Goal: Task Accomplishment & Management: Use online tool/utility

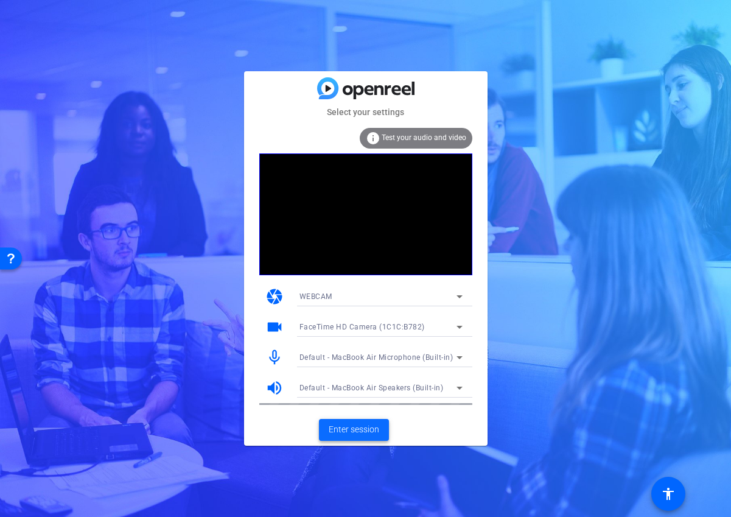
click at [360, 432] on span "Enter session" at bounding box center [354, 429] width 51 height 13
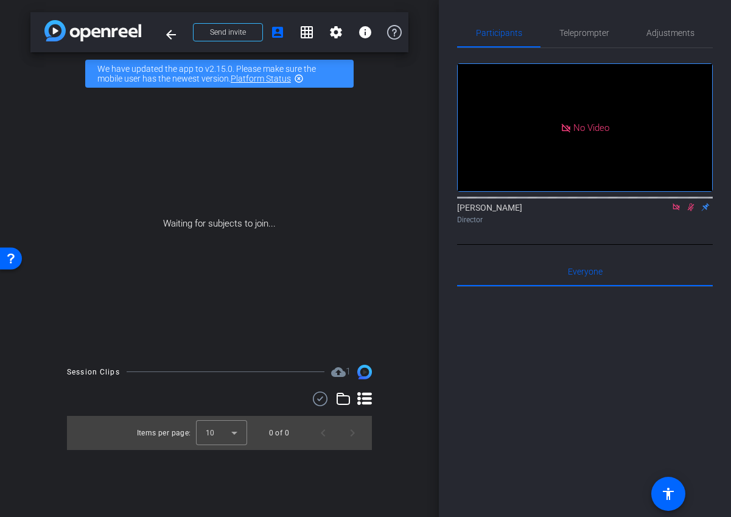
click at [678, 211] on icon at bounding box center [677, 207] width 10 height 9
click at [680, 211] on icon at bounding box center [677, 207] width 10 height 9
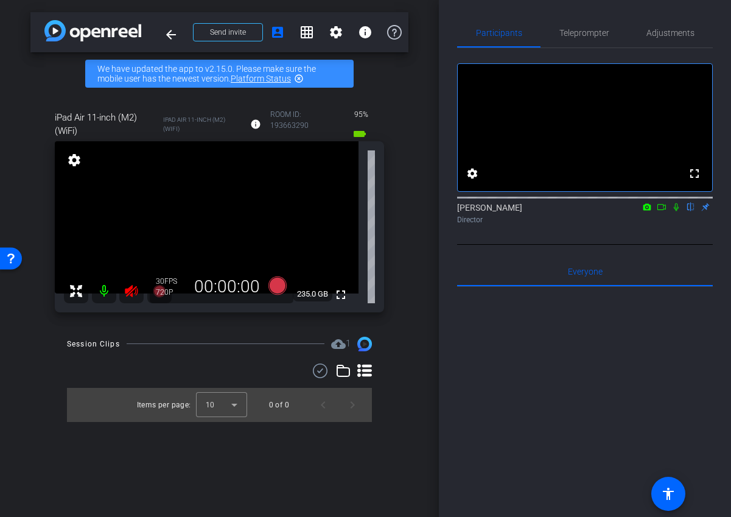
click at [130, 290] on icon at bounding box center [131, 291] width 13 height 12
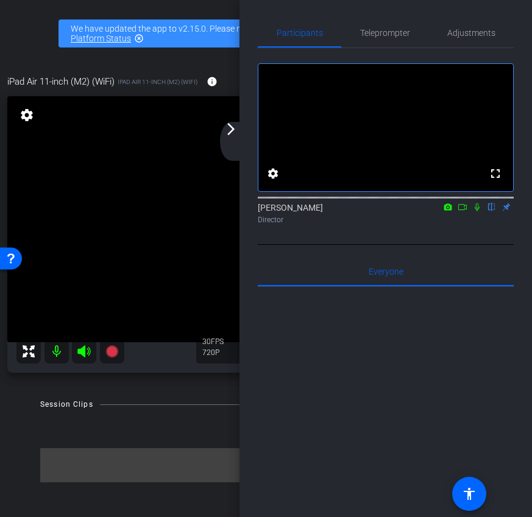
click at [233, 138] on div "arrow_back_ios_new arrow_forward_ios" at bounding box center [233, 141] width 26 height 39
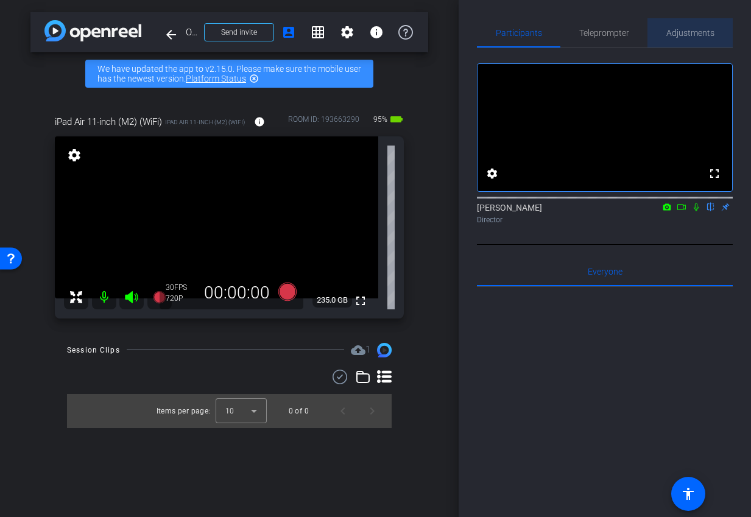
click at [674, 31] on span "Adjustments" at bounding box center [690, 33] width 48 height 9
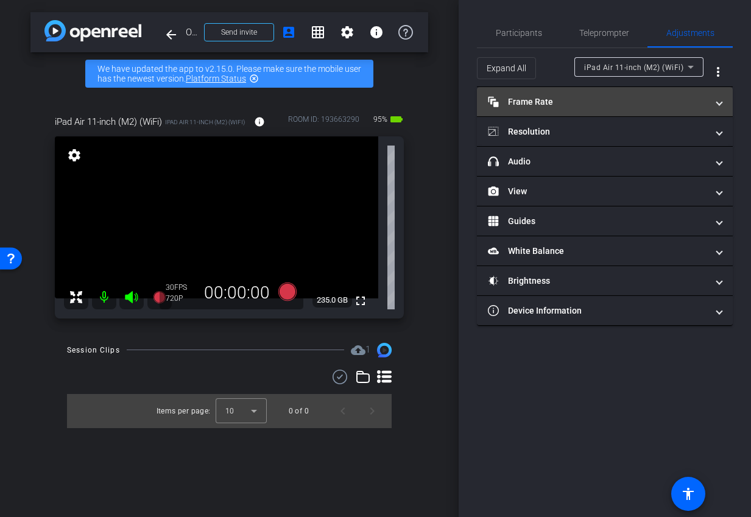
click at [611, 100] on mat-panel-title "Frame Rate Frame Rate" at bounding box center [597, 102] width 219 height 13
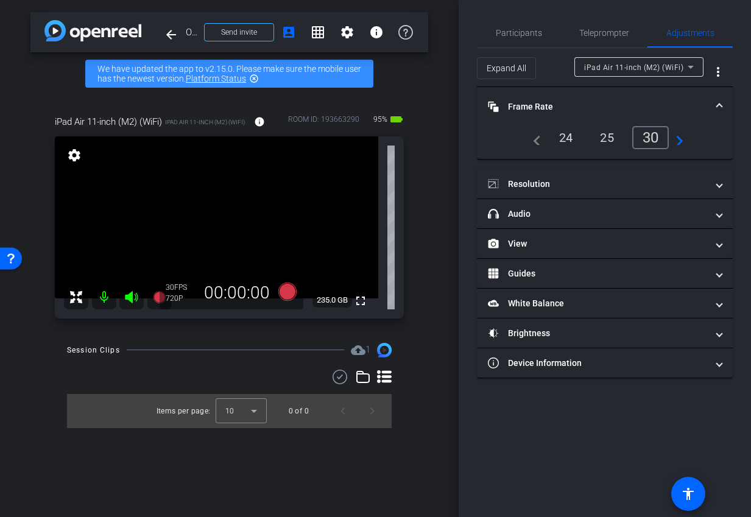
click at [568, 139] on div "24" at bounding box center [566, 137] width 32 height 21
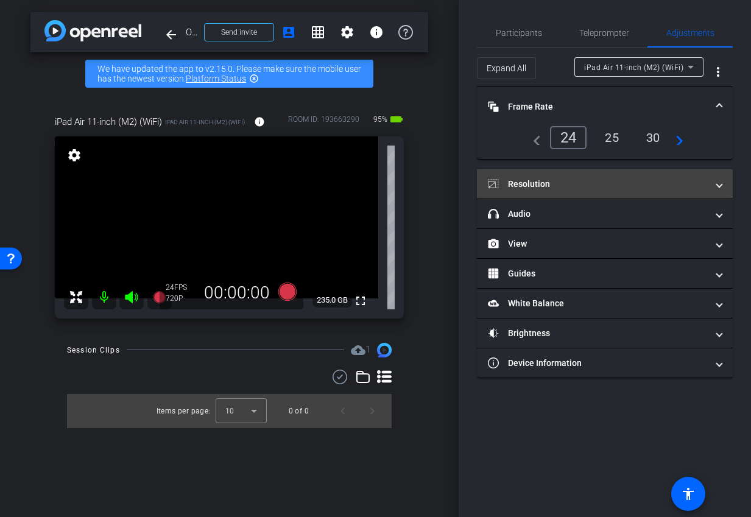
click at [557, 191] on mat-expansion-panel-header "Resolution" at bounding box center [605, 183] width 256 height 29
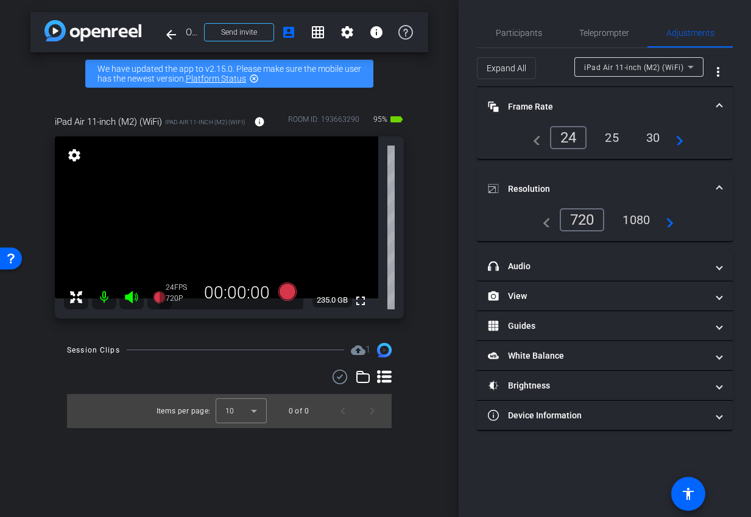
click at [638, 221] on div "1080" at bounding box center [636, 219] width 46 height 21
click at [636, 180] on mat-expansion-panel-header "Resolution" at bounding box center [605, 188] width 256 height 39
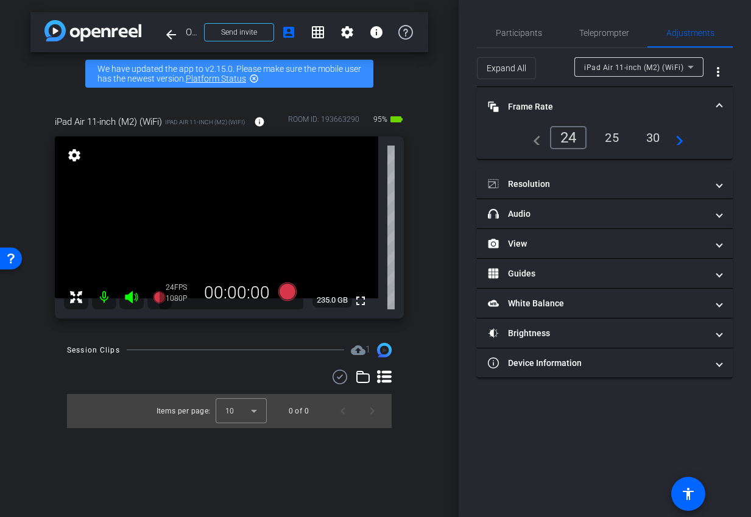
click at [620, 104] on mat-panel-title "Frame Rate Frame Rate" at bounding box center [597, 106] width 219 height 13
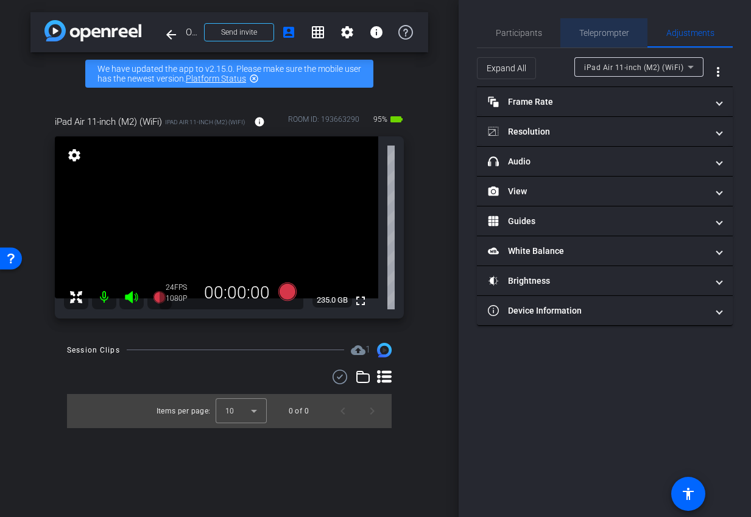
click at [591, 34] on span "Teleprompter" at bounding box center [604, 33] width 50 height 9
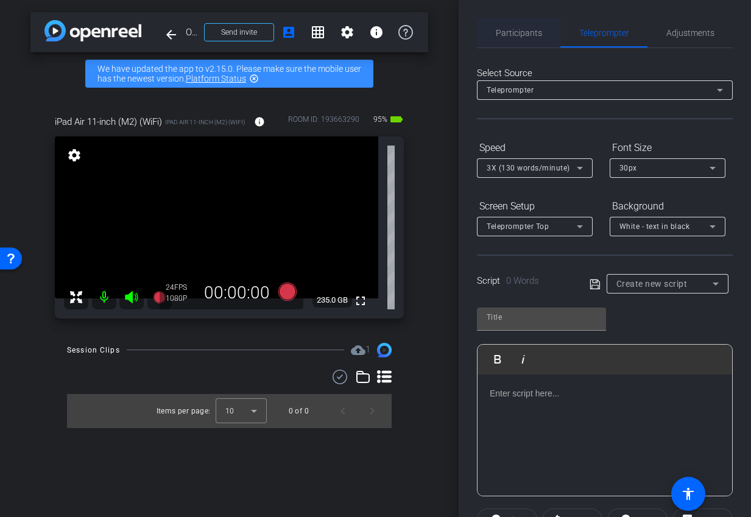
click at [532, 30] on span "Participants" at bounding box center [519, 33] width 46 height 9
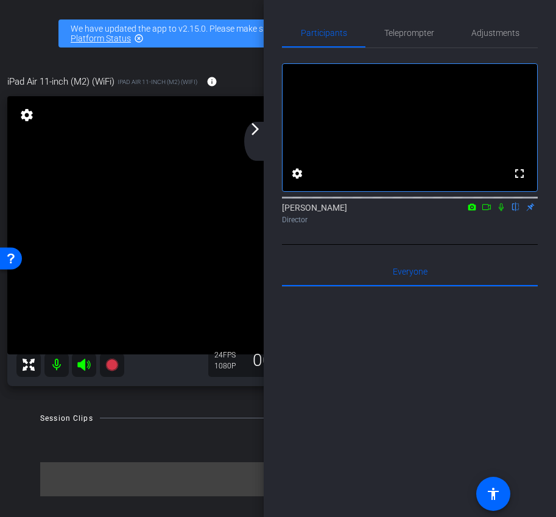
click at [258, 143] on div "arrow_back_ios_new arrow_forward_ios" at bounding box center [257, 141] width 26 height 39
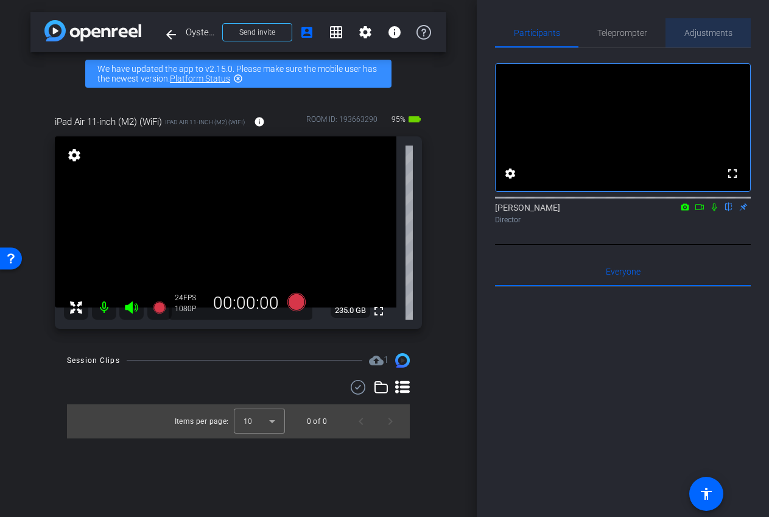
click at [694, 32] on span "Adjustments" at bounding box center [709, 33] width 48 height 9
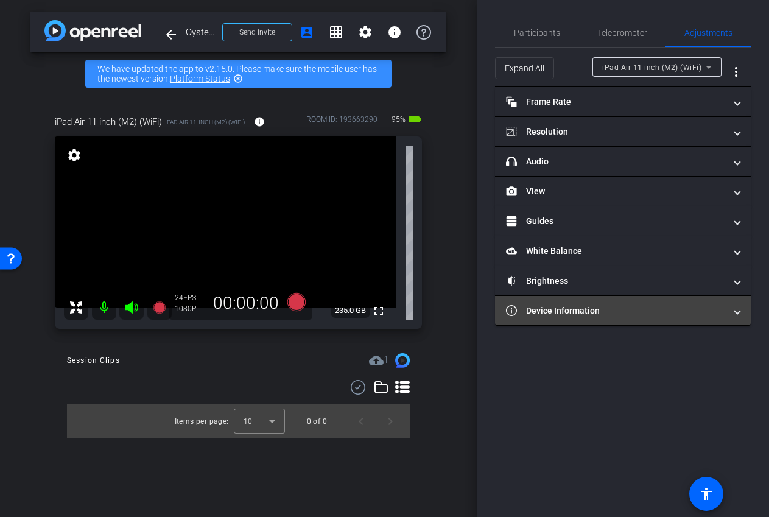
click at [591, 315] on mat-panel-title "Device Information" at bounding box center [615, 310] width 219 height 13
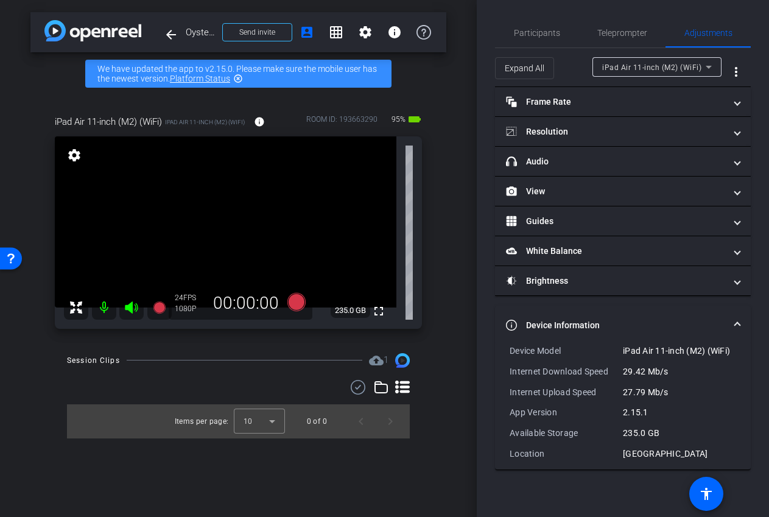
click at [596, 312] on mat-expansion-panel-header "Device Information" at bounding box center [623, 325] width 256 height 39
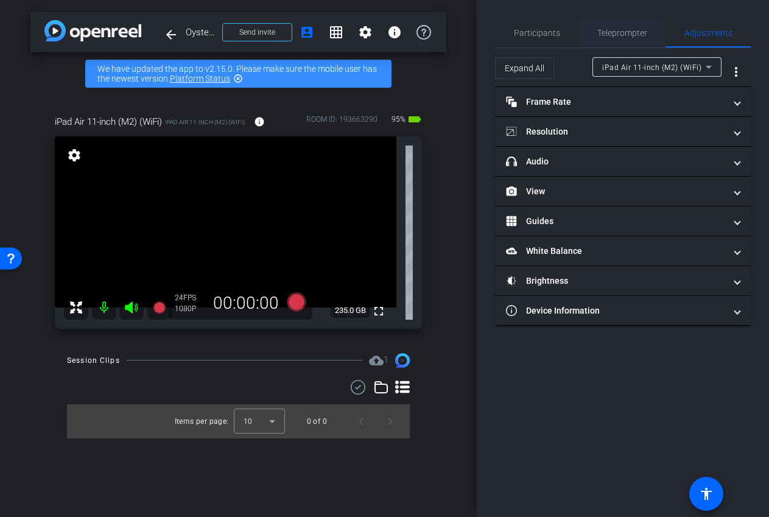
click at [626, 26] on span "Teleprompter" at bounding box center [622, 32] width 50 height 29
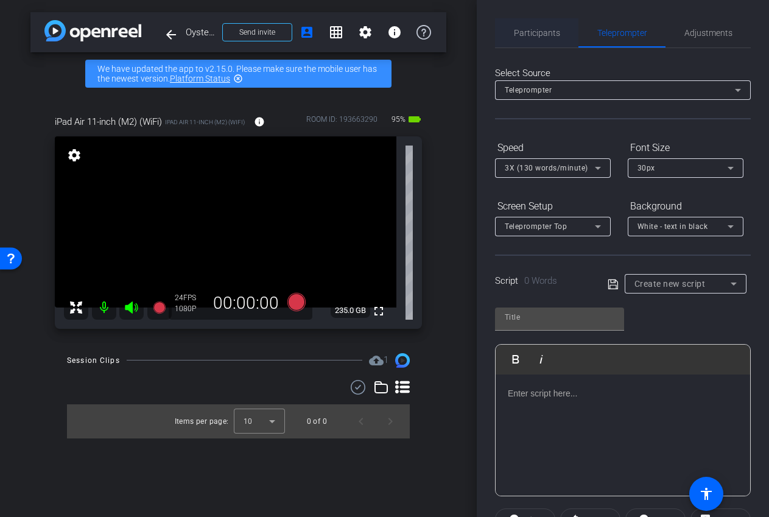
click at [532, 33] on span "Participants" at bounding box center [537, 33] width 46 height 9
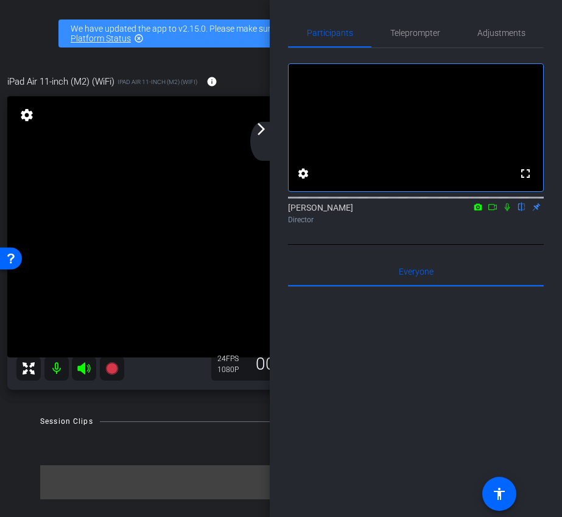
click at [266, 142] on div "arrow_back_ios_new arrow_forward_ios" at bounding box center [263, 141] width 26 height 39
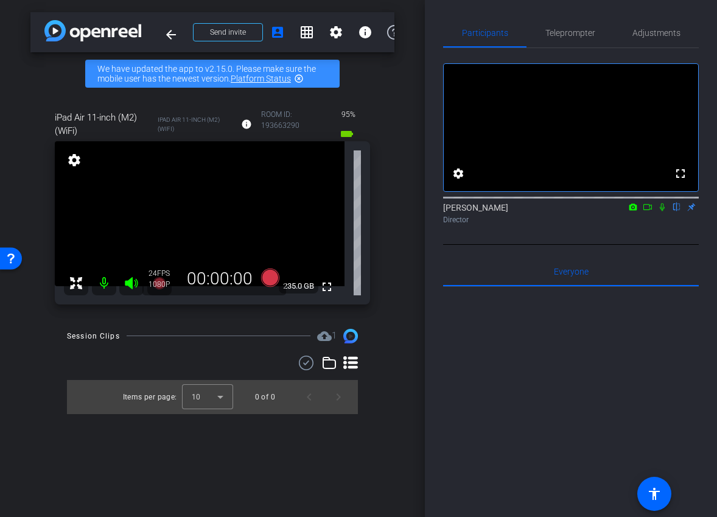
click at [649, 211] on icon at bounding box center [648, 207] width 10 height 9
click at [663, 211] on icon at bounding box center [663, 207] width 10 height 9
click at [572, 29] on span "Teleprompter" at bounding box center [571, 33] width 50 height 9
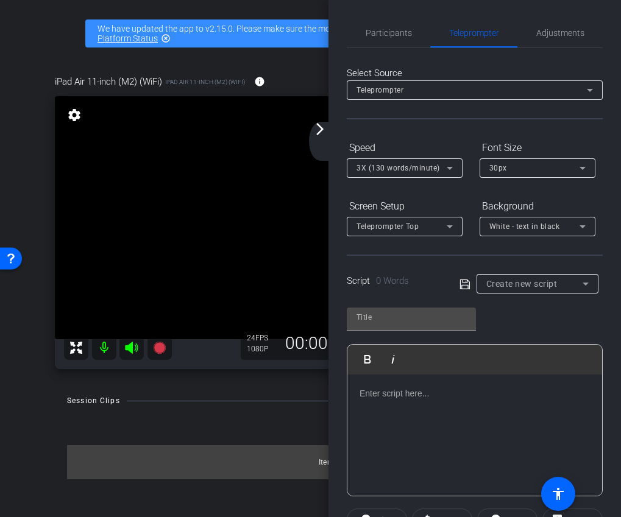
click at [401, 409] on div at bounding box center [474, 436] width 255 height 122
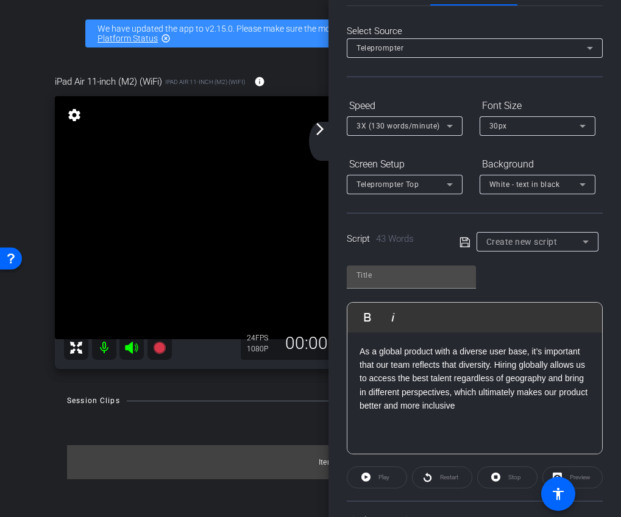
scroll to position [59, 0]
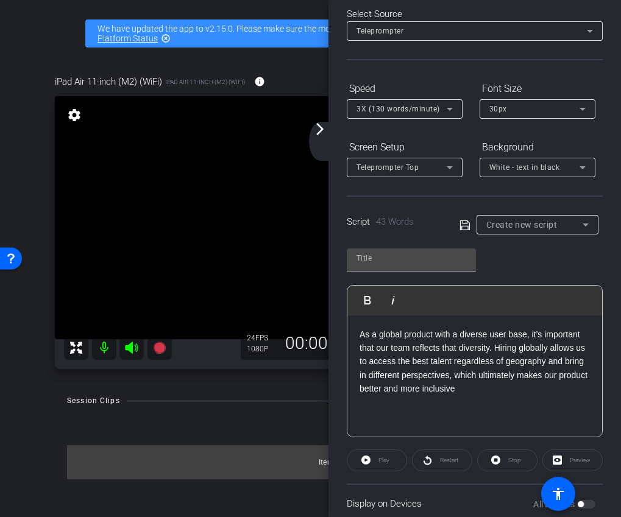
click at [370, 471] on openreel-capture-teleprompter "Speed 3X (130 words/minute) Font Size 30px Screen Setup Teleprompter Top Backgr…" at bounding box center [475, 334] width 256 height 510
click at [361, 465] on div "Play" at bounding box center [377, 460] width 60 height 22
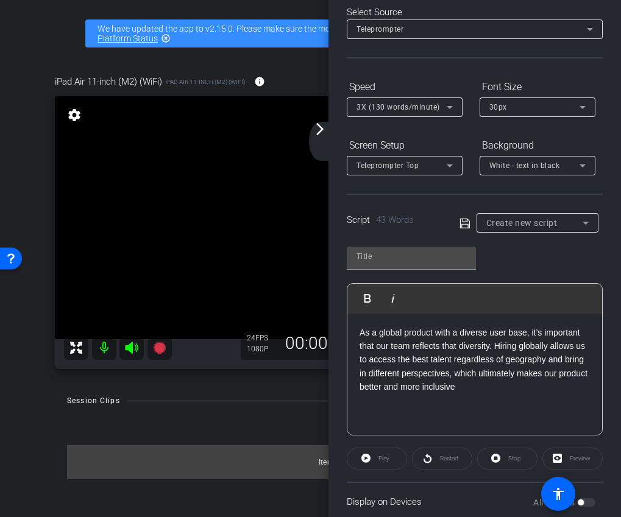
scroll to position [149, 0]
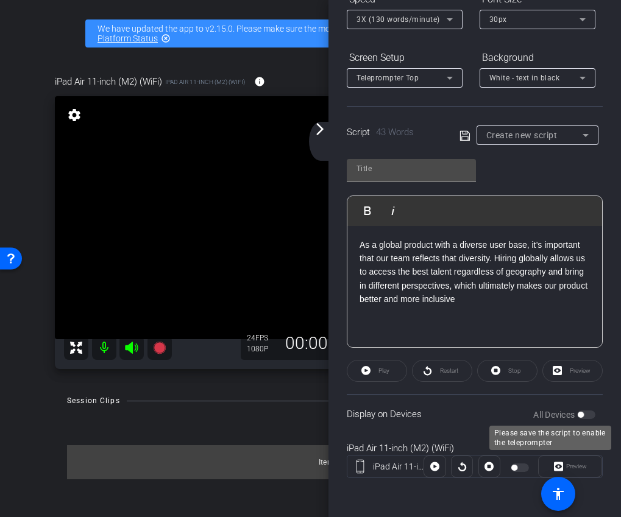
click at [585, 419] on div "All Devices" at bounding box center [564, 415] width 62 height 12
click at [468, 135] on icon at bounding box center [464, 135] width 11 height 15
type input "Default title 5568"
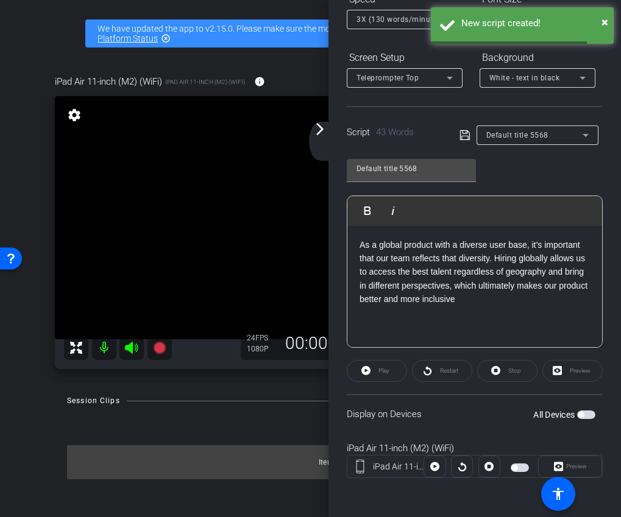
click at [583, 415] on span "button" at bounding box center [580, 415] width 6 height 6
click at [385, 378] on span "Play" at bounding box center [382, 370] width 14 height 17
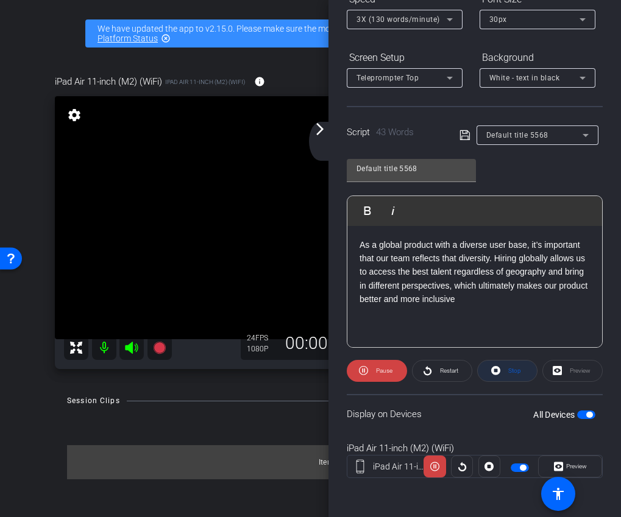
click at [495, 378] on icon at bounding box center [495, 370] width 9 height 15
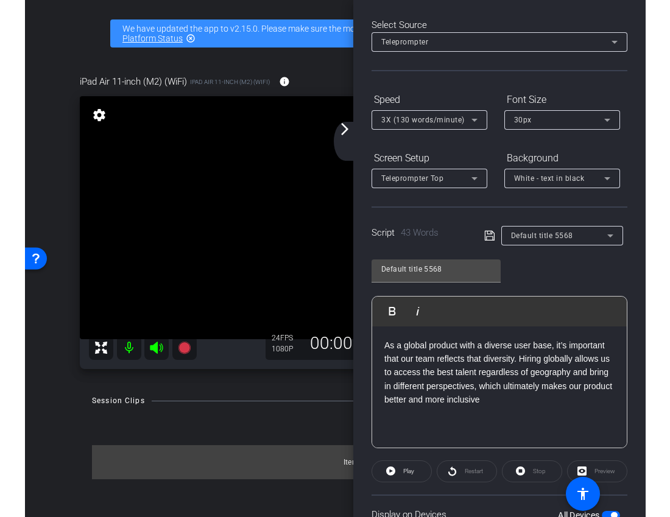
scroll to position [0, 0]
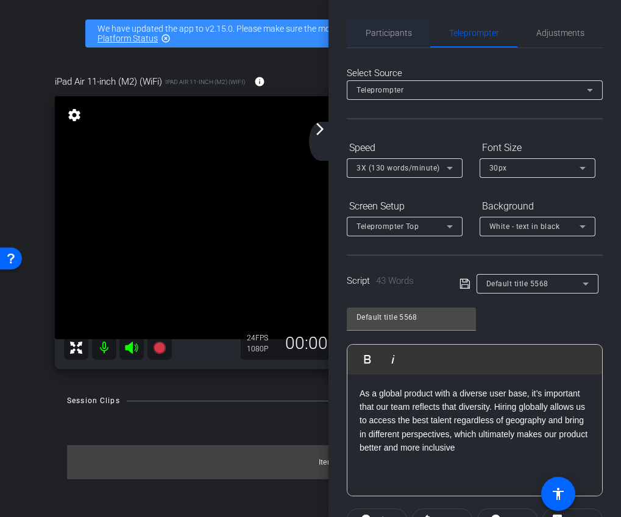
click at [384, 36] on span "Participants" at bounding box center [388, 33] width 46 height 9
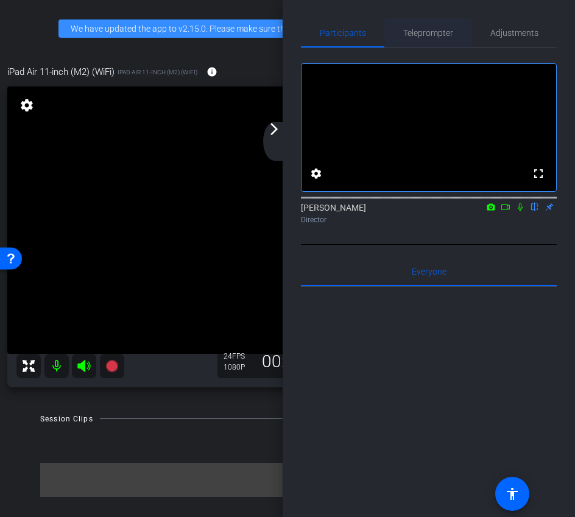
click at [431, 26] on span "Teleprompter" at bounding box center [428, 32] width 50 height 29
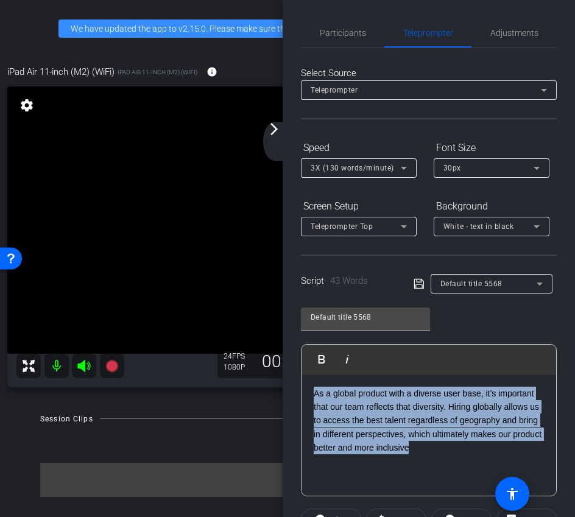
drag, startPoint x: 449, startPoint y: 451, endPoint x: 221, endPoint y: 336, distance: 255.5
click at [221, 336] on div "arrow_back Oyster® x MuseScore case study - [PERSON_NAME][EMAIL_ADDRESS][DOMAIN…" at bounding box center [287, 258] width 575 height 517
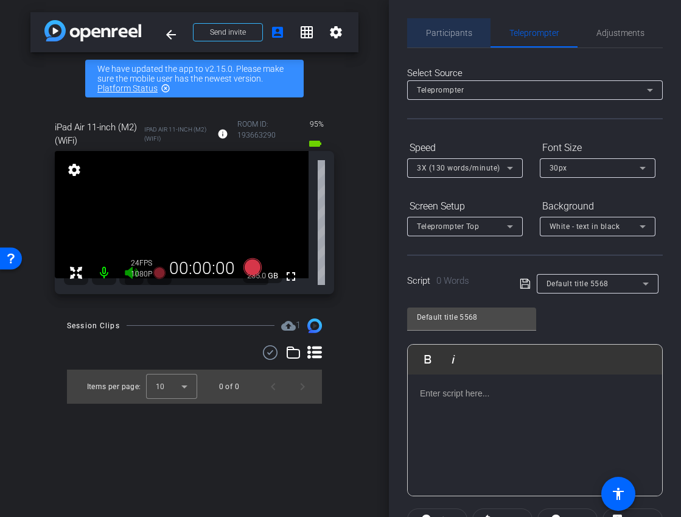
click at [450, 35] on span "Participants" at bounding box center [449, 33] width 46 height 9
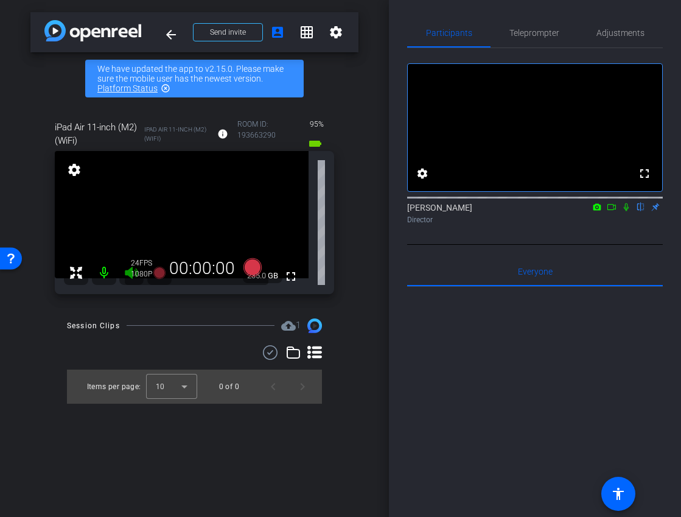
click at [612, 211] on icon at bounding box center [612, 207] width 10 height 9
click at [249, 267] on icon at bounding box center [252, 267] width 18 height 18
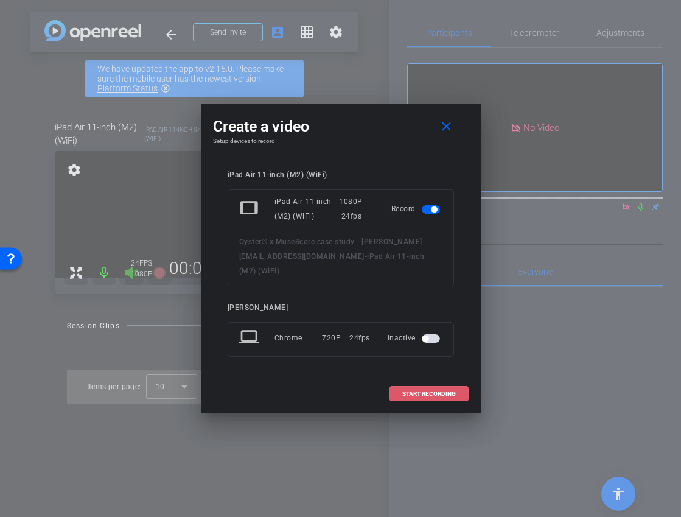
click at [429, 391] on span "START RECORDING" at bounding box center [430, 394] width 54 height 6
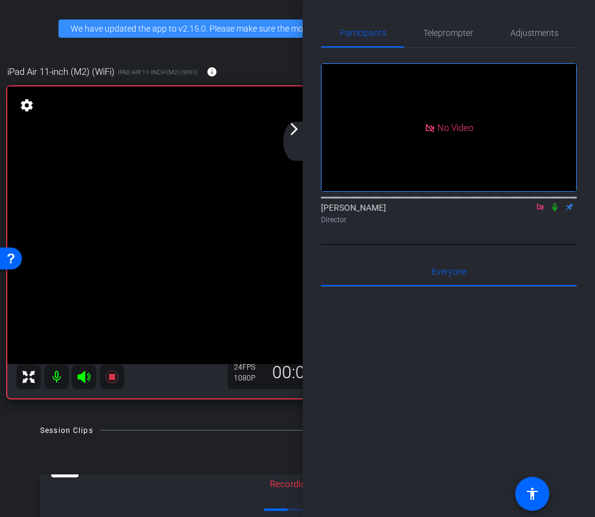
click at [290, 139] on div "arrow_back_ios_new arrow_forward_ios" at bounding box center [296, 141] width 26 height 39
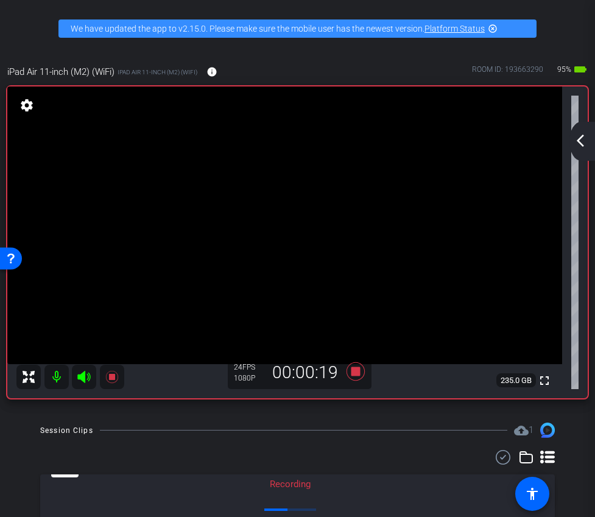
click at [583, 147] on mat-icon "arrow_back_ios_new" at bounding box center [580, 140] width 15 height 15
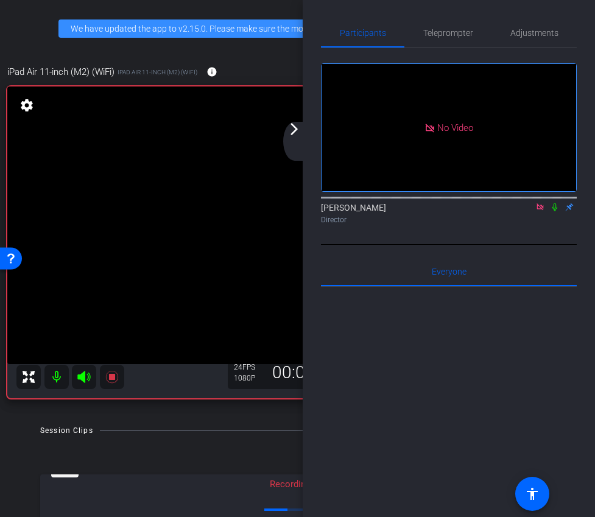
click at [296, 132] on mat-icon "arrow_forward_ios" at bounding box center [294, 129] width 15 height 15
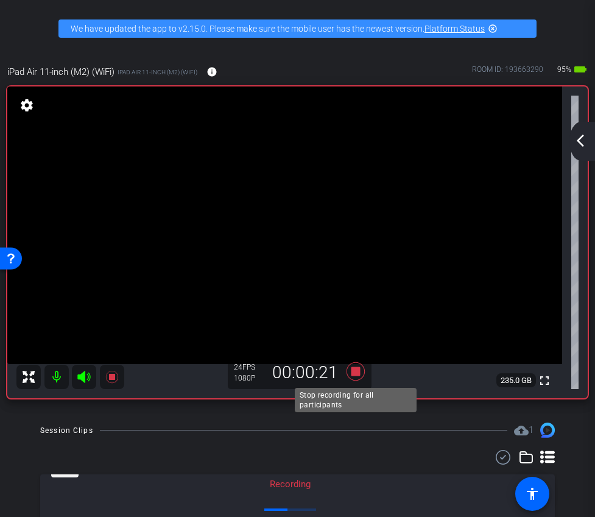
click at [361, 374] on icon at bounding box center [355, 372] width 29 height 22
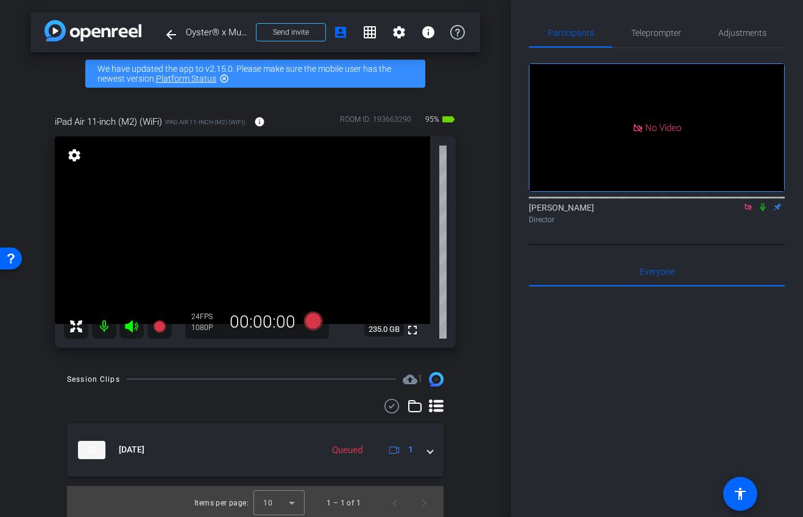
click at [731, 211] on icon at bounding box center [763, 207] width 10 height 9
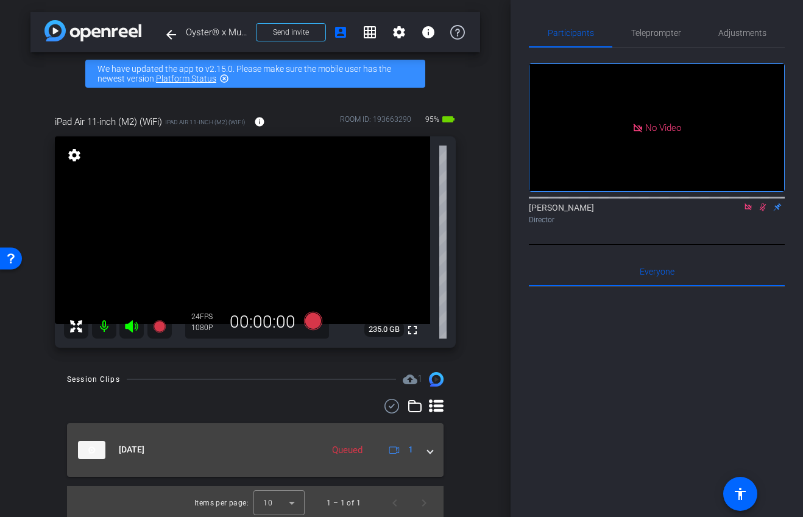
click at [430, 449] on span at bounding box center [430, 449] width 5 height 13
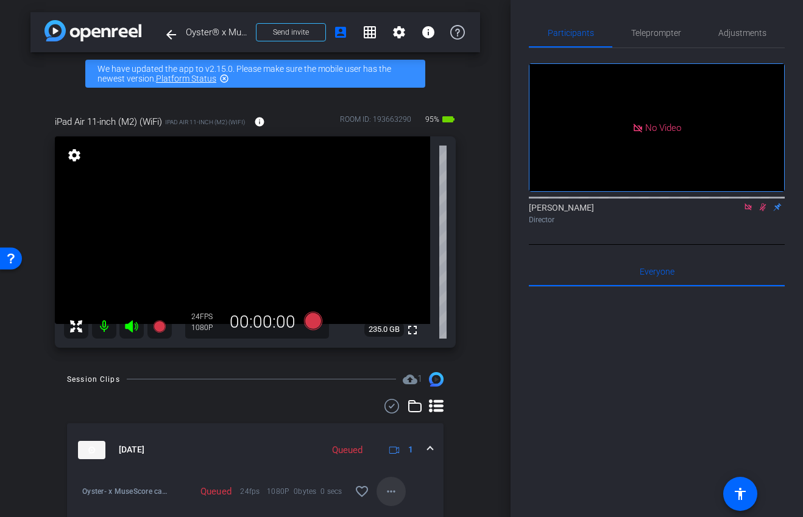
click at [391, 501] on span at bounding box center [390, 491] width 29 height 29
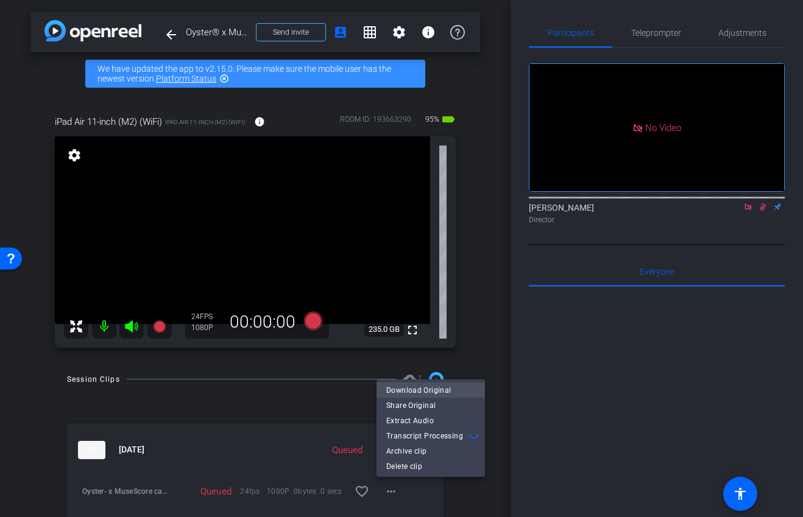
click at [414, 392] on span "Download Original" at bounding box center [430, 390] width 89 height 15
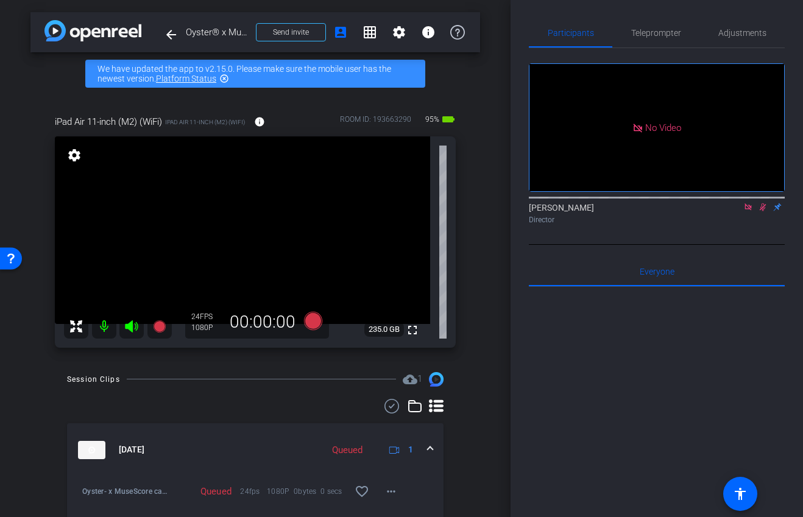
click at [731, 211] on icon at bounding box center [762, 207] width 7 height 8
click at [731, 210] on icon at bounding box center [747, 206] width 7 height 7
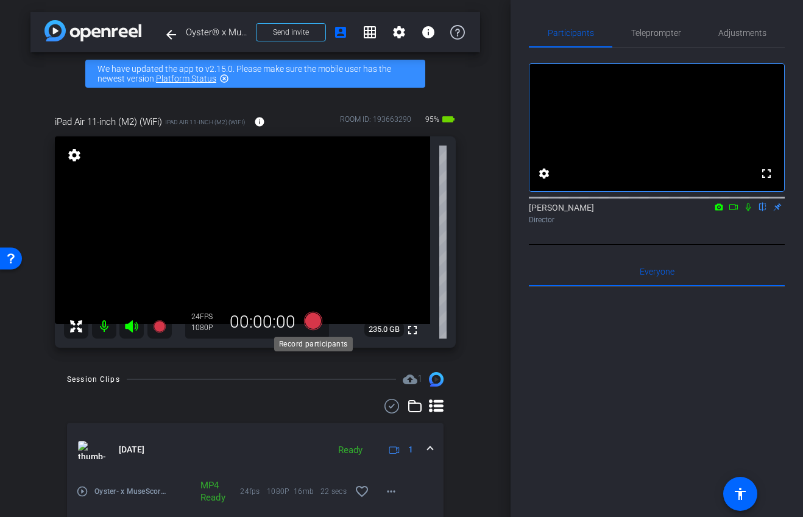
click at [310, 320] on icon at bounding box center [313, 320] width 18 height 18
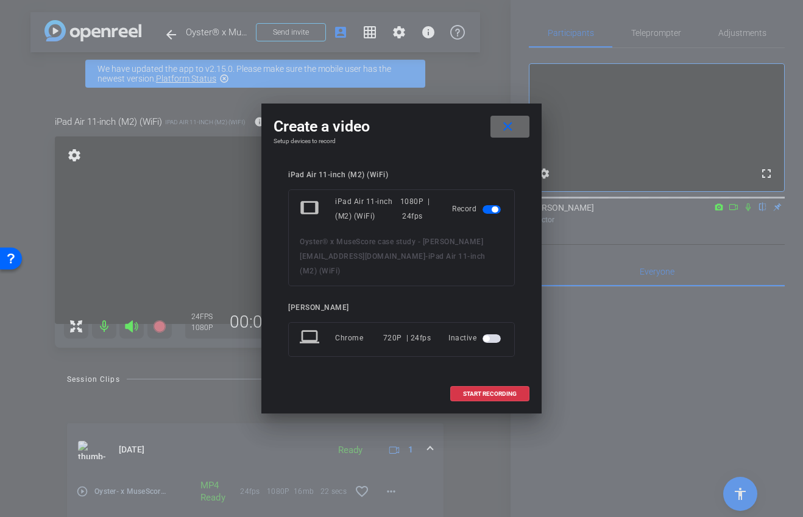
click at [509, 135] on mat-icon "close" at bounding box center [507, 126] width 15 height 15
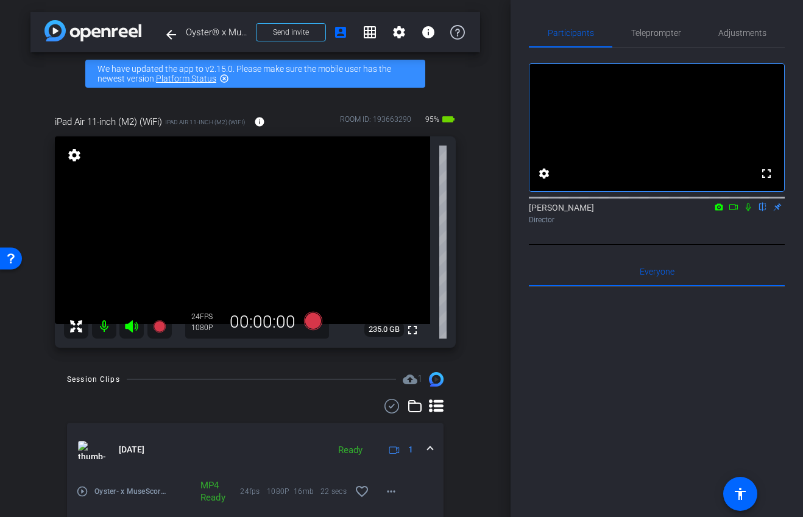
click at [731, 211] on icon at bounding box center [733, 207] width 10 height 9
click at [307, 324] on icon at bounding box center [313, 320] width 18 height 18
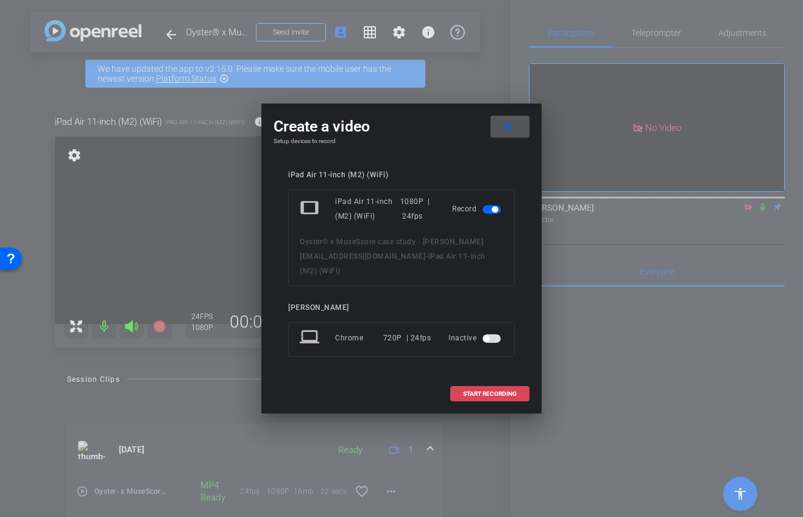
click at [487, 391] on span "START RECORDING" at bounding box center [490, 394] width 54 height 6
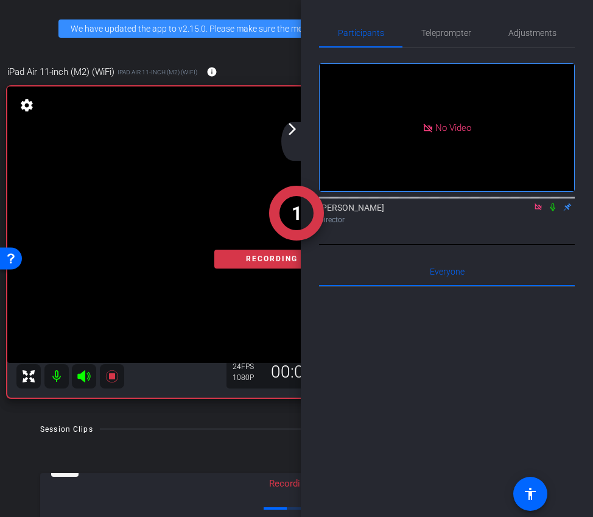
click at [293, 143] on div "arrow_back_ios_new arrow_forward_ios" at bounding box center [294, 141] width 26 height 39
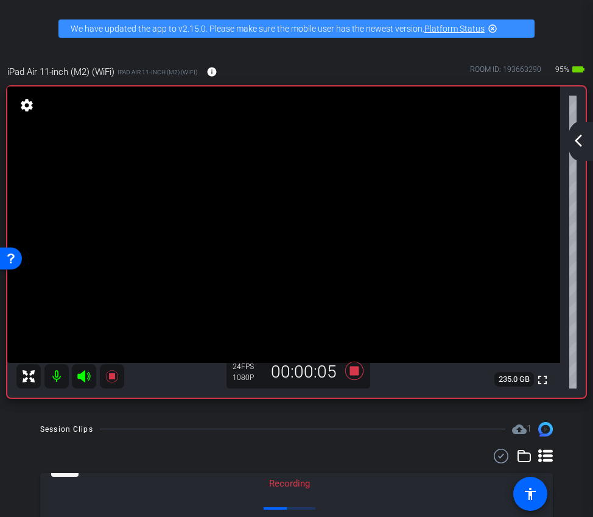
click at [578, 146] on mat-icon "arrow_back_ios_new" at bounding box center [578, 140] width 15 height 15
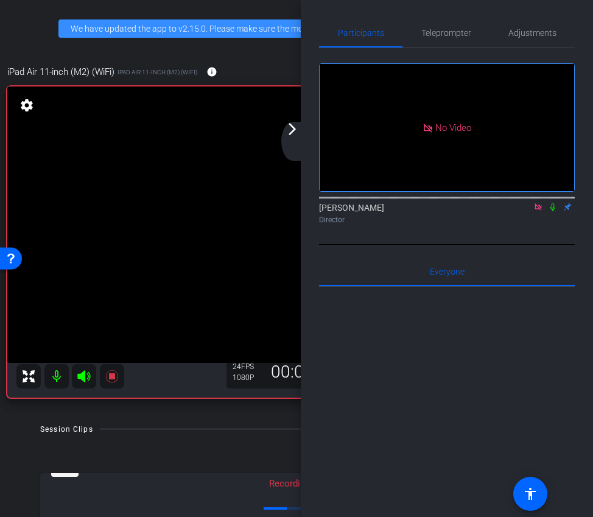
click at [552, 211] on icon at bounding box center [553, 207] width 5 height 8
click at [554, 211] on icon at bounding box center [553, 207] width 7 height 8
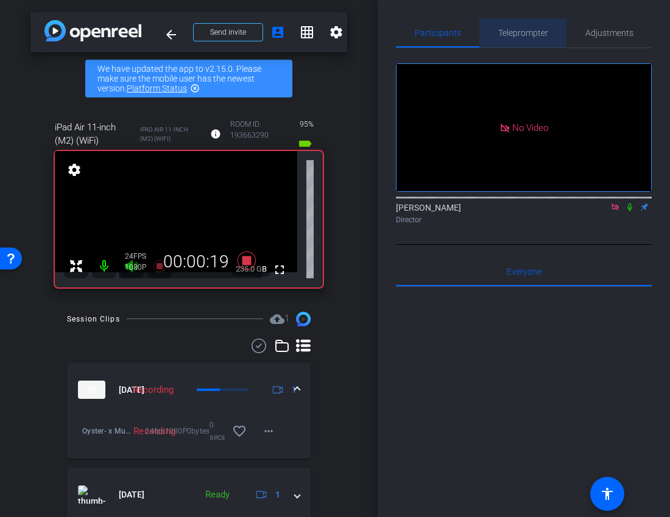
click at [515, 34] on span "Teleprompter" at bounding box center [523, 33] width 50 height 9
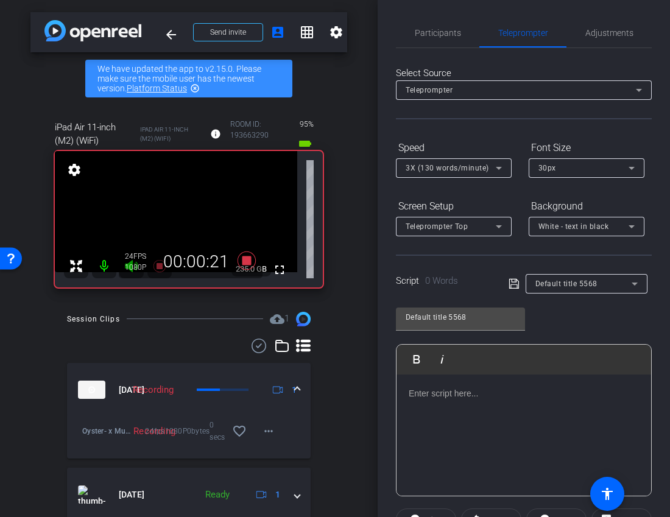
click at [461, 394] on p at bounding box center [524, 393] width 230 height 13
click at [435, 393] on p at bounding box center [524, 393] width 230 height 13
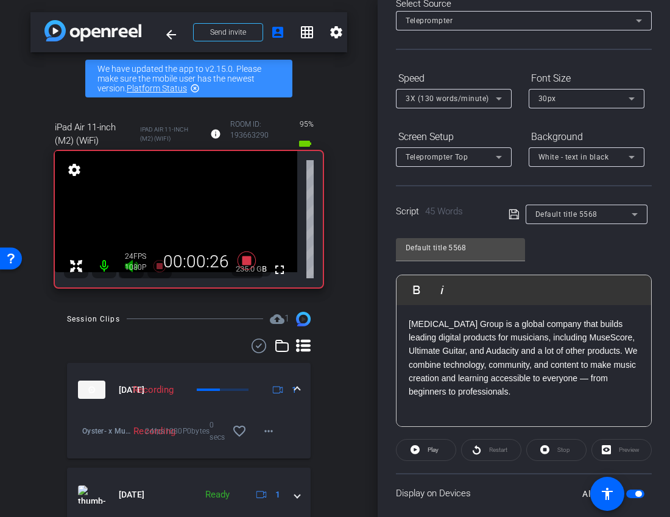
scroll to position [149, 0]
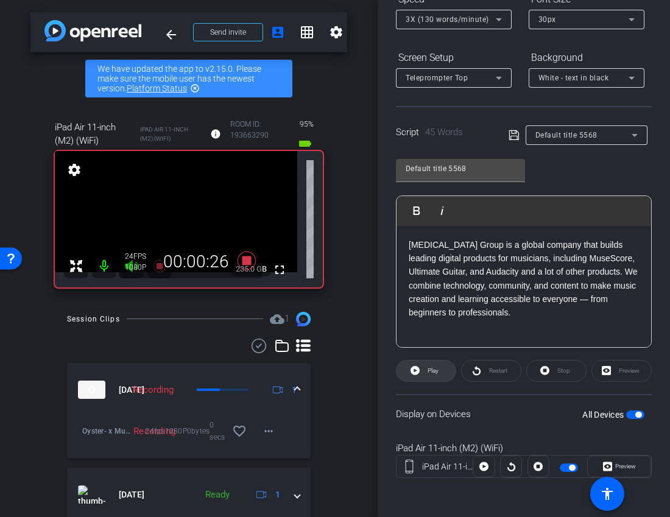
click at [426, 373] on span "Play" at bounding box center [431, 370] width 14 height 17
click at [551, 372] on span at bounding box center [556, 370] width 59 height 29
click at [431, 370] on span "Play" at bounding box center [433, 370] width 11 height 7
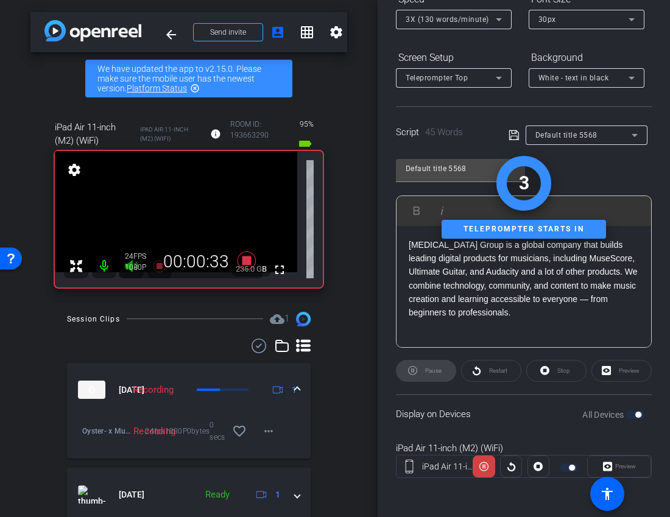
scroll to position [0, 0]
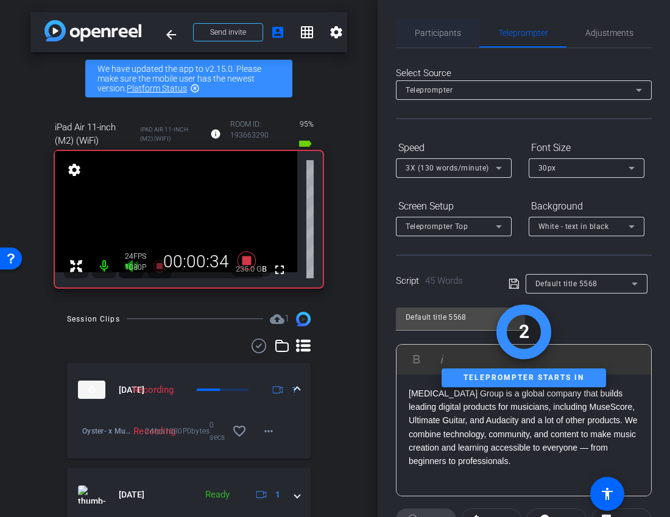
click at [430, 35] on span "Participants" at bounding box center [438, 33] width 46 height 9
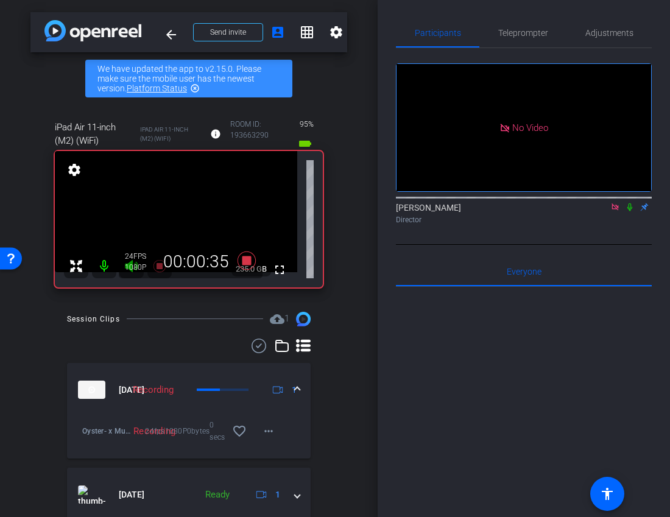
click at [629, 203] on icon at bounding box center [629, 207] width 5 height 8
click at [630, 203] on icon at bounding box center [630, 207] width 10 height 9
click at [516, 34] on span "Teleprompter" at bounding box center [523, 33] width 50 height 9
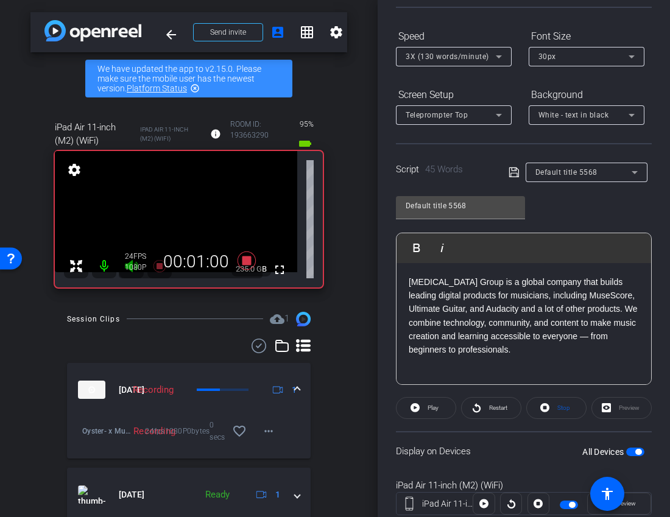
scroll to position [134, 0]
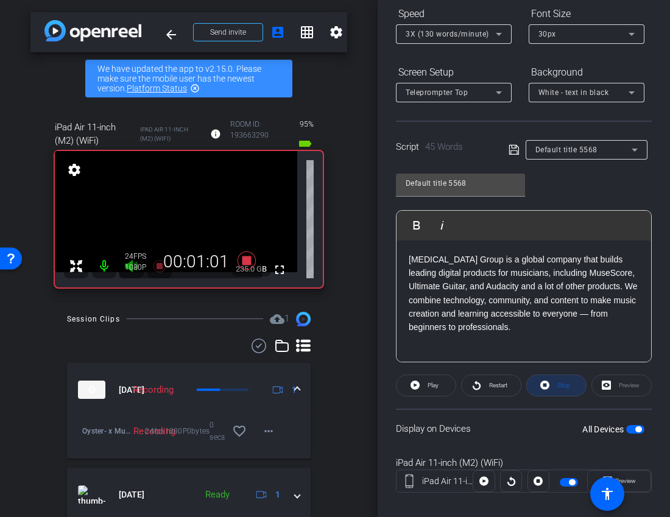
click at [552, 386] on span at bounding box center [556, 385] width 59 height 29
click at [435, 382] on span "Play" at bounding box center [433, 385] width 11 height 7
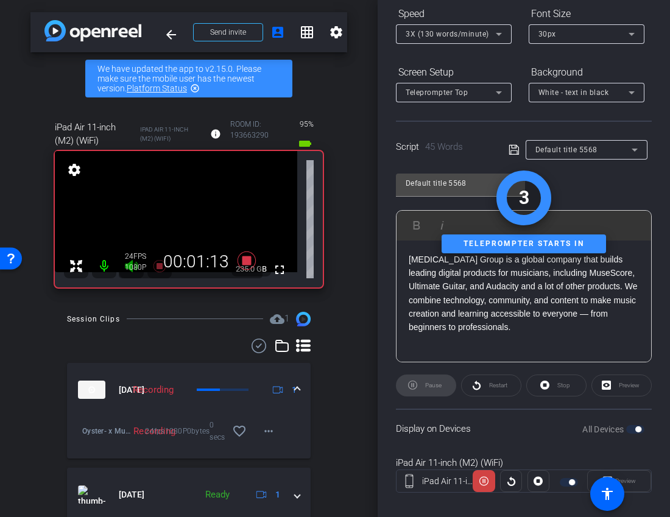
scroll to position [0, 0]
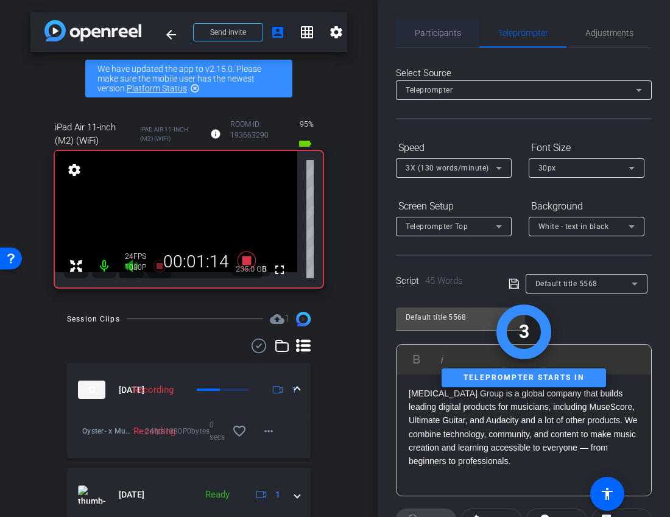
click at [441, 37] on span "Participants" at bounding box center [438, 33] width 46 height 9
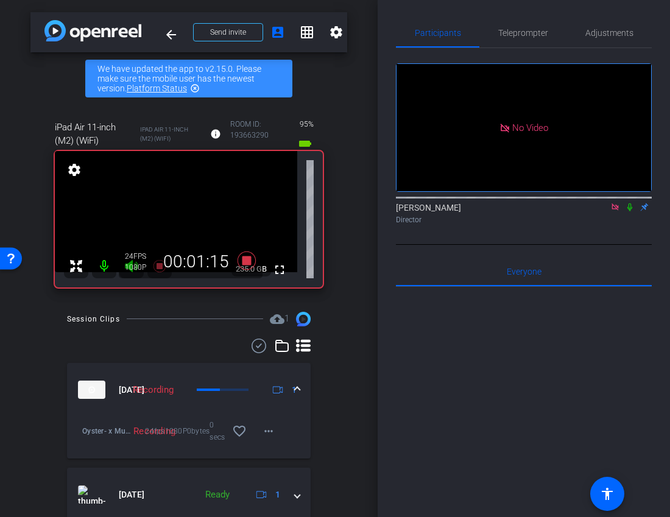
click at [629, 203] on icon at bounding box center [630, 207] width 10 height 9
click at [526, 29] on span "Teleprompter" at bounding box center [523, 33] width 50 height 9
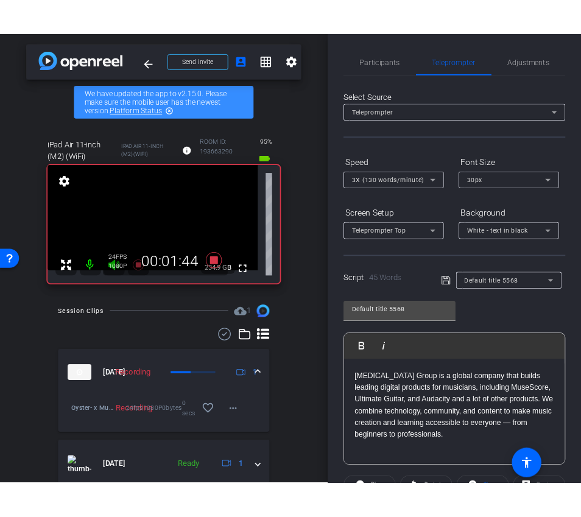
scroll to position [143, 0]
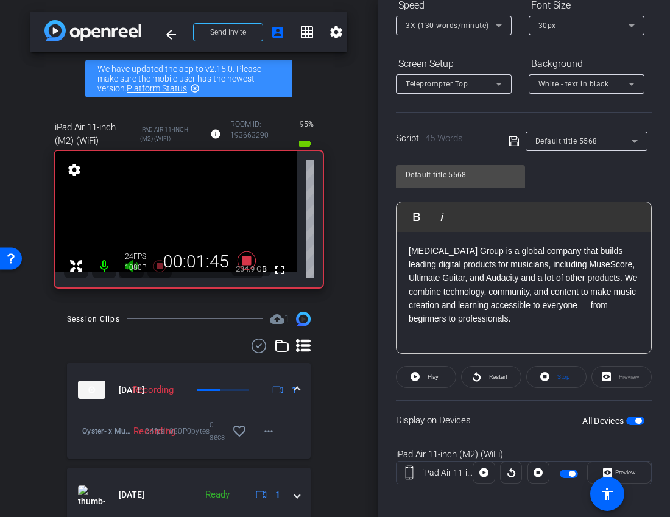
click at [548, 401] on div "Display on Devices All Devices" at bounding box center [524, 420] width 256 height 40
click at [543, 380] on icon at bounding box center [544, 376] width 9 height 9
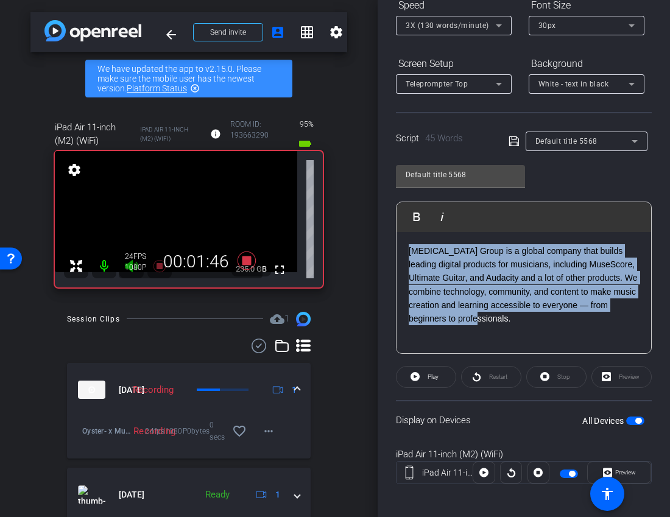
drag, startPoint x: 520, startPoint y: 328, endPoint x: 360, endPoint y: 222, distance: 191.7
click at [360, 222] on div "arrow_back Oyster® x MuseScore case study - [PERSON_NAME][EMAIL_ADDRESS][DOMAIN…" at bounding box center [335, 258] width 670 height 517
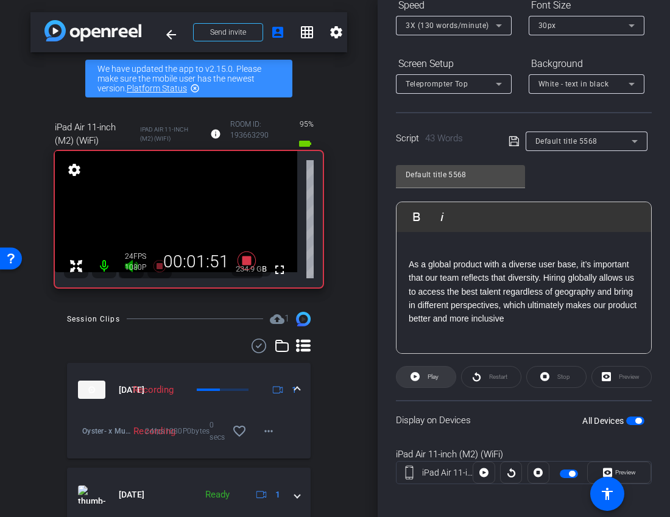
click at [438, 381] on span "Play" at bounding box center [431, 376] width 14 height 17
click at [560, 378] on span "Stop" at bounding box center [563, 376] width 13 height 7
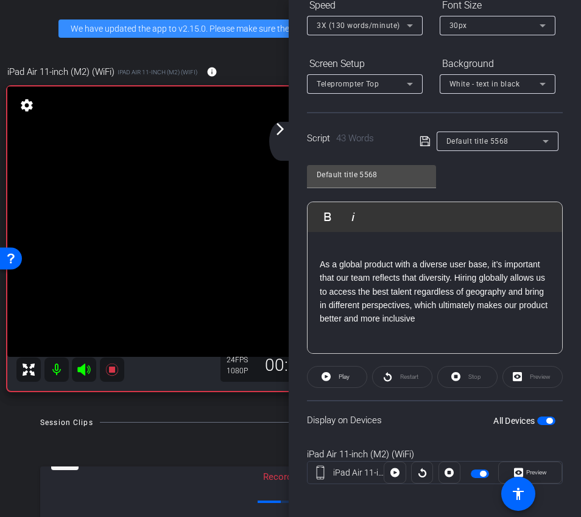
click at [314, 262] on div "As a global product with a diverse user base, it’s important that our team refl…" at bounding box center [435, 293] width 255 height 122
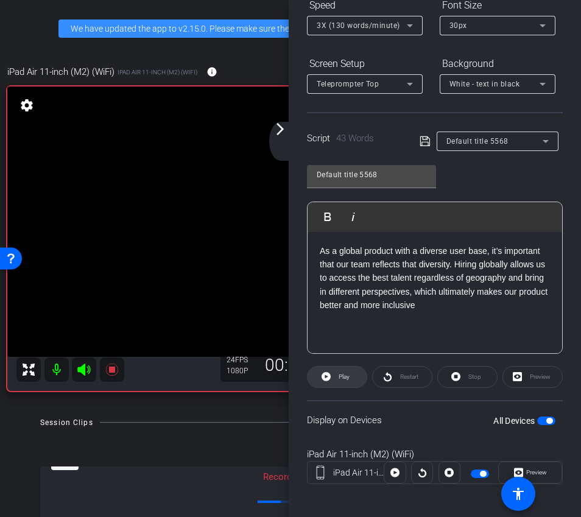
click at [340, 379] on span "Play" at bounding box center [344, 376] width 11 height 7
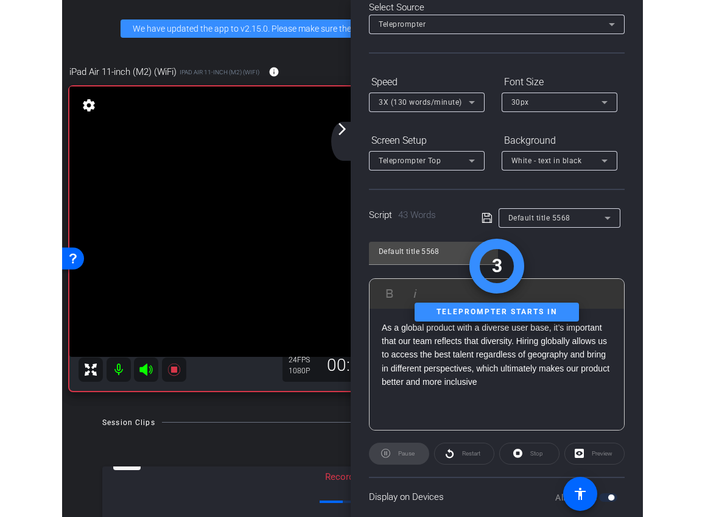
scroll to position [0, 0]
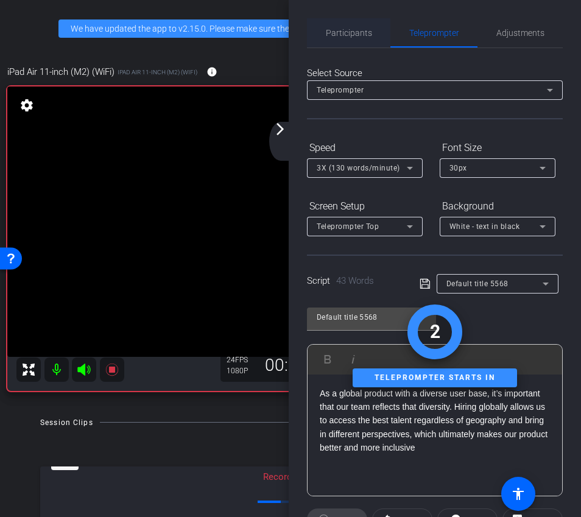
click at [350, 38] on span "Participants" at bounding box center [349, 32] width 46 height 29
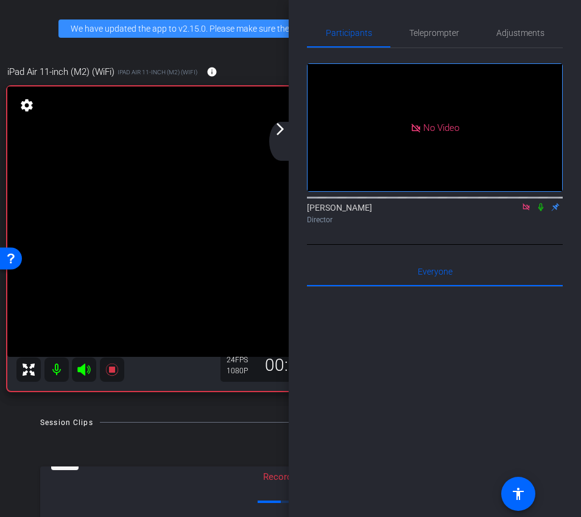
click at [277, 127] on mat-icon "arrow_forward_ios" at bounding box center [280, 129] width 15 height 15
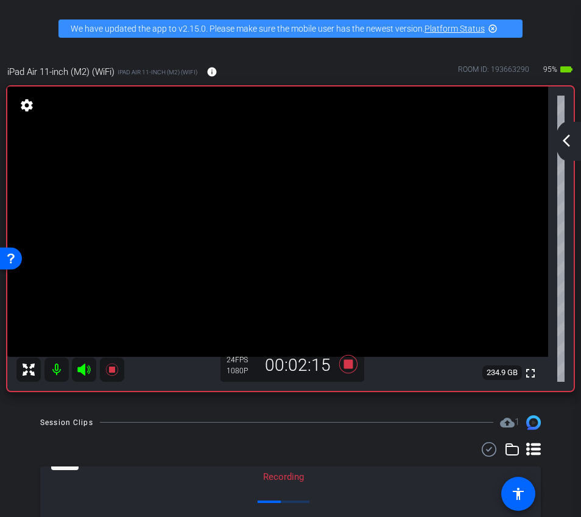
click at [567, 140] on mat-icon "arrow_back_ios_new" at bounding box center [566, 140] width 15 height 15
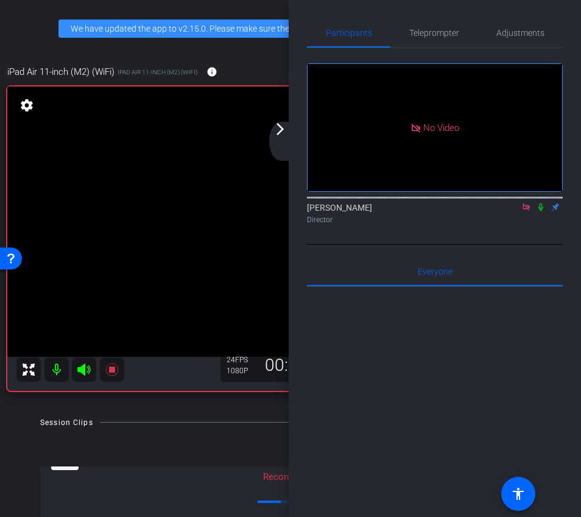
click at [543, 203] on icon at bounding box center [541, 207] width 10 height 9
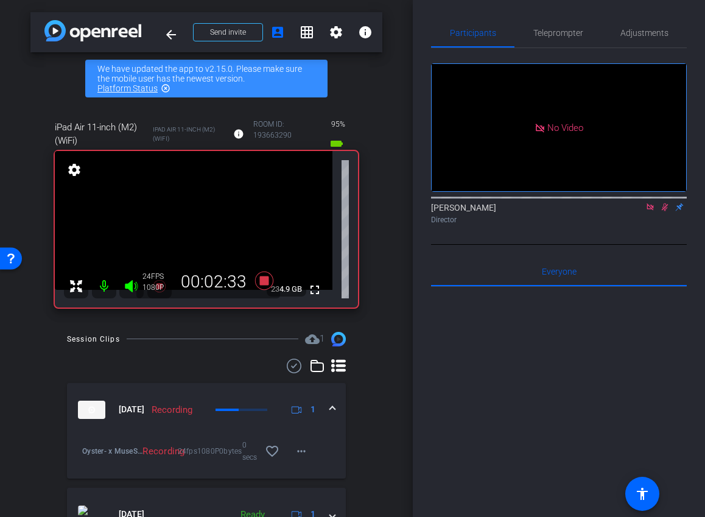
click at [665, 203] on icon at bounding box center [665, 207] width 7 height 8
click at [648, 203] on icon at bounding box center [651, 207] width 10 height 9
click at [632, 211] on icon at bounding box center [636, 207] width 10 height 9
click at [549, 35] on span "Teleprompter" at bounding box center [558, 33] width 50 height 9
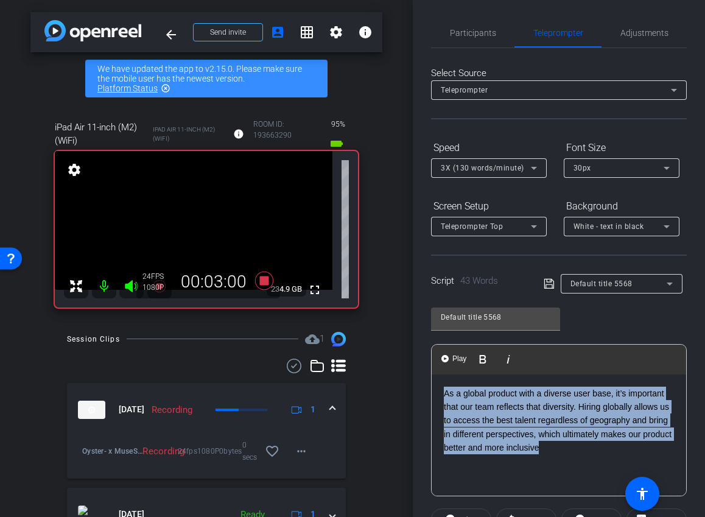
drag, startPoint x: 573, startPoint y: 449, endPoint x: 379, endPoint y: 352, distance: 217.1
click at [379, 352] on div "arrow_back Oyster® x MuseScore case study - [PERSON_NAME][EMAIL_ADDRESS][DOMAIN…" at bounding box center [352, 258] width 705 height 517
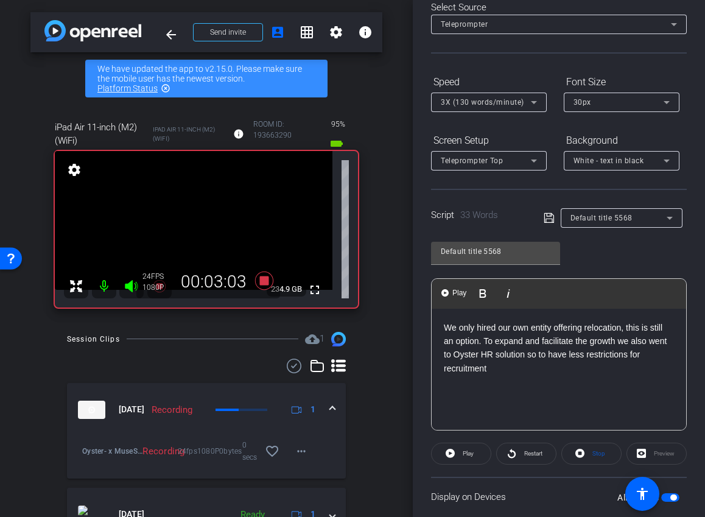
scroll to position [72, 0]
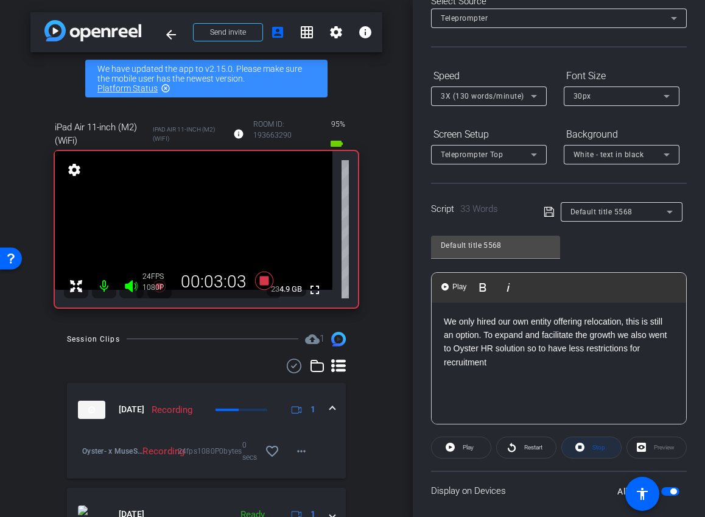
click at [588, 451] on span at bounding box center [591, 447] width 59 height 29
click at [466, 448] on span "Play" at bounding box center [468, 447] width 11 height 7
click at [596, 451] on span "Stop" at bounding box center [598, 447] width 16 height 17
click at [456, 460] on openreel-capture-teleprompter "Speed 3X (130 words/minute) Font Size 30px Screen Setup Teleprompter Top Backgr…" at bounding box center [559, 321] width 256 height 510
click at [468, 446] on span "Play" at bounding box center [468, 447] width 11 height 7
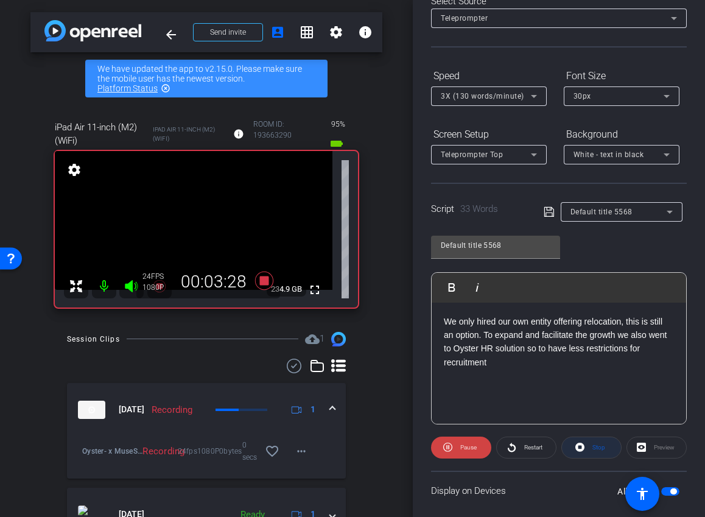
click at [597, 452] on span "Stop" at bounding box center [598, 447] width 16 height 17
click at [482, 452] on span at bounding box center [461, 447] width 59 height 29
click at [594, 448] on span "Stop" at bounding box center [599, 447] width 13 height 7
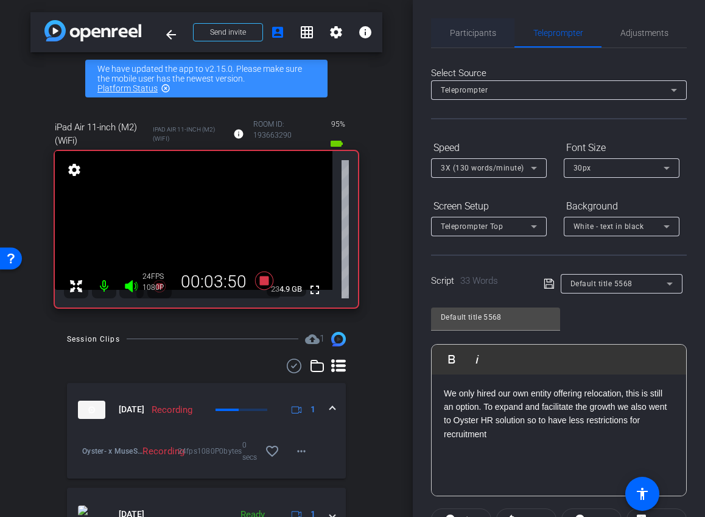
click at [469, 32] on span "Participants" at bounding box center [473, 33] width 46 height 9
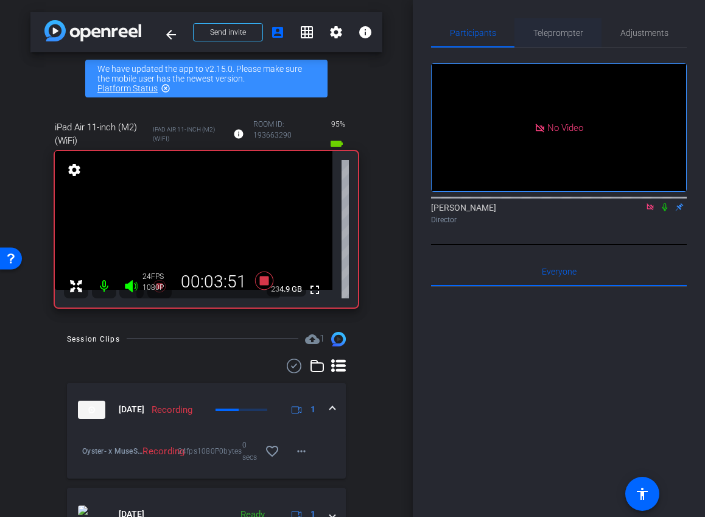
click at [557, 41] on span "Teleprompter" at bounding box center [558, 32] width 50 height 29
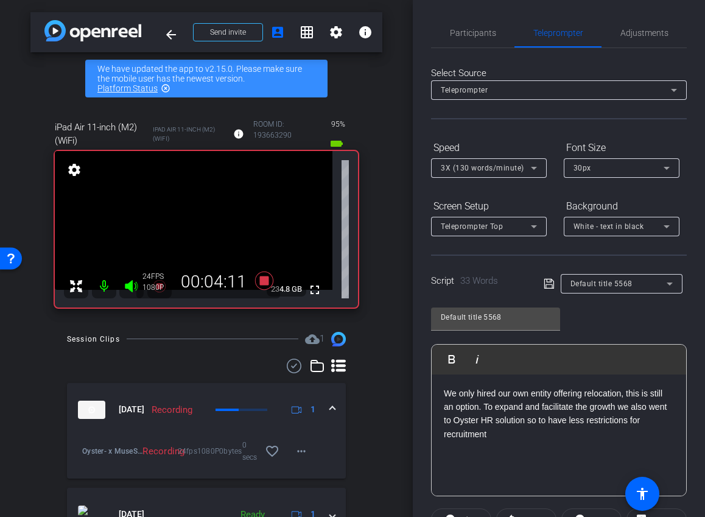
click at [470, 48] on div "Participants Teleprompter Adjustments" at bounding box center [559, 33] width 256 height 30
click at [477, 44] on span "Participants" at bounding box center [473, 32] width 46 height 29
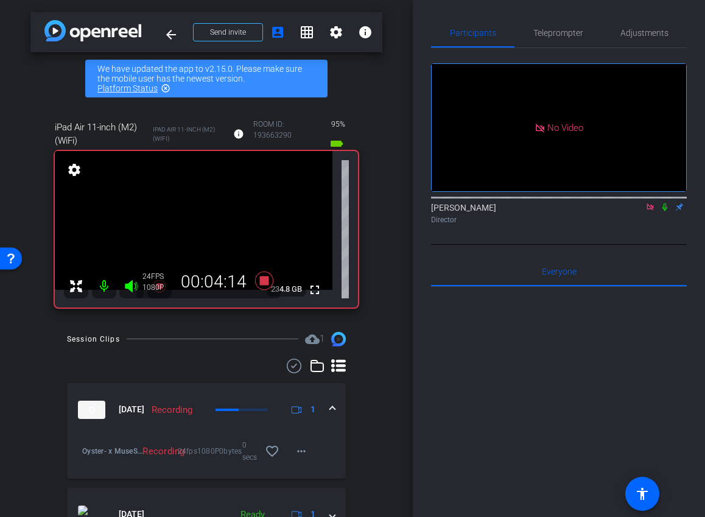
click at [650, 203] on icon at bounding box center [651, 207] width 10 height 9
click at [636, 211] on icon at bounding box center [636, 207] width 10 height 9
click at [550, 39] on span "Teleprompter" at bounding box center [558, 32] width 50 height 29
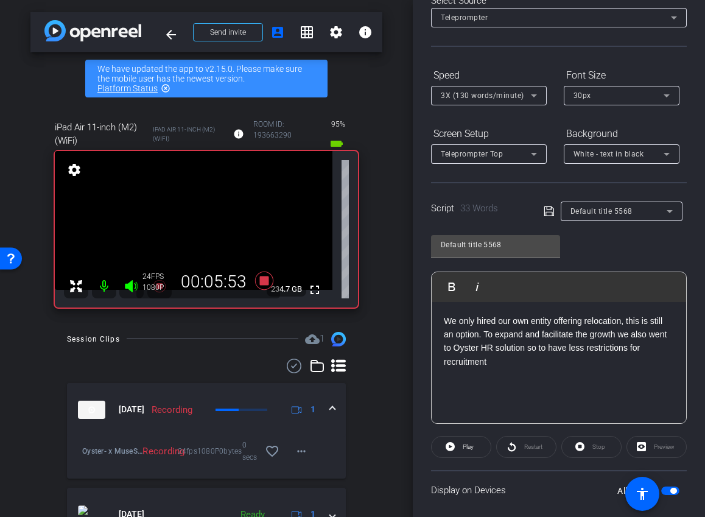
scroll to position [149, 0]
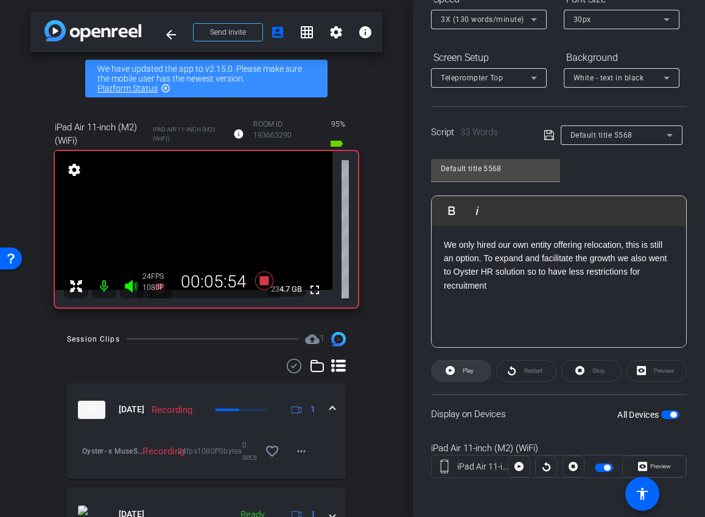
click at [463, 370] on span "Play" at bounding box center [468, 370] width 11 height 7
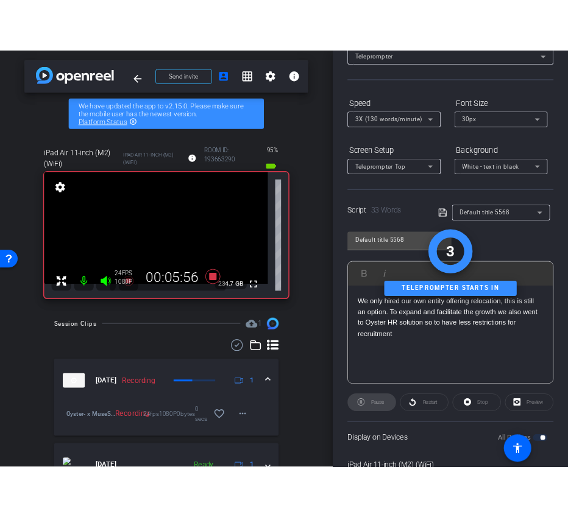
scroll to position [0, 0]
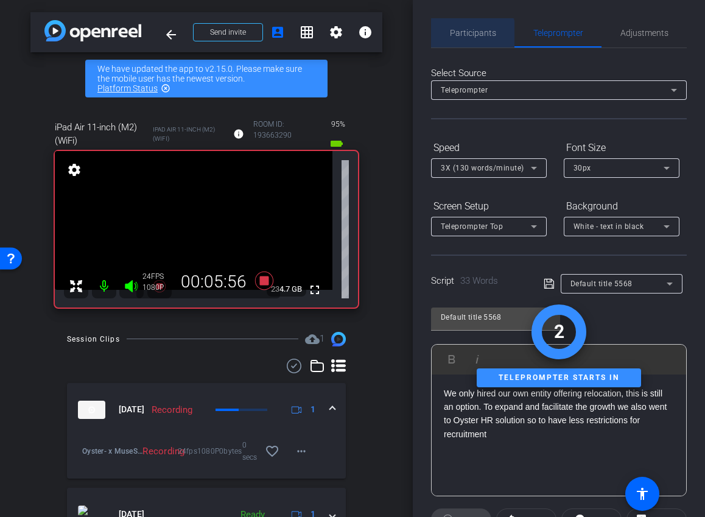
click at [468, 38] on span "Participants" at bounding box center [473, 32] width 46 height 29
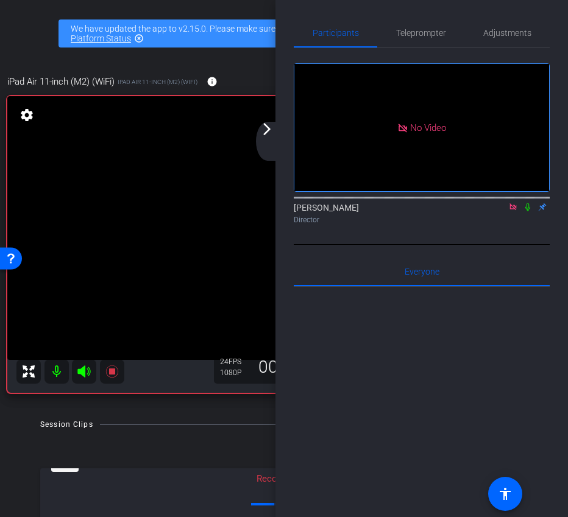
click at [262, 140] on div "arrow_back_ios_new arrow_forward_ios" at bounding box center [269, 141] width 26 height 39
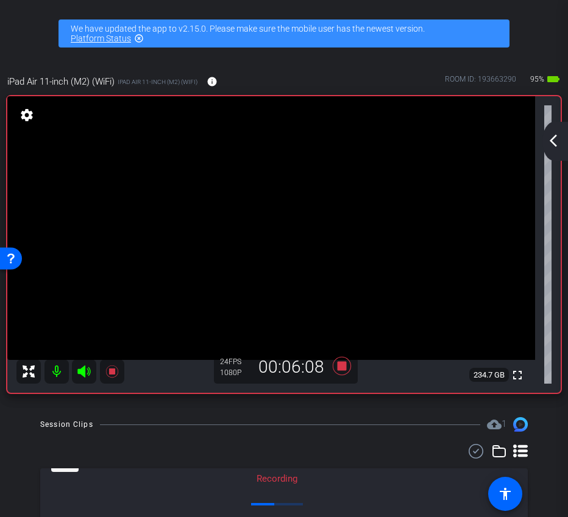
click at [555, 133] on mat-icon "arrow_back_ios_new" at bounding box center [553, 140] width 15 height 15
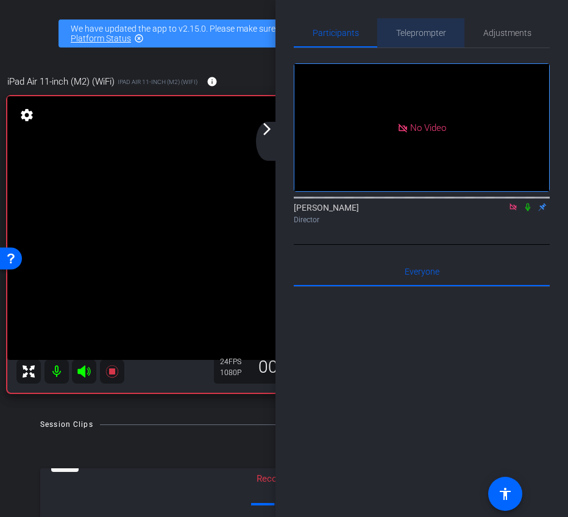
click at [439, 25] on span "Teleprompter" at bounding box center [421, 32] width 50 height 29
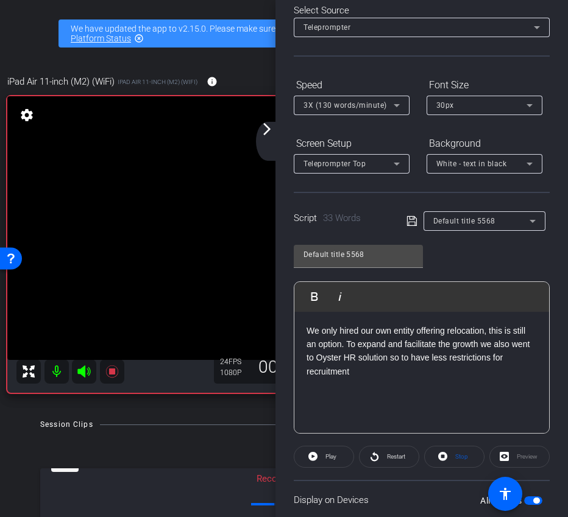
scroll to position [149, 0]
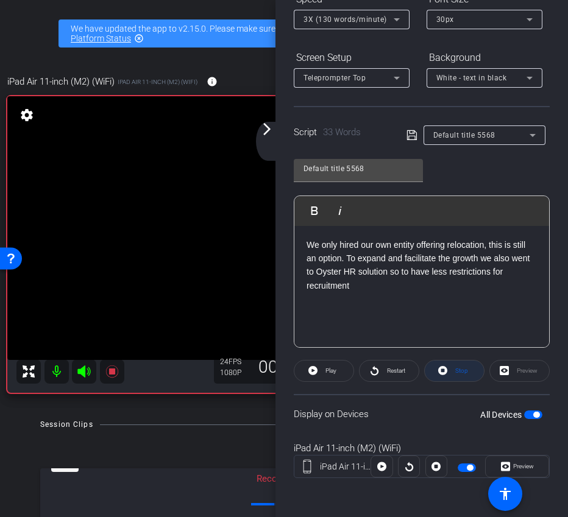
click at [458, 380] on span at bounding box center [453, 370] width 59 height 29
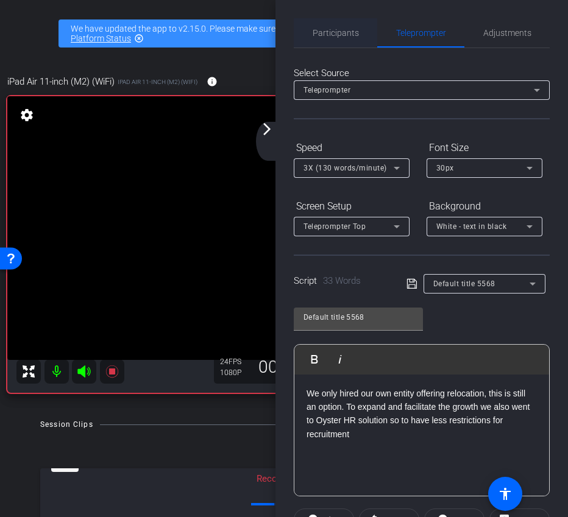
click at [340, 21] on span "Participants" at bounding box center [335, 32] width 46 height 29
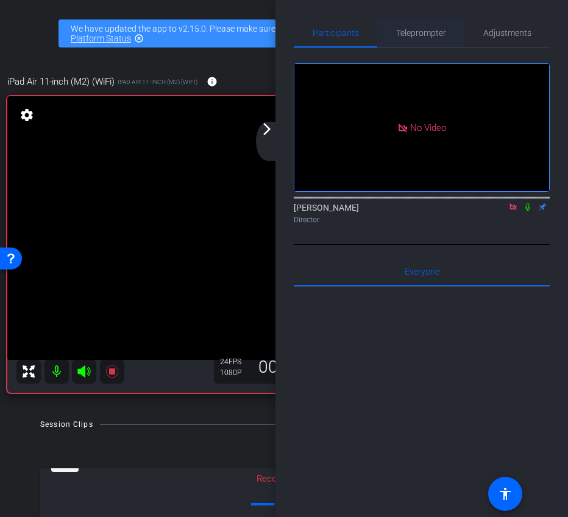
click at [411, 32] on span "Teleprompter" at bounding box center [421, 33] width 50 height 9
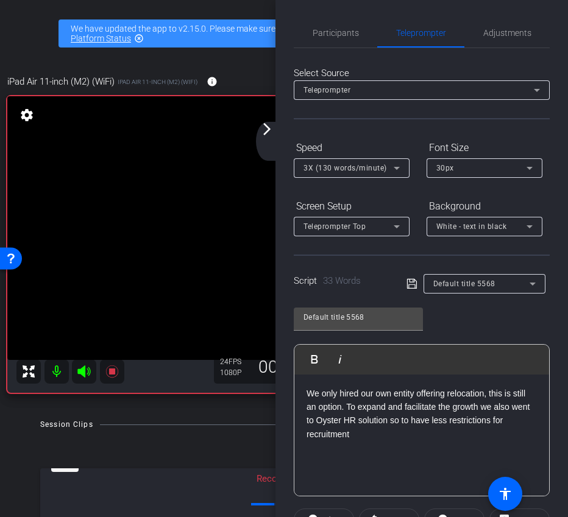
scroll to position [125, 0]
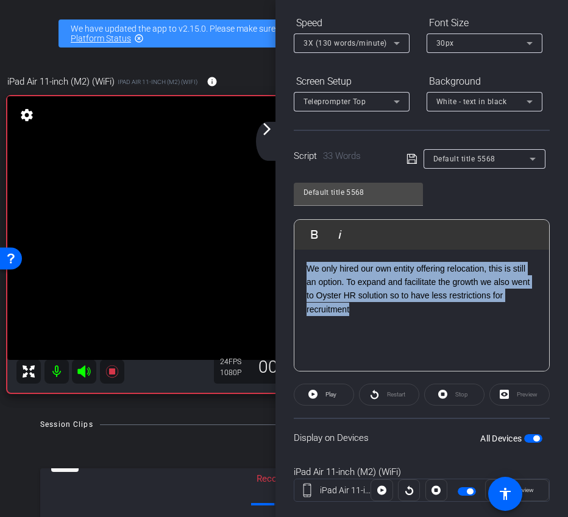
drag, startPoint x: 364, startPoint y: 312, endPoint x: 255, endPoint y: 239, distance: 131.4
click at [255, 239] on div "arrow_back Oyster® x MuseScore case study - [PERSON_NAME][EMAIL_ADDRESS][DOMAIN…" at bounding box center [284, 258] width 568 height 517
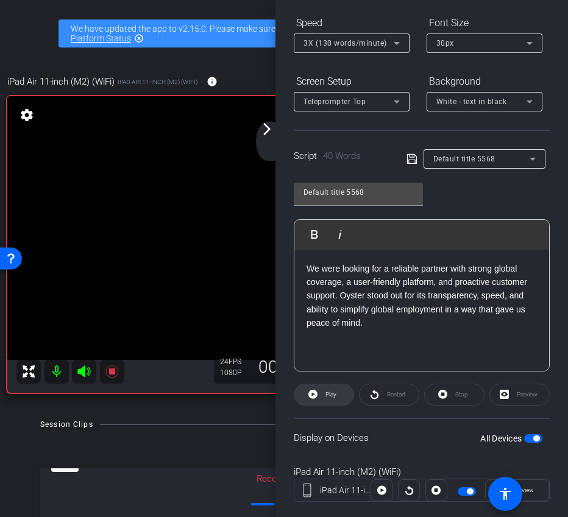
click at [330, 396] on span "Play" at bounding box center [330, 394] width 11 height 7
click at [456, 394] on span "Stop" at bounding box center [461, 394] width 13 height 7
click at [327, 390] on span "Play" at bounding box center [329, 394] width 14 height 17
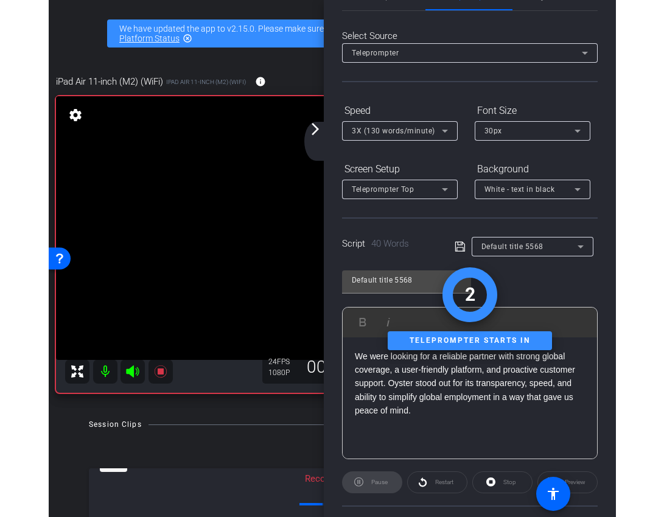
scroll to position [10, 0]
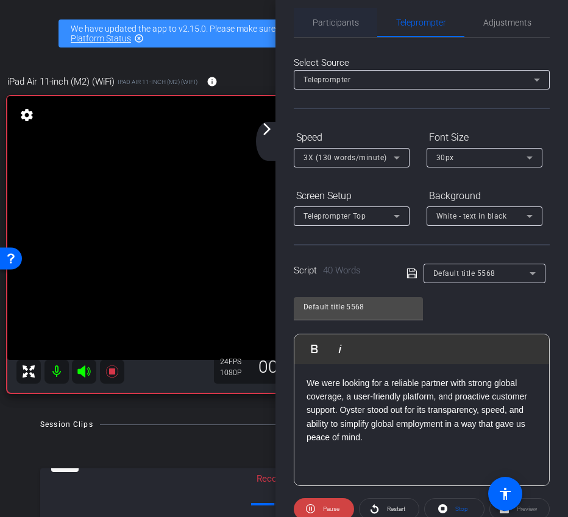
click at [328, 28] on span "Participants" at bounding box center [335, 22] width 46 height 29
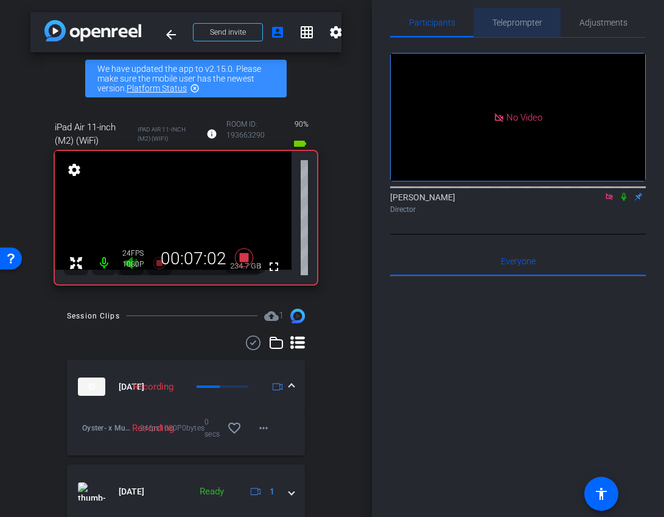
click at [516, 23] on span "Teleprompter" at bounding box center [518, 22] width 50 height 9
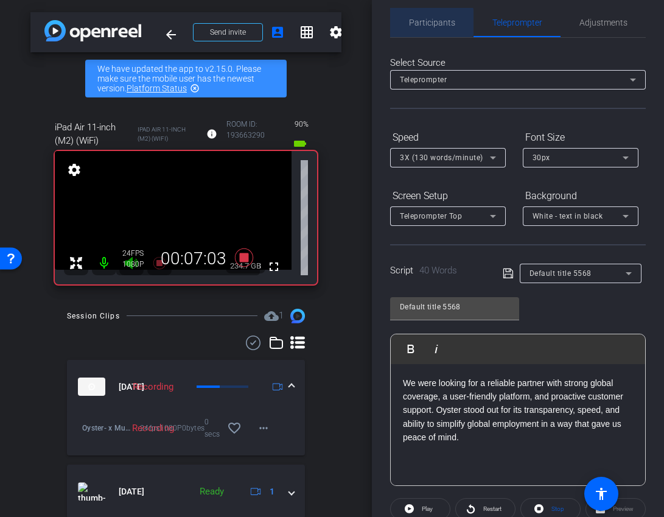
click at [413, 22] on span "Participants" at bounding box center [432, 22] width 46 height 9
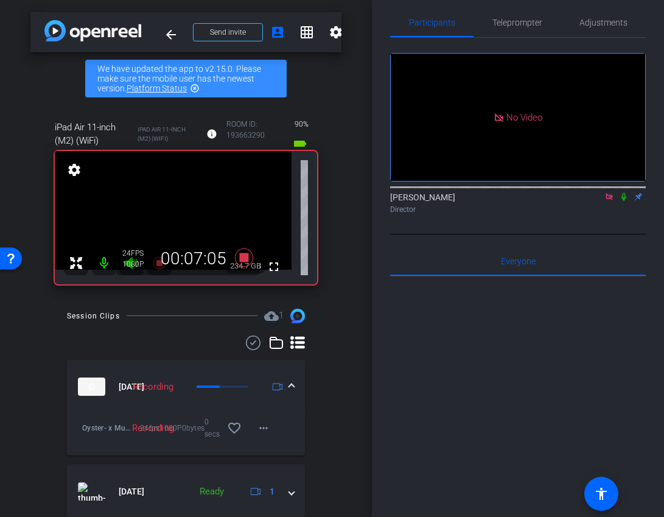
click at [610, 192] on icon at bounding box center [610, 196] width 10 height 9
click at [594, 200] on icon at bounding box center [595, 197] width 9 height 6
click at [507, 27] on span "Teleprompter" at bounding box center [518, 22] width 50 height 9
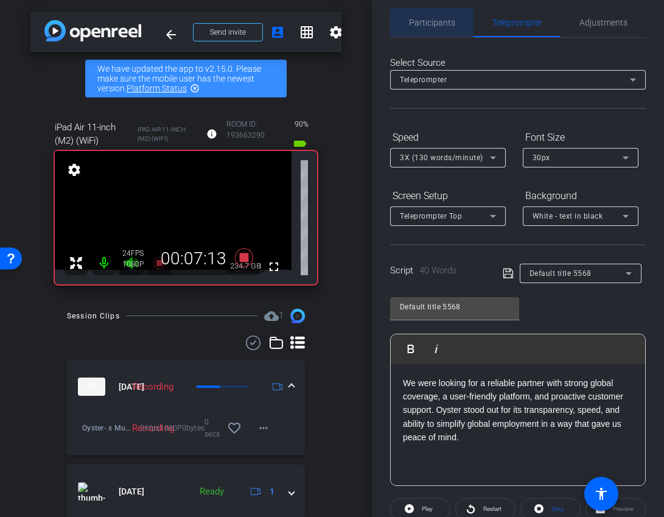
click at [449, 24] on span "Participants" at bounding box center [432, 22] width 46 height 9
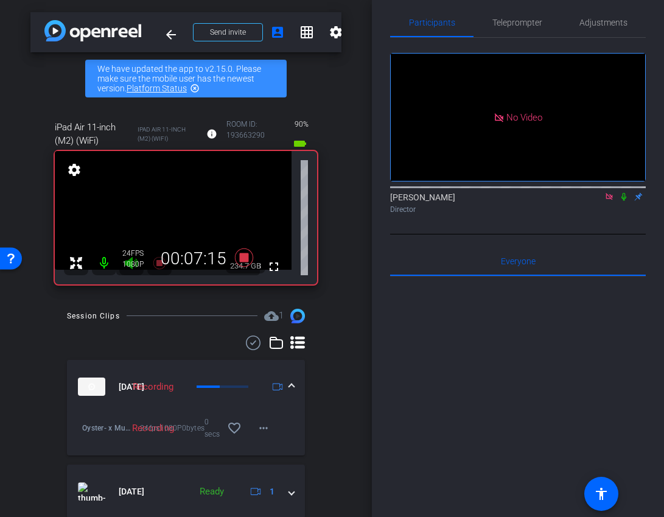
click at [608, 192] on icon at bounding box center [610, 196] width 10 height 9
click at [596, 201] on icon at bounding box center [595, 196] width 10 height 9
click at [515, 22] on span "Teleprompter" at bounding box center [518, 22] width 50 height 9
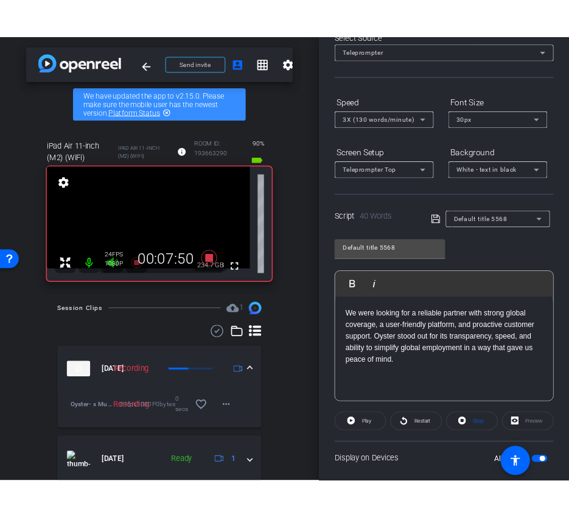
scroll to position [149, 0]
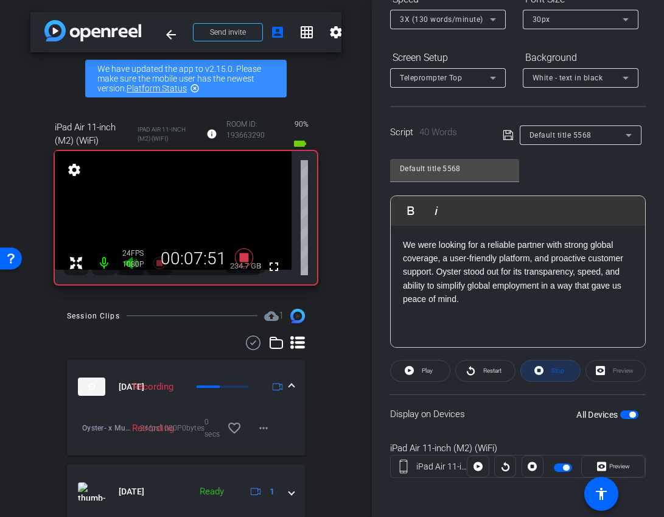
click at [550, 370] on span "Stop" at bounding box center [557, 370] width 16 height 17
click at [404, 371] on span at bounding box center [420, 370] width 59 height 29
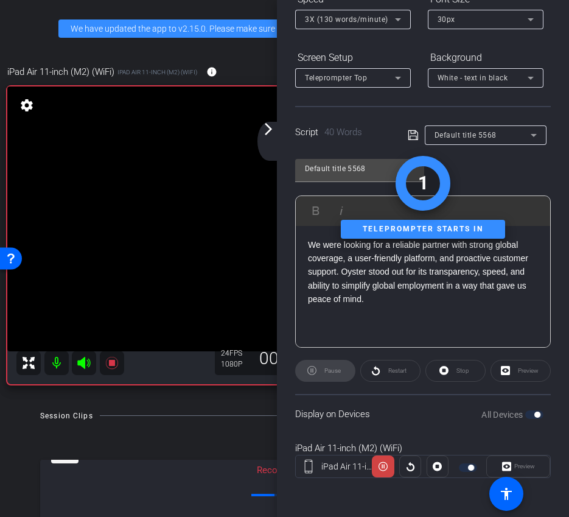
click at [272, 136] on mat-icon "arrow_forward_ios" at bounding box center [268, 129] width 15 height 15
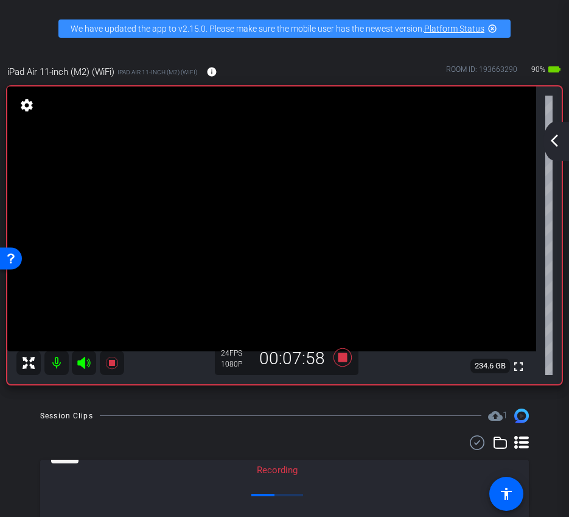
click at [548, 144] on mat-icon "arrow_back_ios_new" at bounding box center [554, 140] width 15 height 15
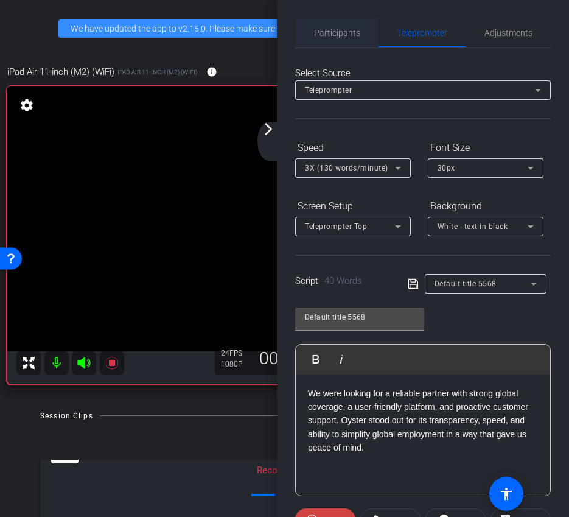
click at [324, 33] on span "Participants" at bounding box center [337, 33] width 46 height 9
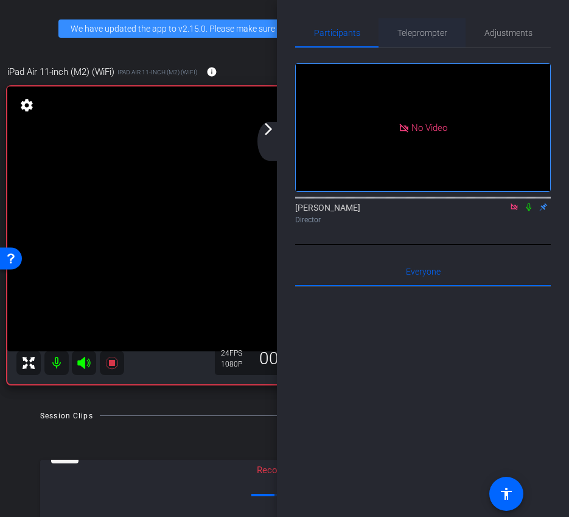
click at [410, 43] on span "Teleprompter" at bounding box center [423, 32] width 50 height 29
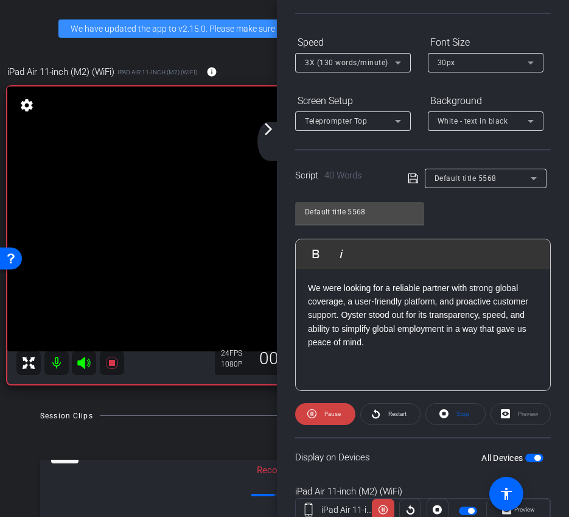
scroll to position [149, 0]
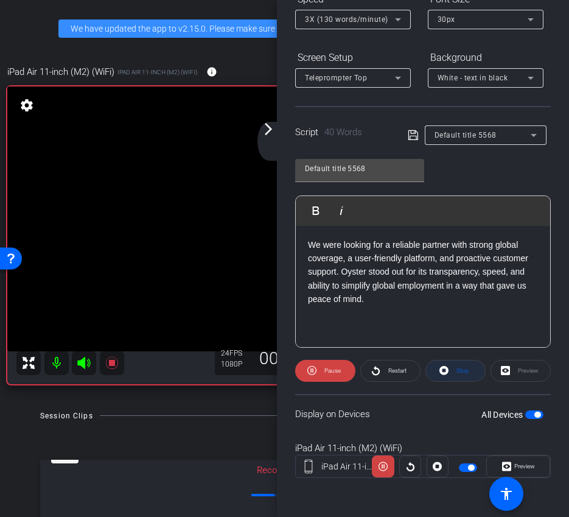
click at [449, 370] on icon at bounding box center [444, 370] width 9 height 9
click at [321, 377] on span at bounding box center [325, 370] width 59 height 29
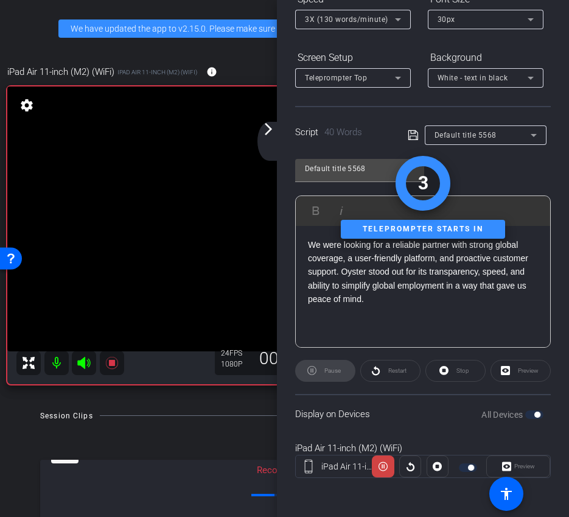
scroll to position [0, 0]
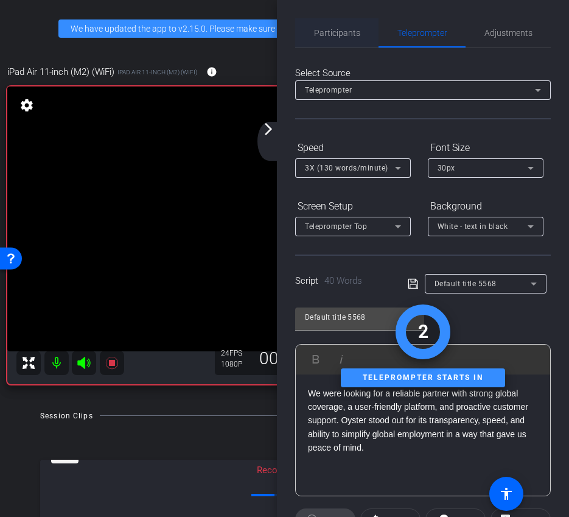
click at [328, 40] on span "Participants" at bounding box center [337, 32] width 46 height 29
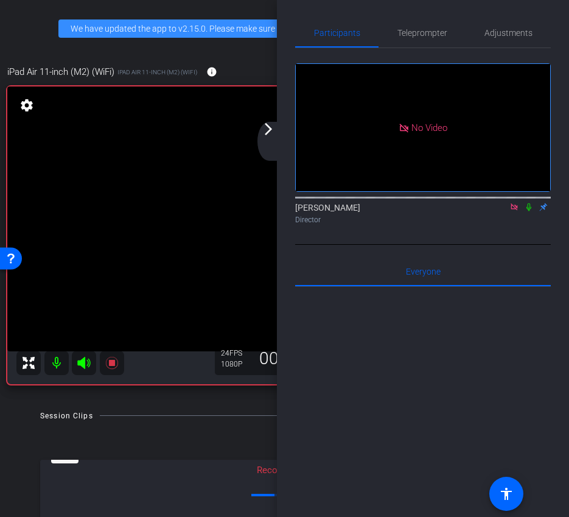
click at [529, 203] on icon at bounding box center [529, 207] width 5 height 8
click at [530, 203] on icon at bounding box center [529, 207] width 10 height 9
click at [428, 34] on span "Teleprompter" at bounding box center [423, 33] width 50 height 9
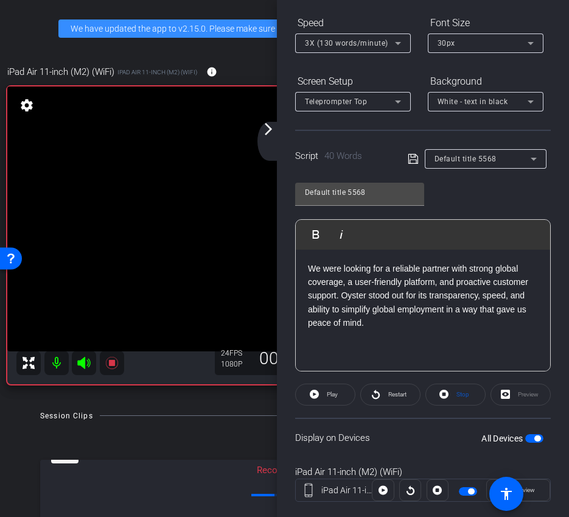
scroll to position [138, 0]
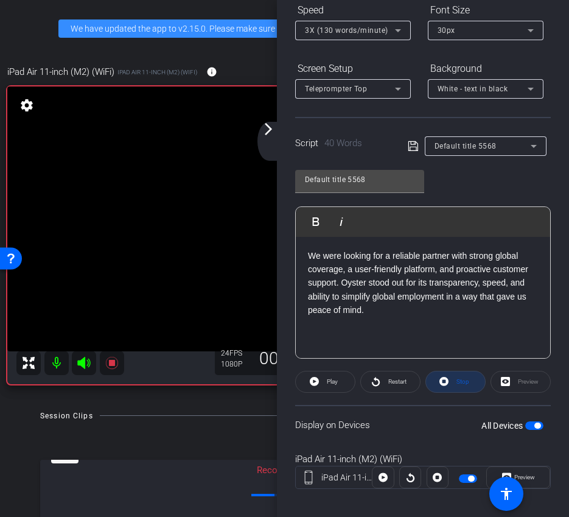
click at [448, 387] on icon at bounding box center [444, 381] width 9 height 15
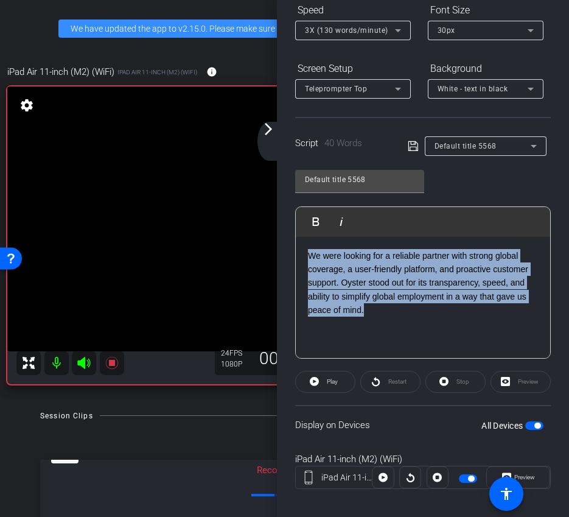
drag, startPoint x: 374, startPoint y: 317, endPoint x: 285, endPoint y: 228, distance: 126.2
click at [285, 228] on div "Participants Teleprompter Adjustments Ariam Eqbe Director Everyone 0 Mark all r…" at bounding box center [423, 258] width 292 height 517
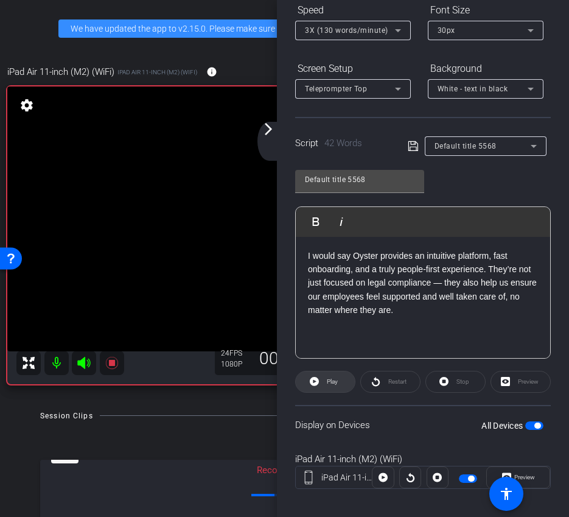
click at [333, 382] on span "Play" at bounding box center [332, 381] width 11 height 7
click at [463, 384] on span "Stop" at bounding box center [463, 381] width 13 height 7
click at [325, 377] on span "Play" at bounding box center [331, 381] width 14 height 17
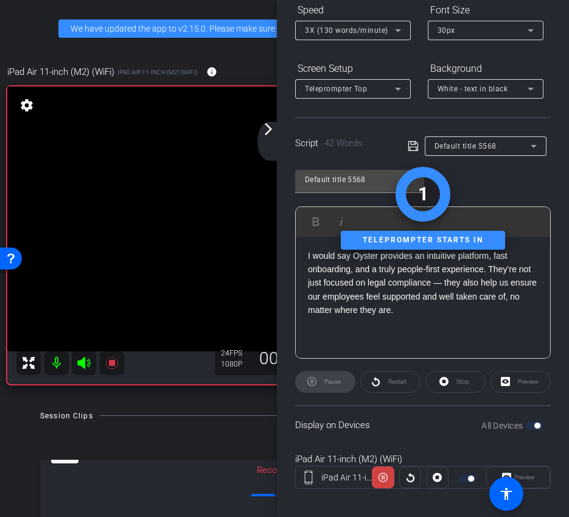
click at [283, 126] on div "arrow_back_ios_new arrow_forward_ios" at bounding box center [271, 141] width 26 height 39
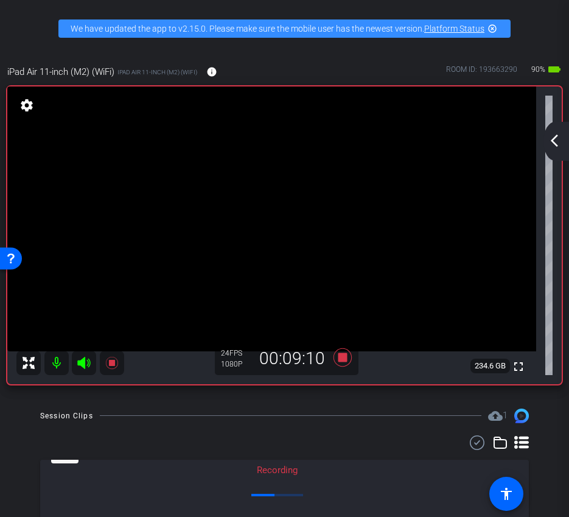
click at [552, 139] on mat-icon "arrow_back_ios_new" at bounding box center [554, 140] width 15 height 15
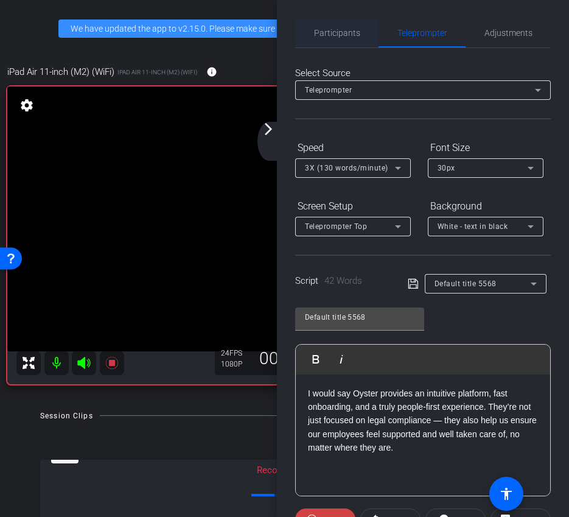
click at [337, 32] on span "Participants" at bounding box center [337, 33] width 46 height 9
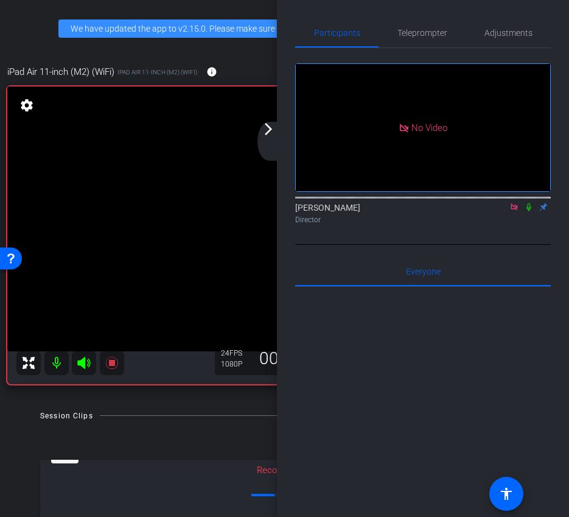
click at [529, 203] on icon at bounding box center [529, 207] width 10 height 9
click at [527, 203] on icon at bounding box center [529, 207] width 7 height 8
click at [412, 32] on span "Teleprompter" at bounding box center [423, 33] width 50 height 9
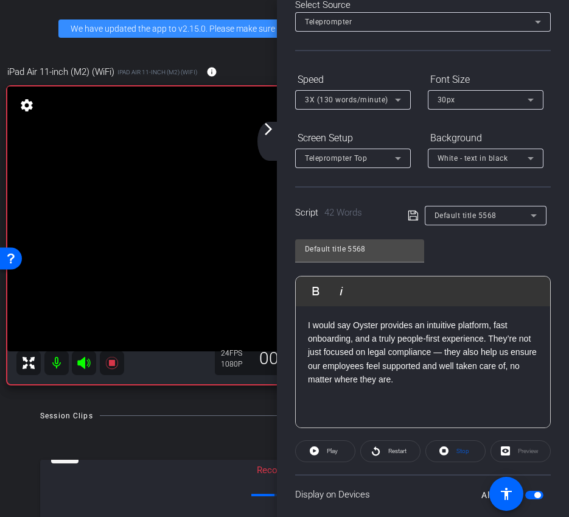
scroll to position [149, 0]
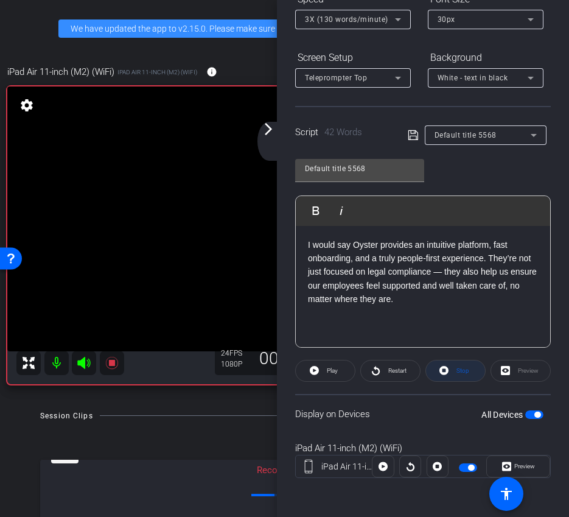
click at [465, 369] on span "Stop" at bounding box center [463, 370] width 13 height 7
click at [270, 124] on mat-icon "arrow_forward_ios" at bounding box center [268, 129] width 15 height 15
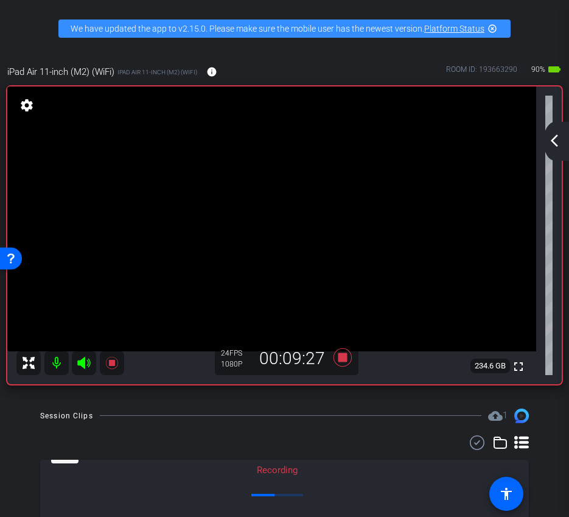
scroll to position [0, 0]
click at [550, 144] on mat-icon "arrow_back_ios_new" at bounding box center [554, 140] width 15 height 15
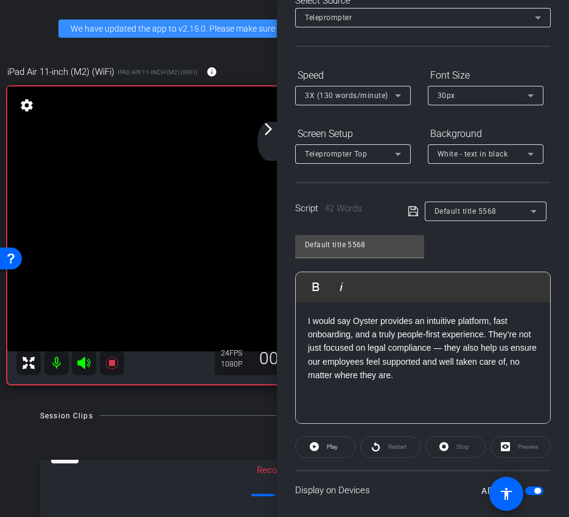
scroll to position [149, 0]
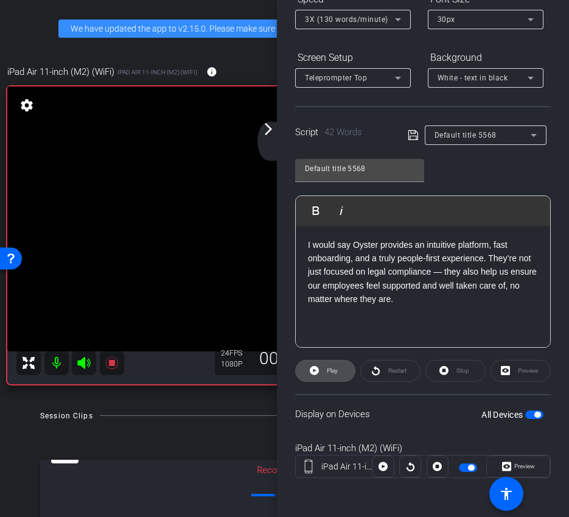
click at [317, 370] on icon at bounding box center [314, 370] width 9 height 9
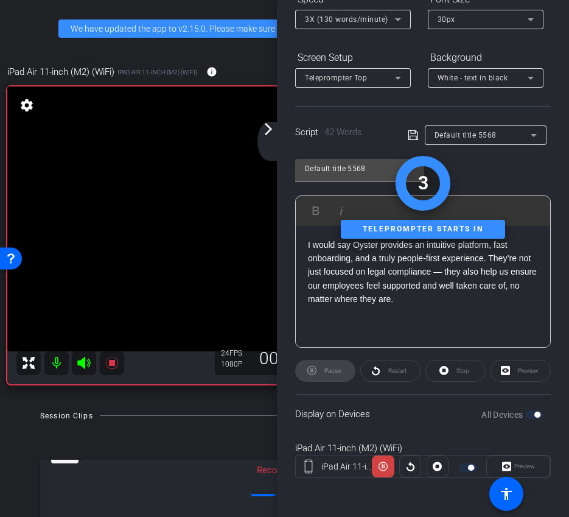
scroll to position [0, 0]
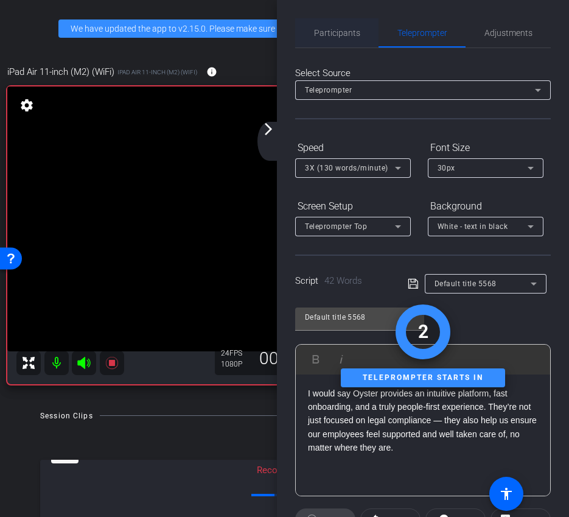
click at [340, 29] on span "Participants" at bounding box center [337, 33] width 46 height 9
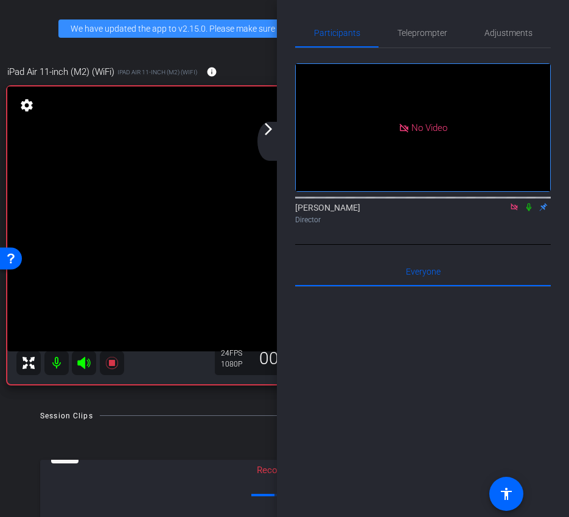
click at [530, 203] on icon at bounding box center [529, 207] width 5 height 8
click at [271, 132] on mat-icon "arrow_forward_ios" at bounding box center [268, 129] width 15 height 15
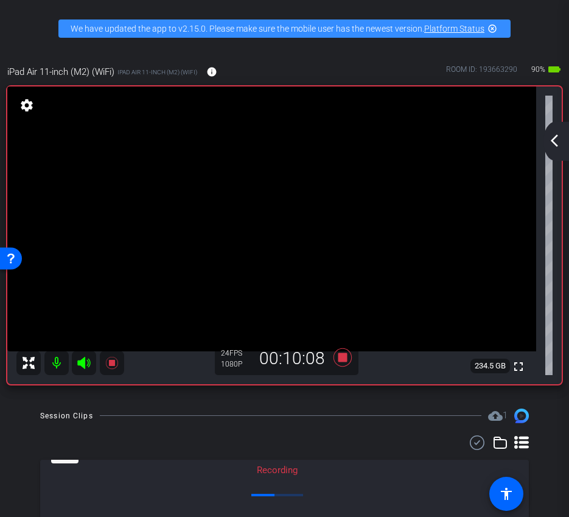
click at [557, 140] on mat-icon "arrow_back_ios_new" at bounding box center [554, 140] width 15 height 15
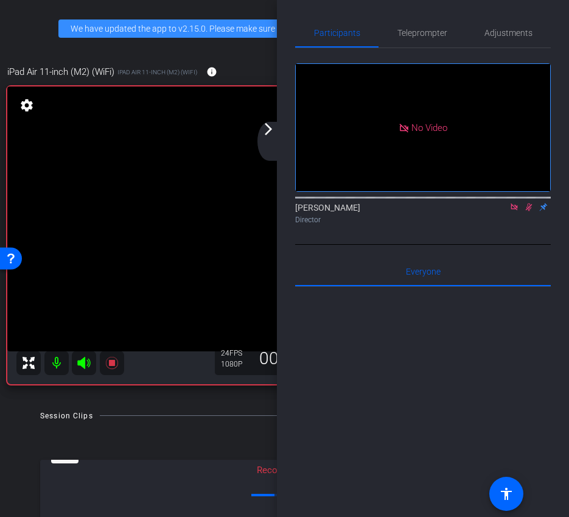
click at [528, 203] on icon at bounding box center [529, 207] width 10 height 9
click at [408, 23] on span "Teleprompter" at bounding box center [423, 32] width 50 height 29
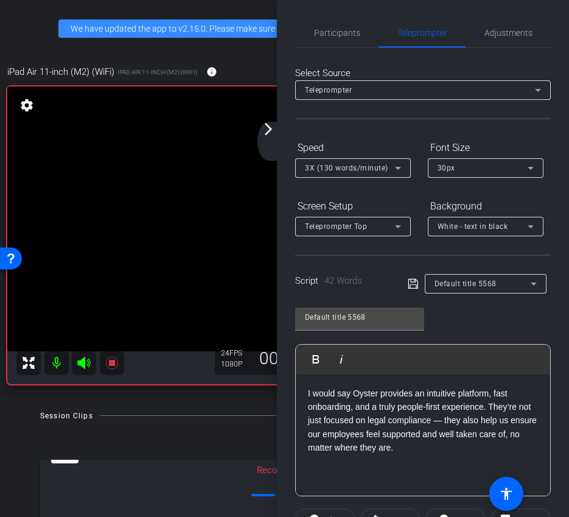
scroll to position [149, 0]
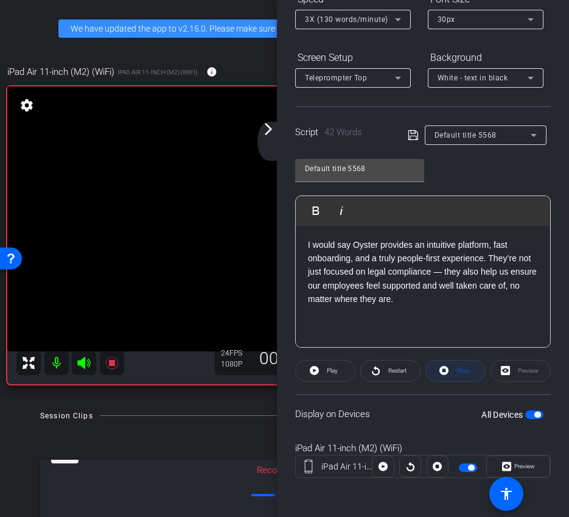
click at [443, 378] on span at bounding box center [455, 370] width 59 height 29
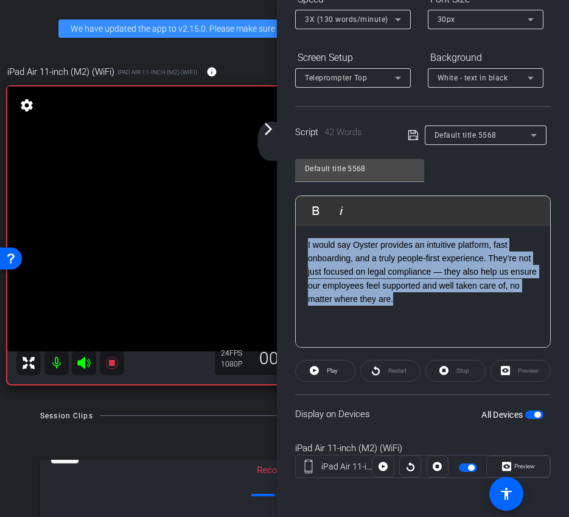
drag, startPoint x: 429, startPoint y: 314, endPoint x: 233, endPoint y: 224, distance: 216.1
click at [233, 224] on div "arrow_back Oyster® x MuseScore case study - [PERSON_NAME][EMAIL_ADDRESS][DOMAIN…" at bounding box center [284, 258] width 569 height 517
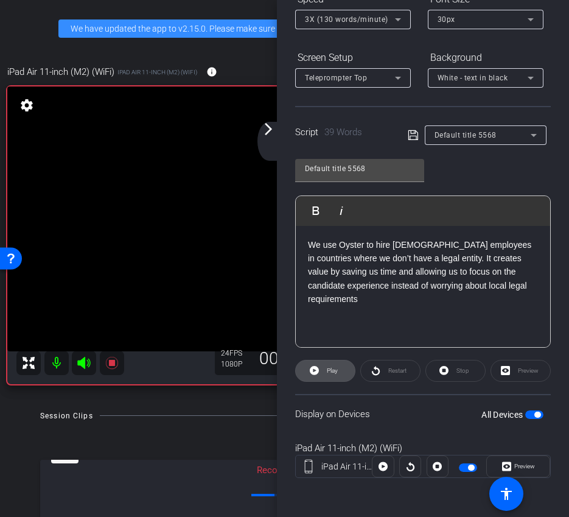
click at [331, 376] on span "Play" at bounding box center [331, 370] width 14 height 17
click at [448, 375] on icon at bounding box center [444, 370] width 9 height 15
click at [334, 375] on span "Play" at bounding box center [331, 370] width 14 height 17
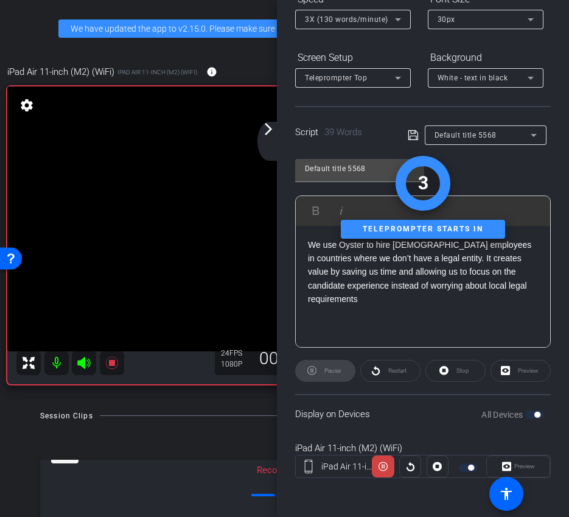
scroll to position [0, 0]
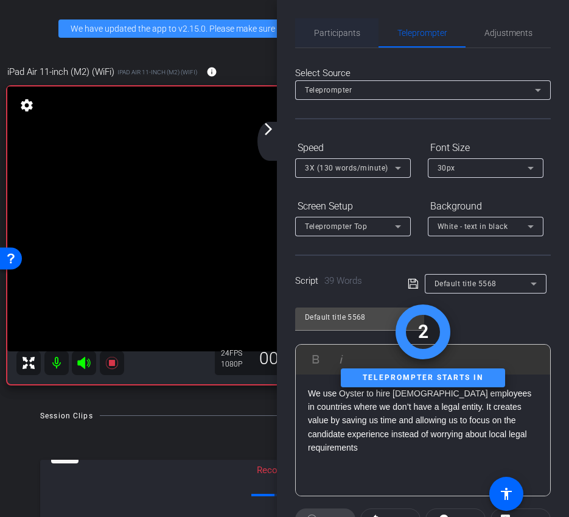
click at [347, 37] on span "Participants" at bounding box center [337, 33] width 46 height 9
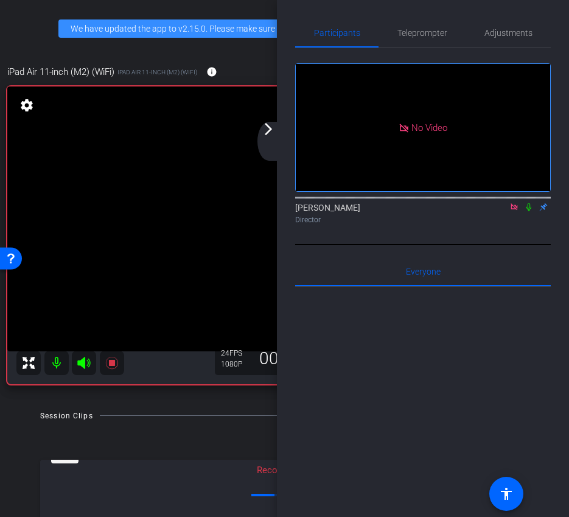
click at [529, 203] on icon at bounding box center [529, 207] width 10 height 9
click at [530, 203] on icon at bounding box center [529, 207] width 7 height 8
click at [417, 32] on span "Teleprompter" at bounding box center [423, 33] width 50 height 9
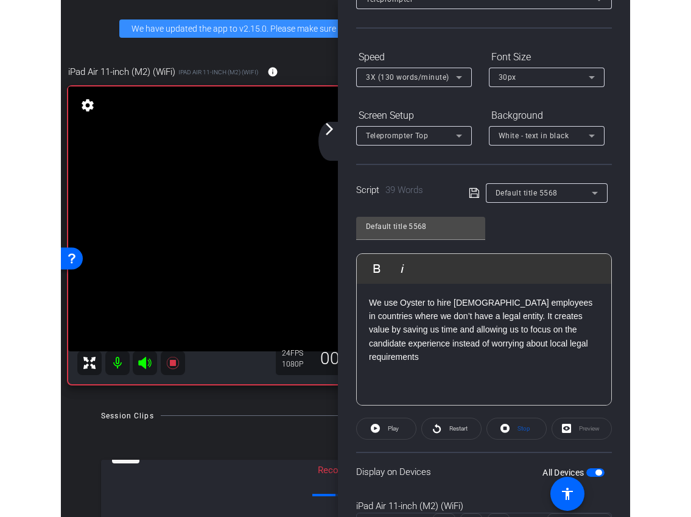
scroll to position [149, 0]
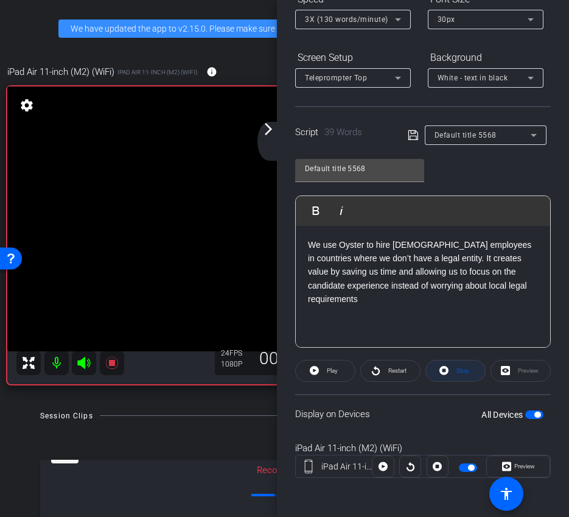
click at [457, 373] on span "Stop" at bounding box center [463, 370] width 13 height 7
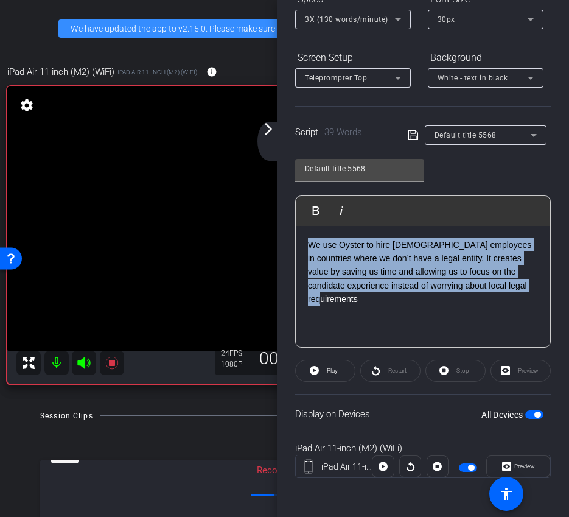
drag, startPoint x: 514, startPoint y: 285, endPoint x: 281, endPoint y: 220, distance: 242.2
click at [281, 220] on div "Participants Teleprompter Adjustments Ariam Eqbe Director Everyone 0 Mark all r…" at bounding box center [423, 258] width 292 height 517
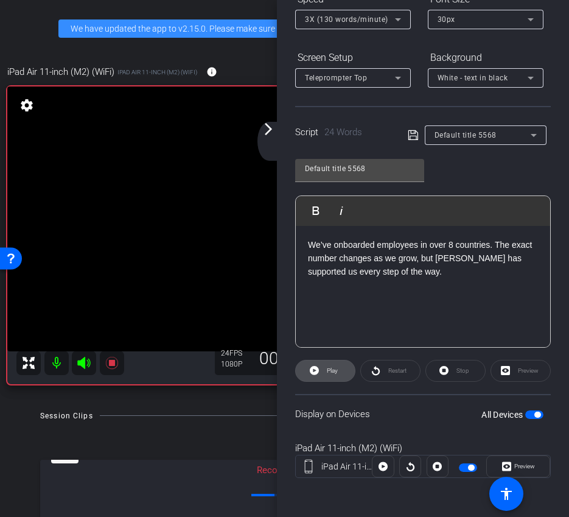
click at [329, 373] on span "Play" at bounding box center [332, 370] width 11 height 7
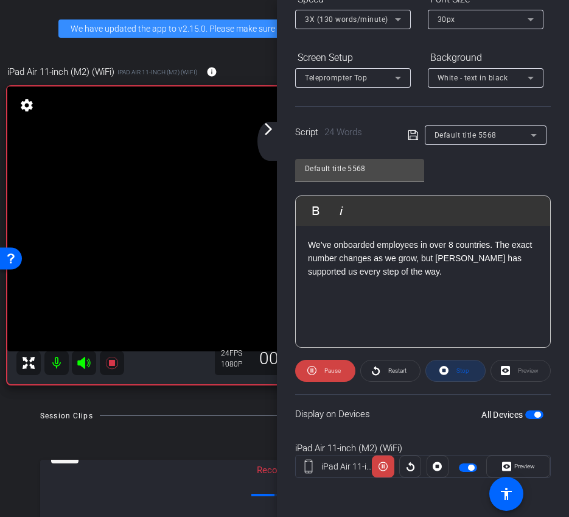
click at [459, 381] on span at bounding box center [455, 370] width 59 height 29
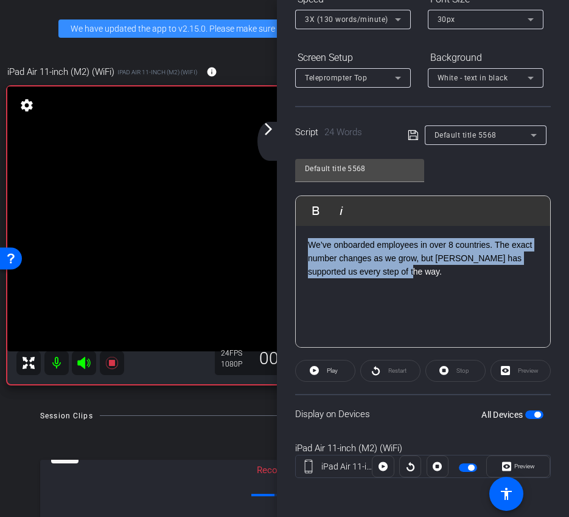
drag, startPoint x: 401, startPoint y: 277, endPoint x: 306, endPoint y: 242, distance: 101.9
click at [306, 242] on div "We’ve onboarded employees in over 8 countries. The exact number changes as we g…" at bounding box center [423, 287] width 255 height 122
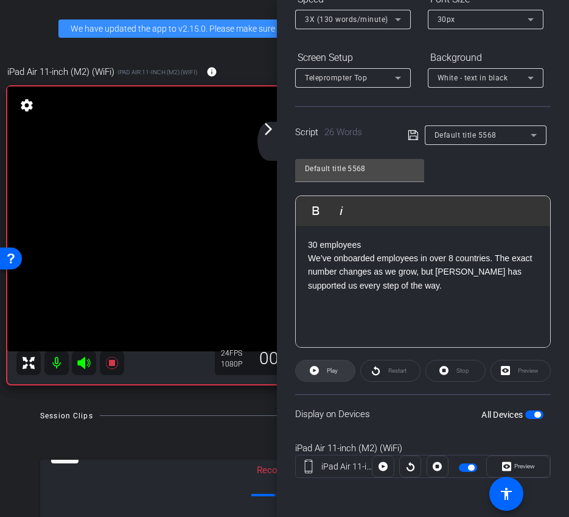
click at [325, 369] on span "Play" at bounding box center [331, 370] width 14 height 17
click at [440, 373] on icon at bounding box center [444, 370] width 9 height 15
click at [346, 366] on span at bounding box center [325, 370] width 59 height 29
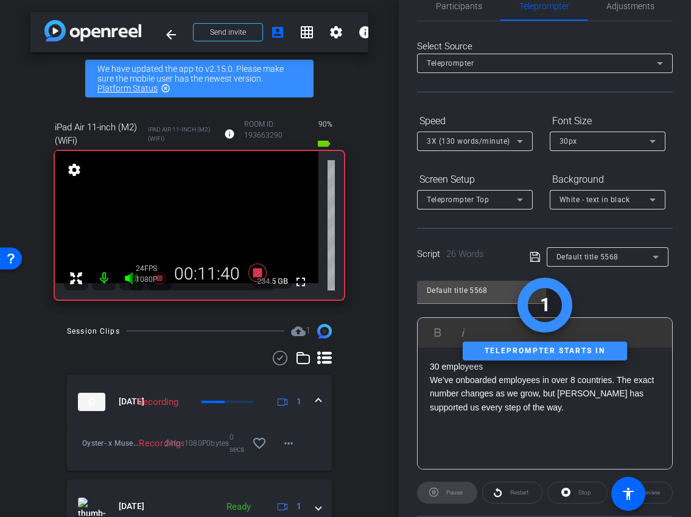
scroll to position [0, 0]
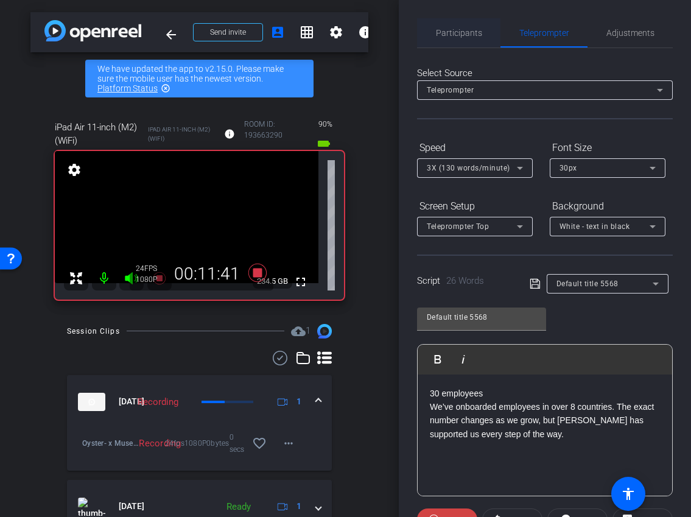
click at [456, 42] on span "Participants" at bounding box center [459, 32] width 46 height 29
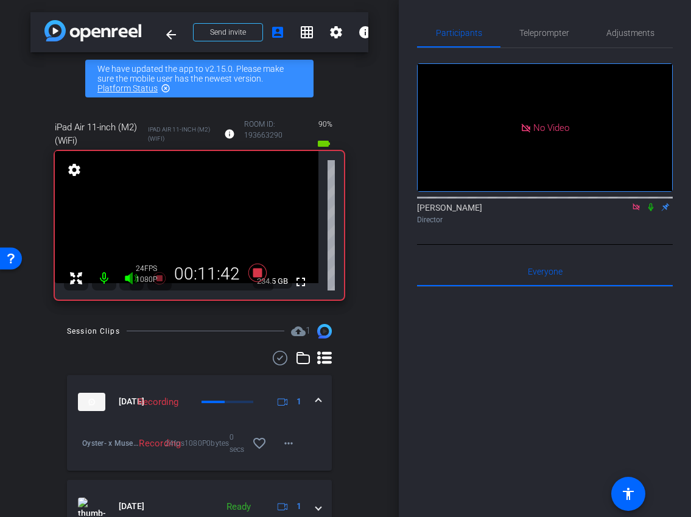
click at [652, 203] on icon at bounding box center [651, 207] width 10 height 9
click at [543, 37] on span "Teleprompter" at bounding box center [544, 33] width 50 height 9
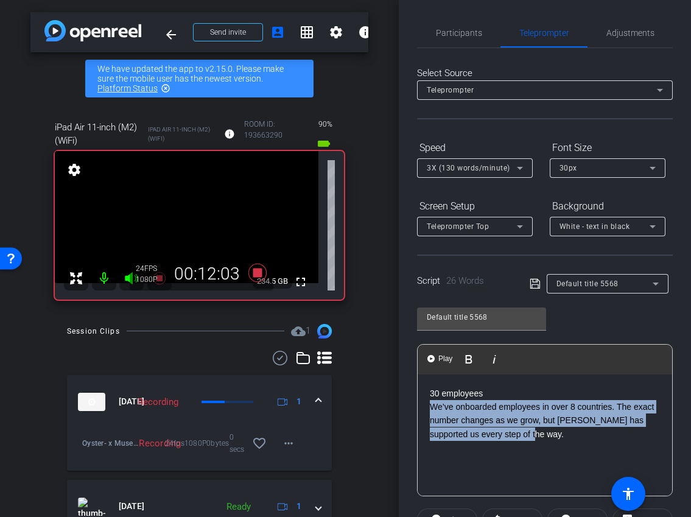
drag, startPoint x: 505, startPoint y: 434, endPoint x: 409, endPoint y: 398, distance: 102.1
click at [409, 398] on div "Participants Teleprompter Adjustments Ariam Eqbe Director Everyone 0 Mark all r…" at bounding box center [545, 258] width 292 height 517
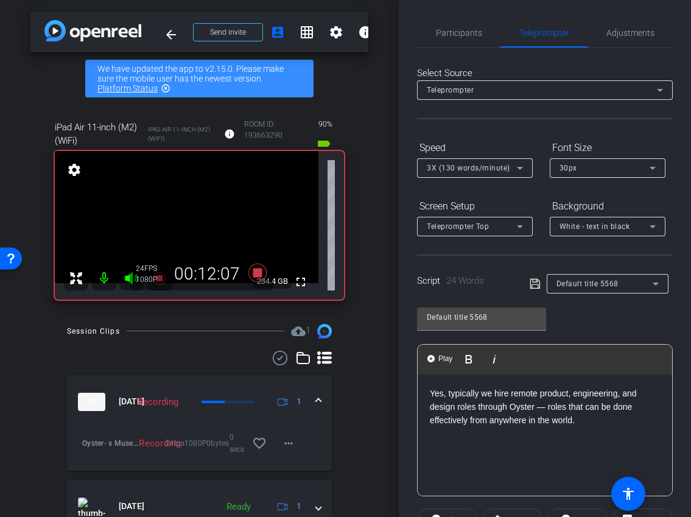
scroll to position [42, 0]
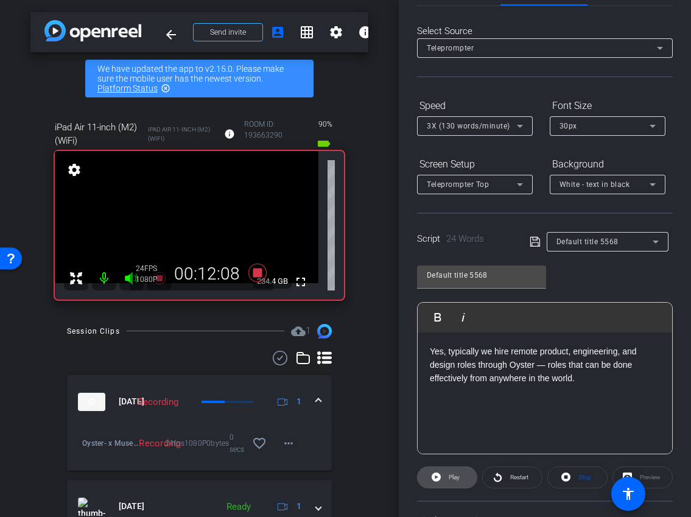
click at [460, 481] on span "Play" at bounding box center [453, 477] width 14 height 17
click at [584, 483] on span "Stop" at bounding box center [584, 477] width 16 height 17
click at [449, 485] on span "Play" at bounding box center [453, 477] width 14 height 17
click at [561, 474] on span at bounding box center [577, 477] width 59 height 29
click at [448, 481] on span "Play" at bounding box center [453, 477] width 14 height 17
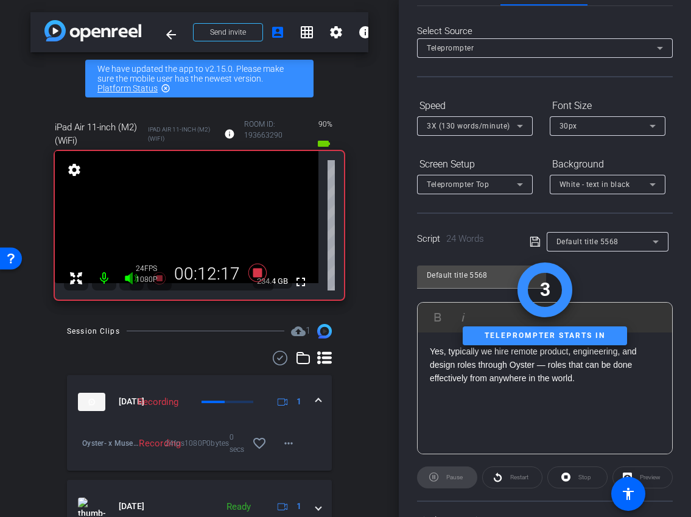
scroll to position [0, 0]
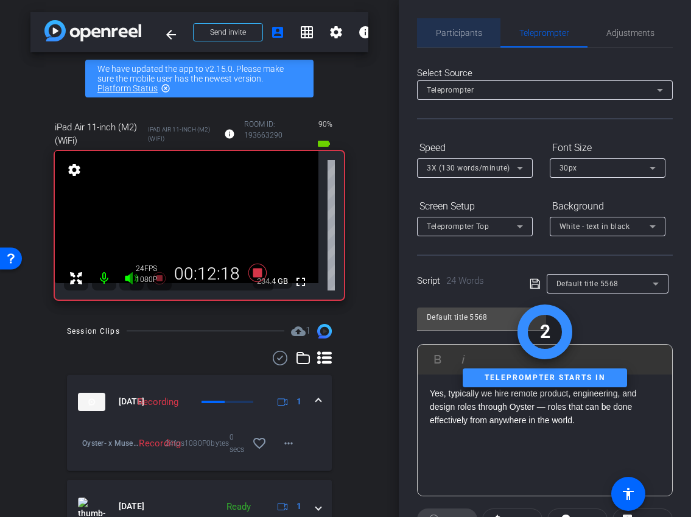
click at [468, 20] on span "Participants" at bounding box center [459, 32] width 46 height 29
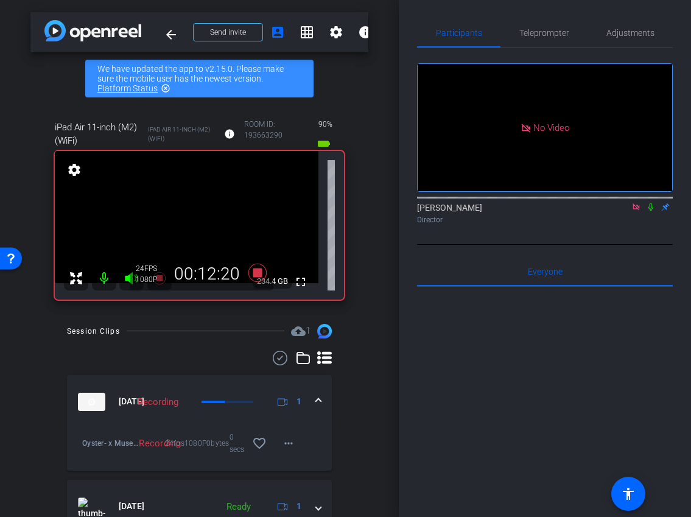
click at [652, 203] on icon at bounding box center [651, 207] width 5 height 8
click at [652, 203] on icon at bounding box center [651, 207] width 10 height 9
click at [563, 36] on span "Teleprompter" at bounding box center [544, 33] width 50 height 9
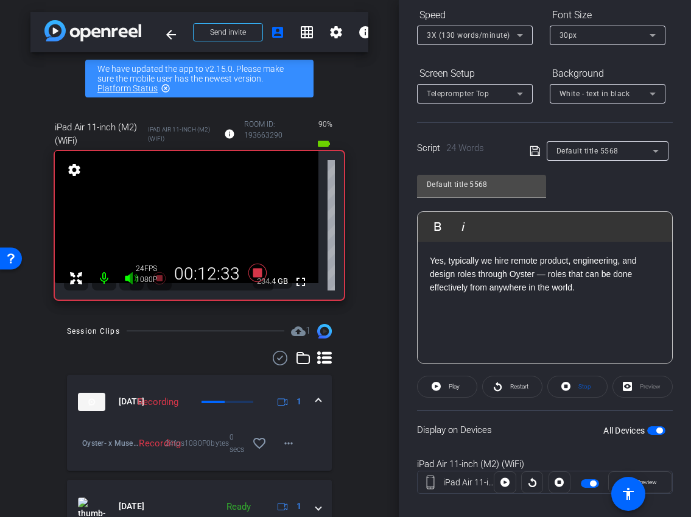
scroll to position [149, 0]
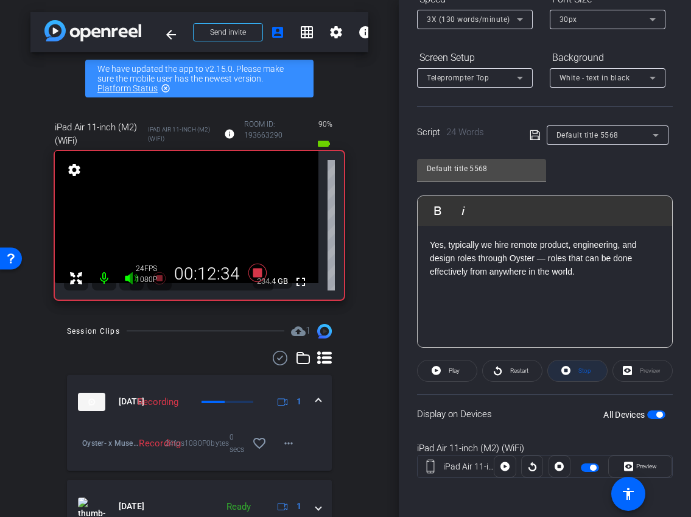
click at [579, 373] on span "Stop" at bounding box center [585, 370] width 13 height 7
drag, startPoint x: 442, startPoint y: 239, endPoint x: 395, endPoint y: 239, distance: 46.9
click at [395, 239] on div "arrow_back Oyster® x MuseScore case study - [PERSON_NAME][EMAIL_ADDRESS][DOMAIN…" at bounding box center [345, 258] width 691 height 517
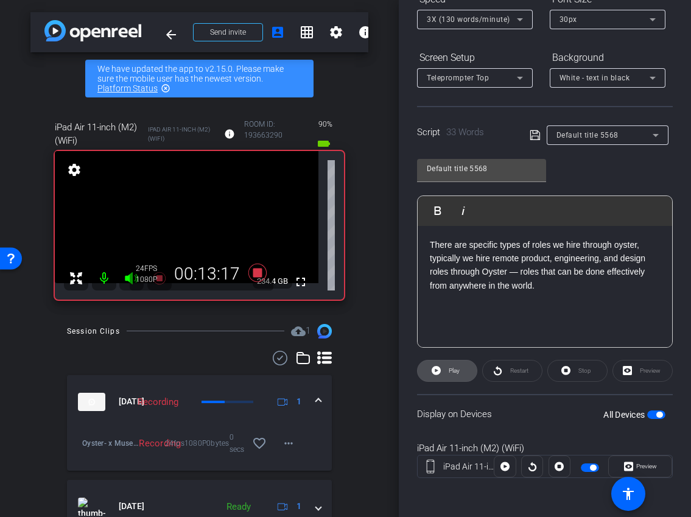
click at [437, 375] on icon at bounding box center [436, 370] width 9 height 9
click at [567, 374] on icon at bounding box center [565, 370] width 9 height 9
click at [448, 375] on span "Play" at bounding box center [453, 370] width 14 height 17
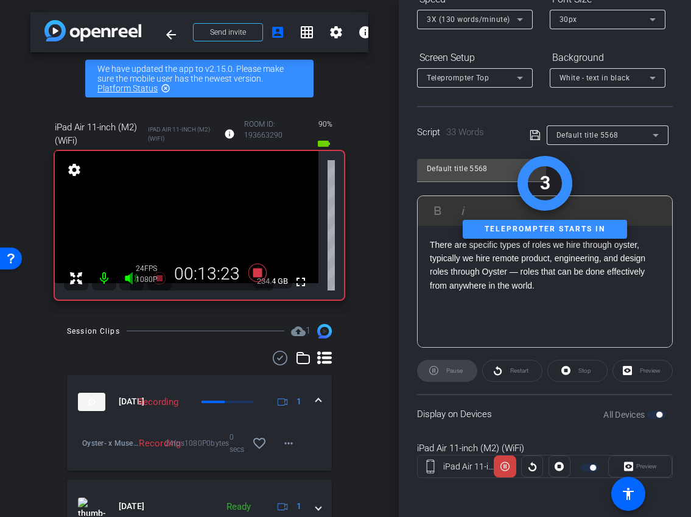
scroll to position [0, 0]
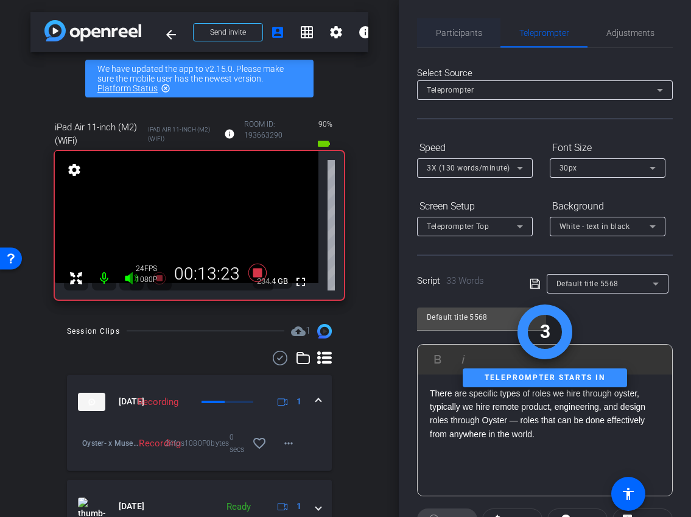
click at [473, 19] on span "Participants" at bounding box center [459, 32] width 46 height 29
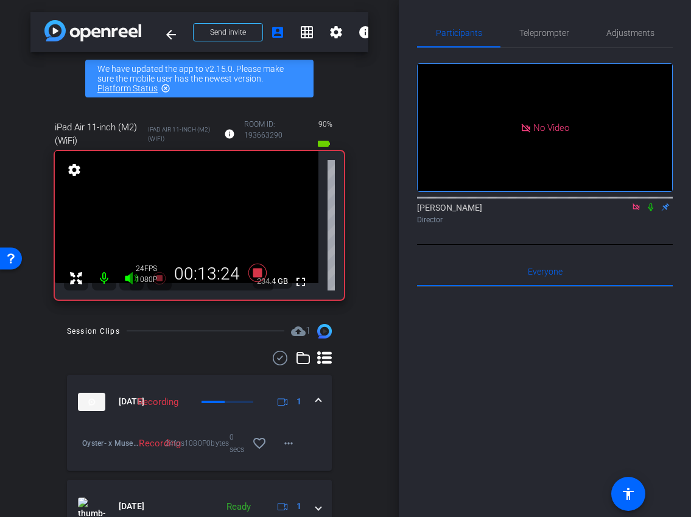
click at [653, 203] on icon at bounding box center [651, 207] width 10 height 9
click at [541, 24] on span "Teleprompter" at bounding box center [544, 32] width 50 height 29
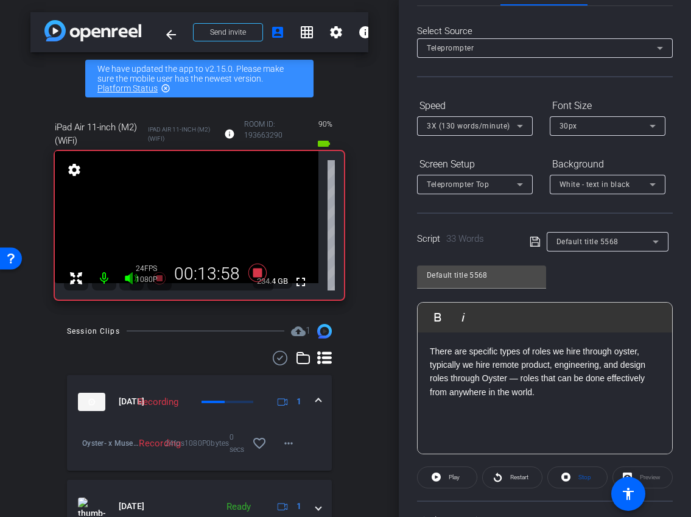
scroll to position [94, 0]
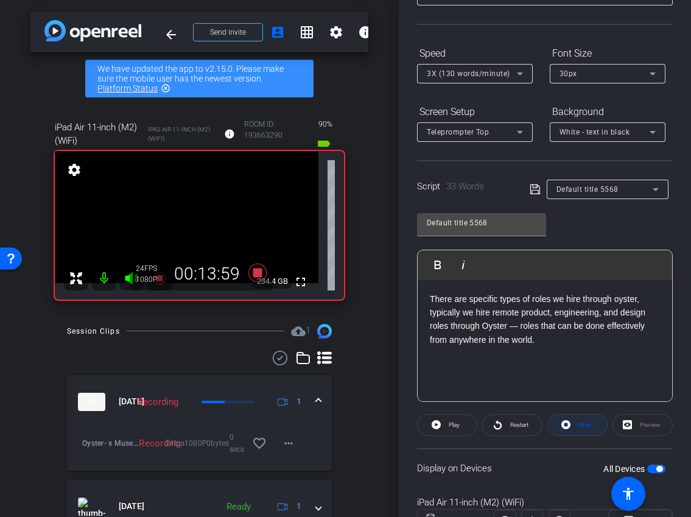
click at [585, 431] on span "Stop" at bounding box center [584, 425] width 16 height 17
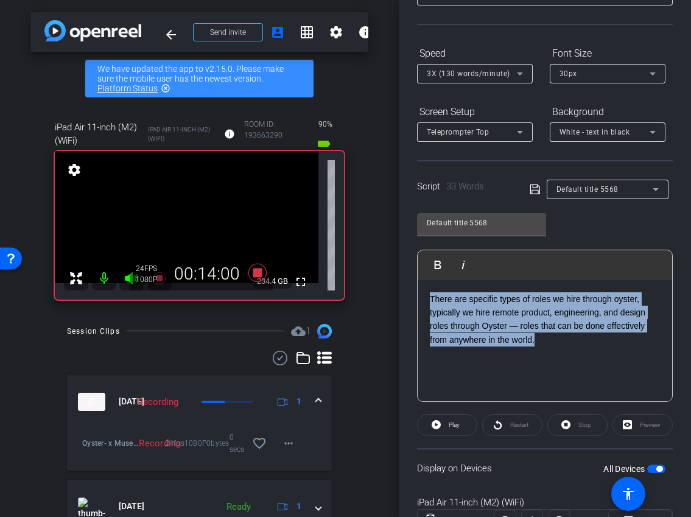
drag, startPoint x: 546, startPoint y: 346, endPoint x: 378, endPoint y: 284, distance: 179.6
click at [378, 284] on div "arrow_back Oyster® x MuseScore case study - [PERSON_NAME][EMAIL_ADDRESS][DOMAIN…" at bounding box center [345, 258] width 691 height 517
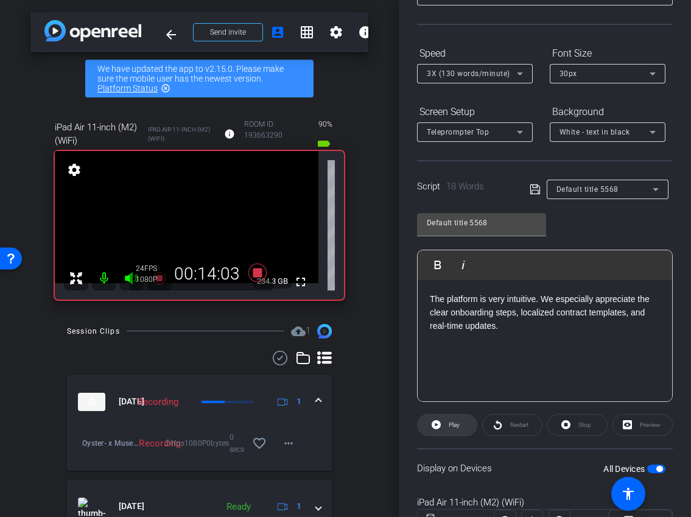
click at [451, 426] on span "Play" at bounding box center [454, 424] width 11 height 7
click at [592, 415] on span at bounding box center [577, 424] width 59 height 29
click at [440, 427] on icon at bounding box center [436, 424] width 9 height 15
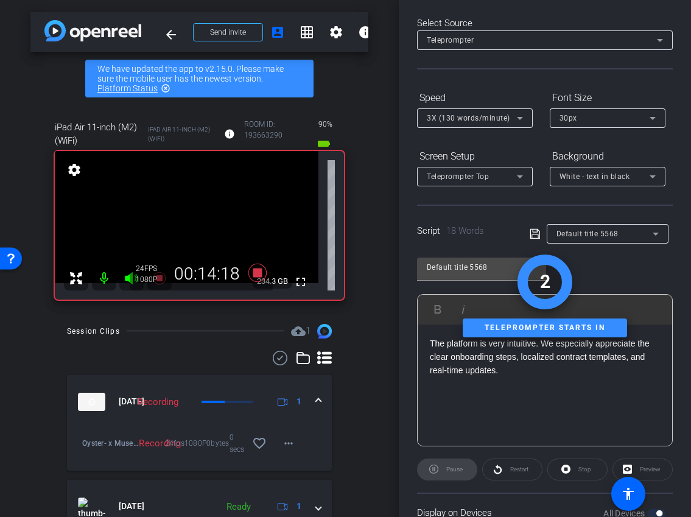
scroll to position [0, 0]
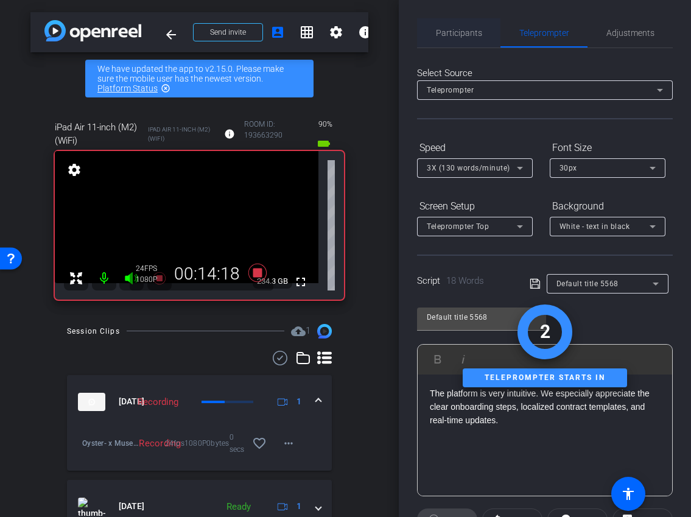
click at [442, 36] on span "Participants" at bounding box center [459, 33] width 46 height 9
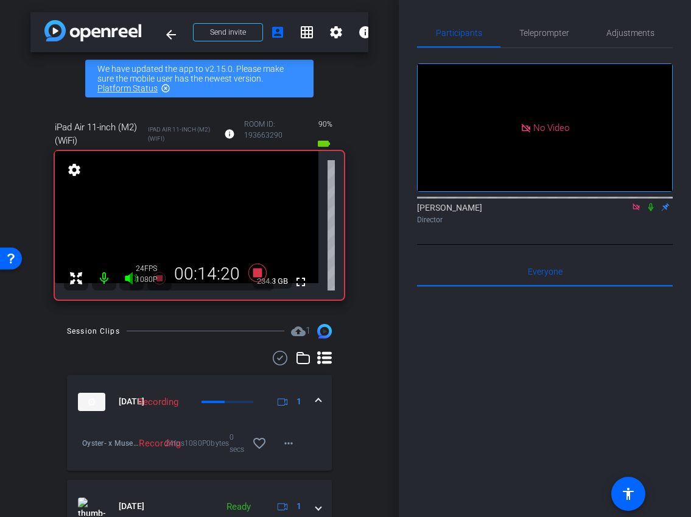
click at [650, 203] on icon at bounding box center [651, 207] width 10 height 9
click at [651, 203] on icon at bounding box center [651, 207] width 7 height 8
click at [552, 35] on span "Teleprompter" at bounding box center [544, 33] width 50 height 9
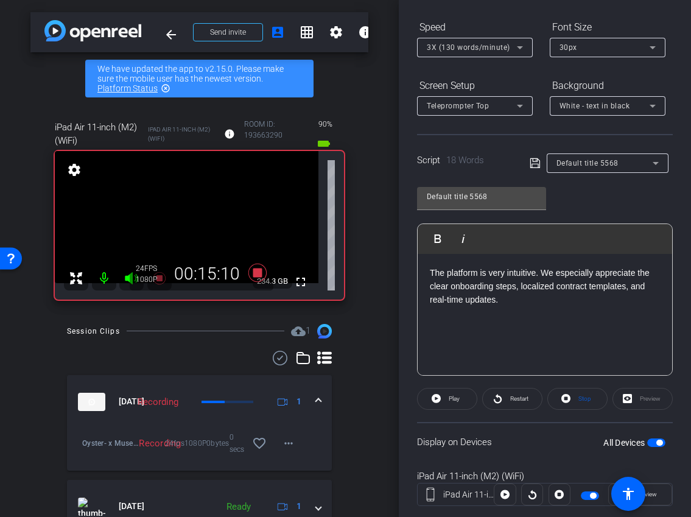
scroll to position [133, 0]
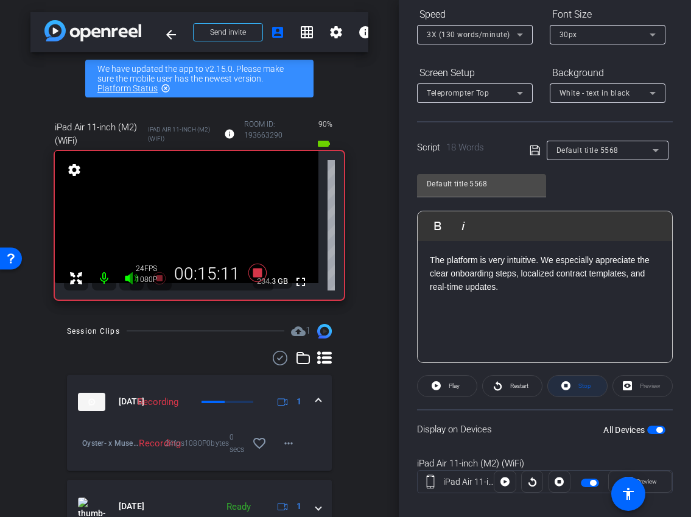
click at [572, 385] on span at bounding box center [577, 385] width 59 height 29
click at [445, 389] on span at bounding box center [447, 385] width 59 height 29
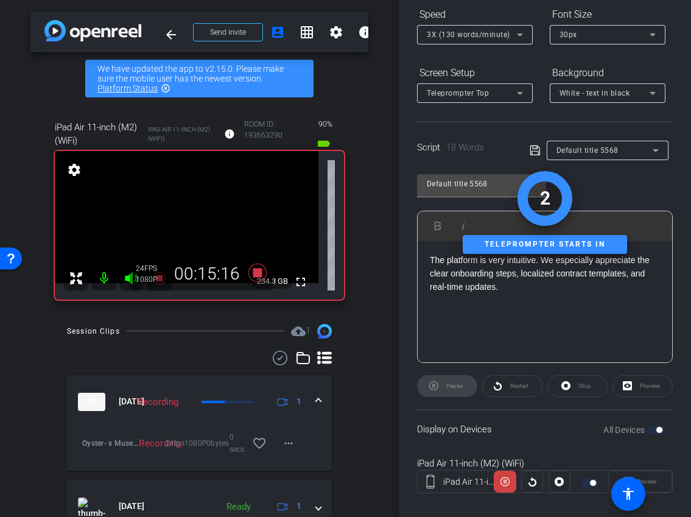
scroll to position [0, 0]
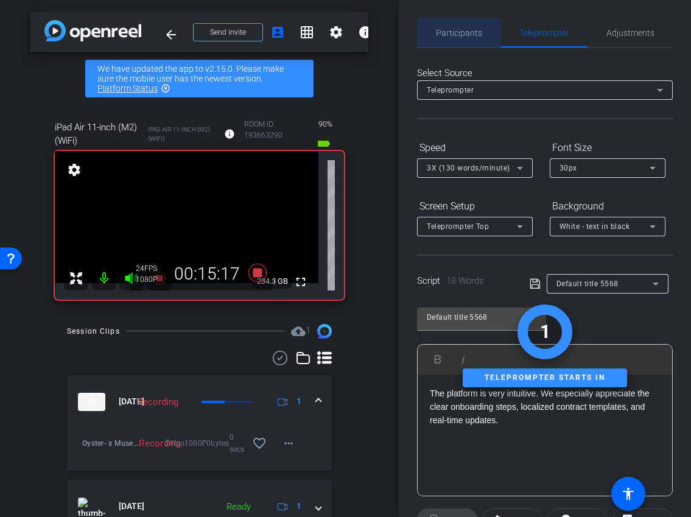
click at [457, 38] on span "Participants" at bounding box center [459, 32] width 46 height 29
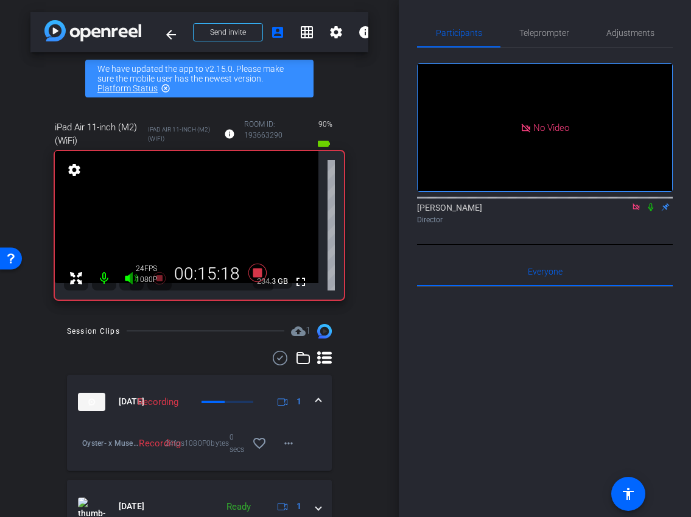
click at [651, 203] on icon at bounding box center [651, 207] width 5 height 8
click at [651, 203] on icon at bounding box center [651, 207] width 7 height 8
click at [537, 24] on span "Teleprompter" at bounding box center [544, 32] width 50 height 29
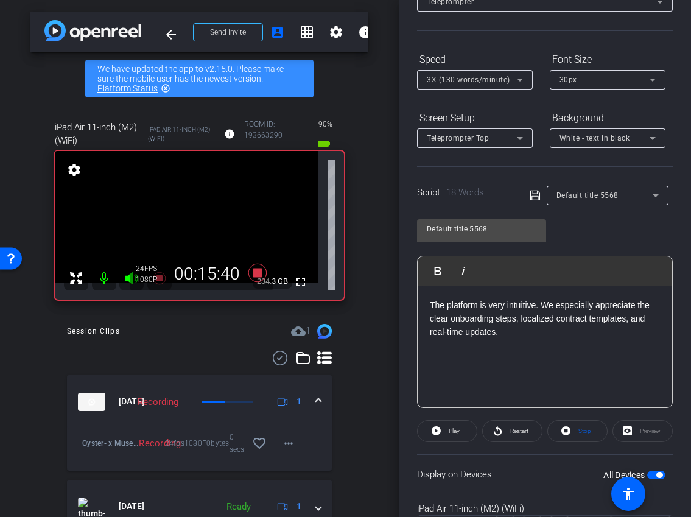
scroll to position [108, 0]
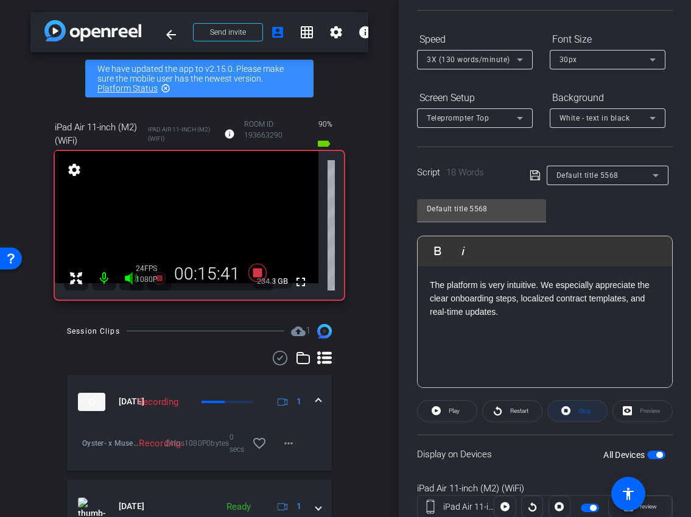
click at [574, 404] on span at bounding box center [577, 410] width 59 height 29
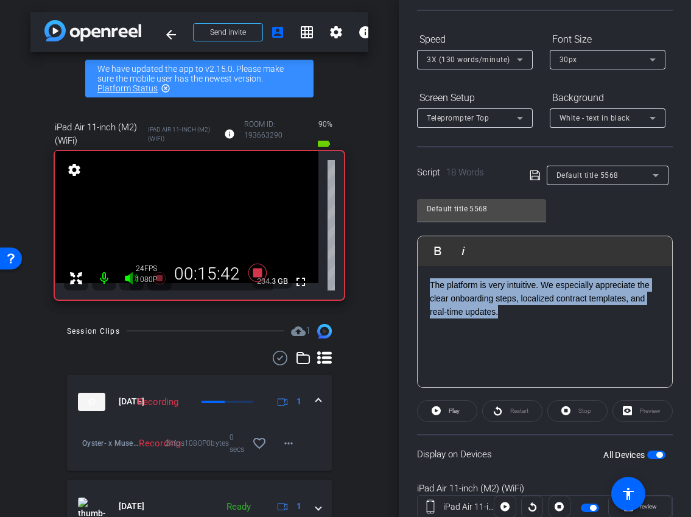
drag, startPoint x: 507, startPoint y: 312, endPoint x: 363, endPoint y: 233, distance: 164.6
click at [363, 233] on div "arrow_back Oyster® x MuseScore case study - [PERSON_NAME][EMAIL_ADDRESS][DOMAIN…" at bounding box center [345, 258] width 691 height 517
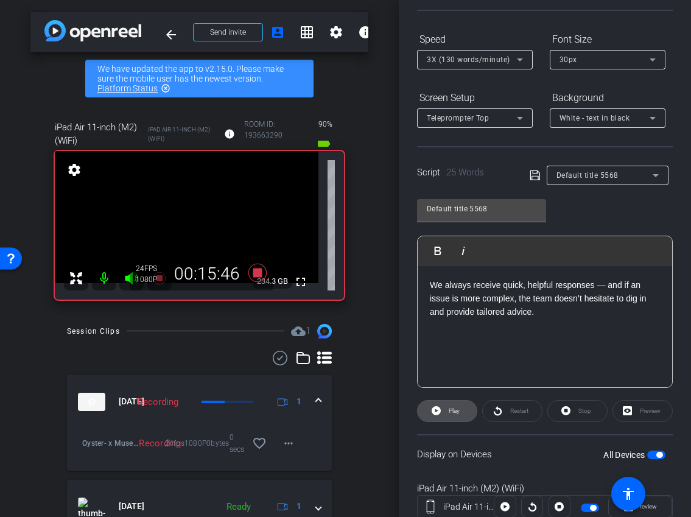
click at [453, 411] on span "Play" at bounding box center [454, 410] width 11 height 7
click at [580, 418] on span "Stop" at bounding box center [584, 411] width 16 height 17
click at [434, 409] on icon at bounding box center [436, 410] width 9 height 9
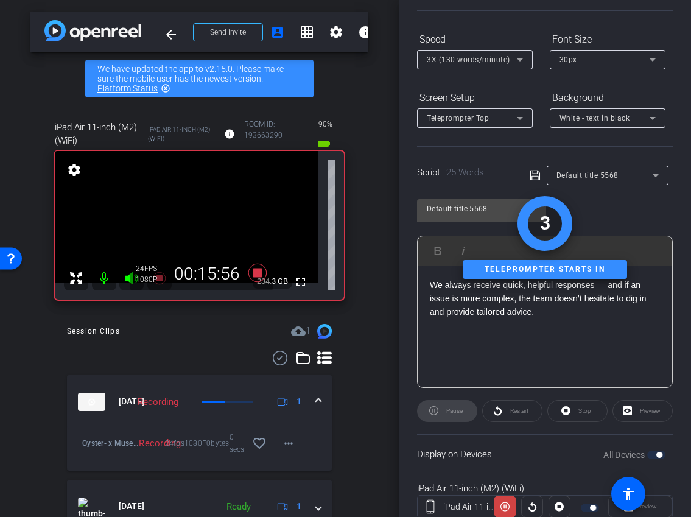
scroll to position [0, 0]
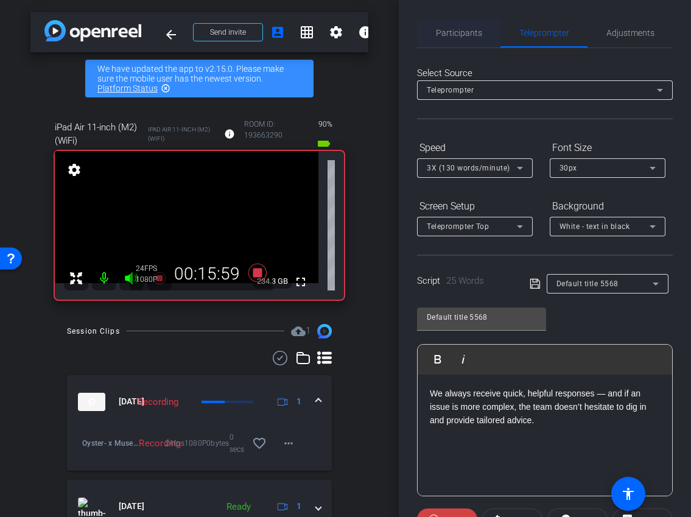
click at [474, 35] on span "Participants" at bounding box center [459, 33] width 46 height 9
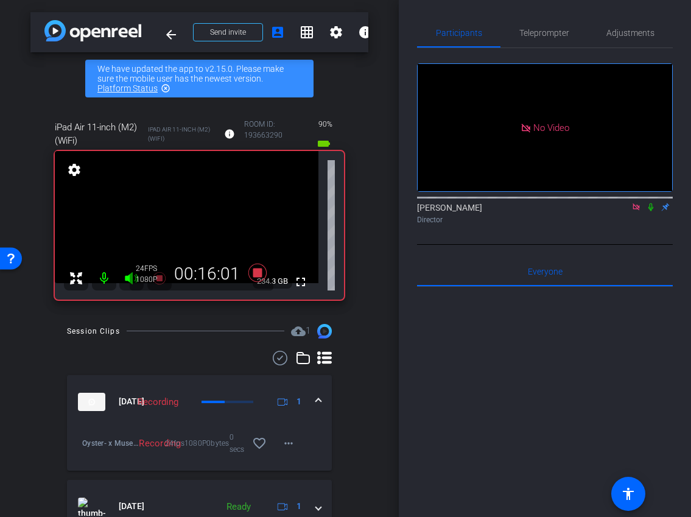
click at [652, 203] on icon at bounding box center [651, 207] width 10 height 9
click at [652, 203] on icon at bounding box center [651, 207] width 7 height 8
click at [637, 203] on icon at bounding box center [637, 207] width 10 height 9
click at [622, 211] on icon at bounding box center [622, 207] width 10 height 9
click at [565, 31] on span "Teleprompter" at bounding box center [544, 33] width 50 height 9
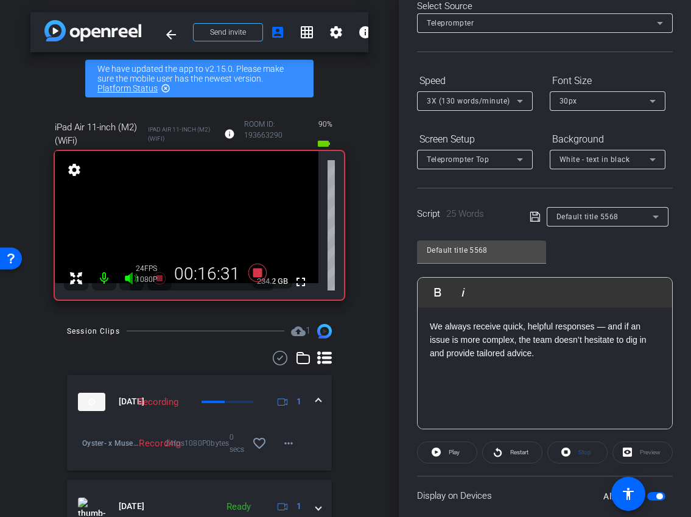
scroll to position [149, 0]
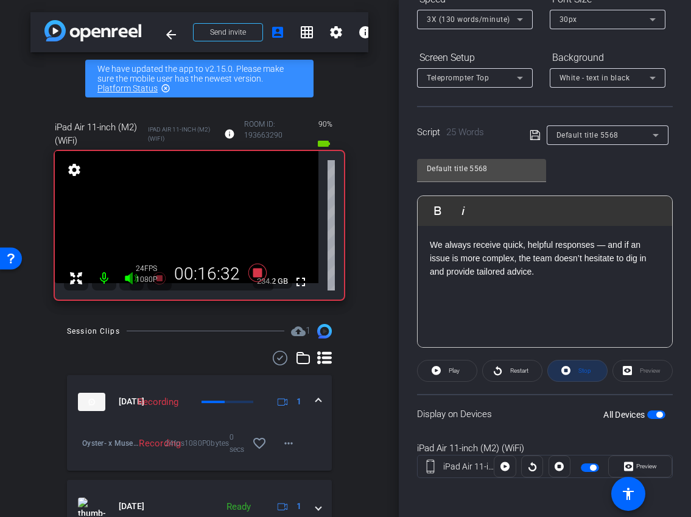
click at [571, 367] on icon at bounding box center [565, 370] width 9 height 15
click at [441, 365] on span at bounding box center [447, 370] width 59 height 29
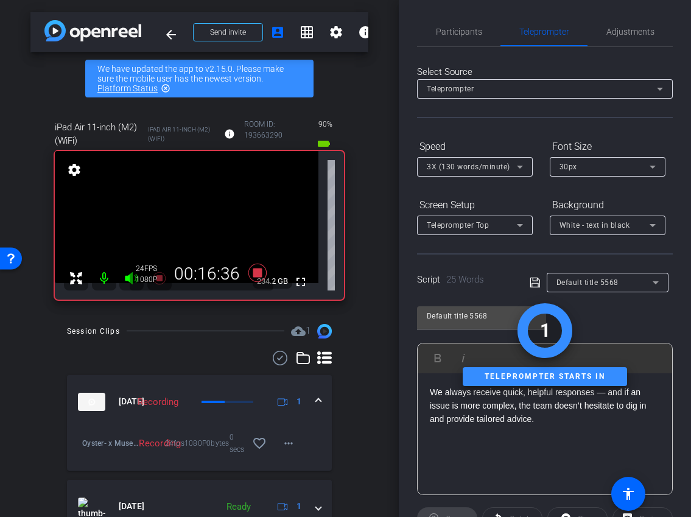
scroll to position [0, 0]
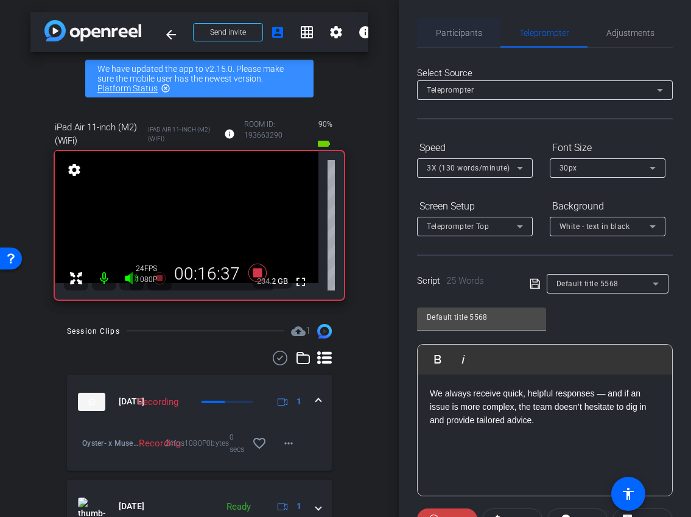
click at [461, 35] on span "Participants" at bounding box center [459, 33] width 46 height 9
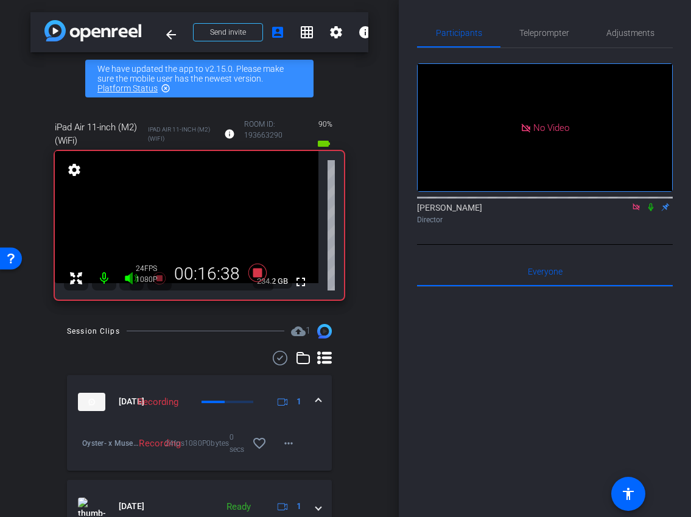
click at [648, 203] on icon at bounding box center [651, 207] width 10 height 9
click at [548, 39] on span "Teleprompter" at bounding box center [544, 32] width 50 height 29
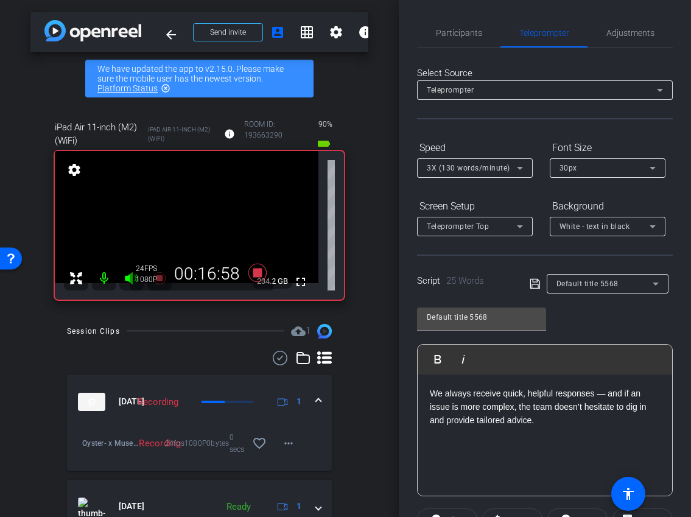
scroll to position [142, 0]
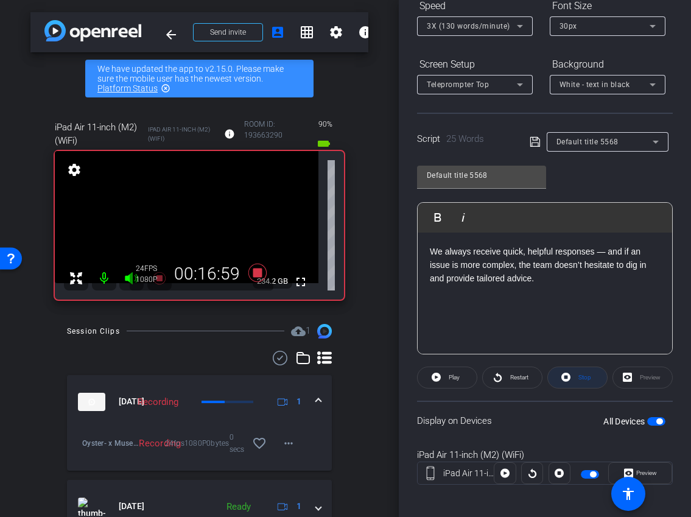
click at [582, 384] on span "Stop" at bounding box center [584, 377] width 16 height 17
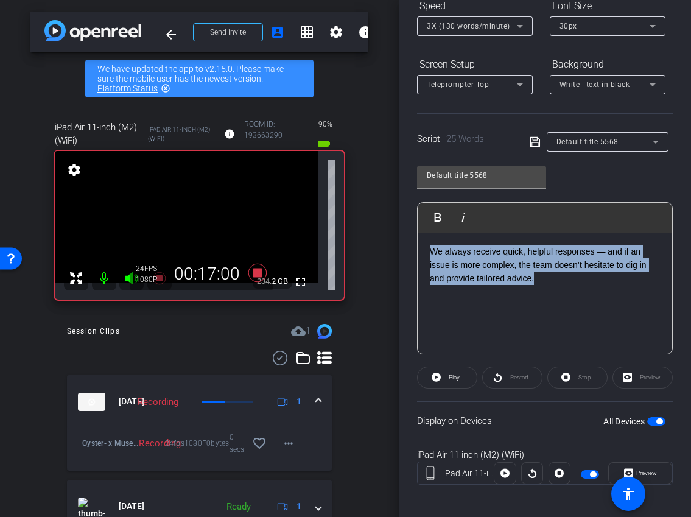
drag, startPoint x: 543, startPoint y: 283, endPoint x: 379, endPoint y: 213, distance: 178.2
click at [379, 213] on div "arrow_back Oyster® x MuseScore case study - [PERSON_NAME][EMAIL_ADDRESS][DOMAIN…" at bounding box center [345, 258] width 691 height 517
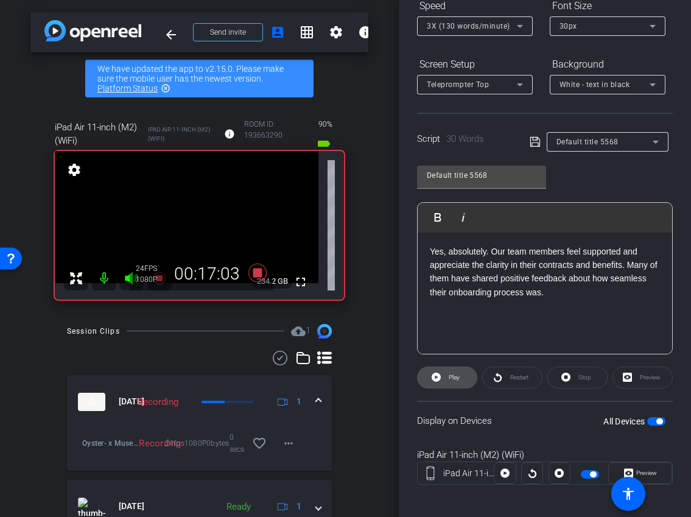
click at [455, 376] on span "Play" at bounding box center [454, 377] width 11 height 7
click at [572, 382] on span at bounding box center [577, 377] width 59 height 29
click at [443, 381] on span at bounding box center [447, 377] width 59 height 29
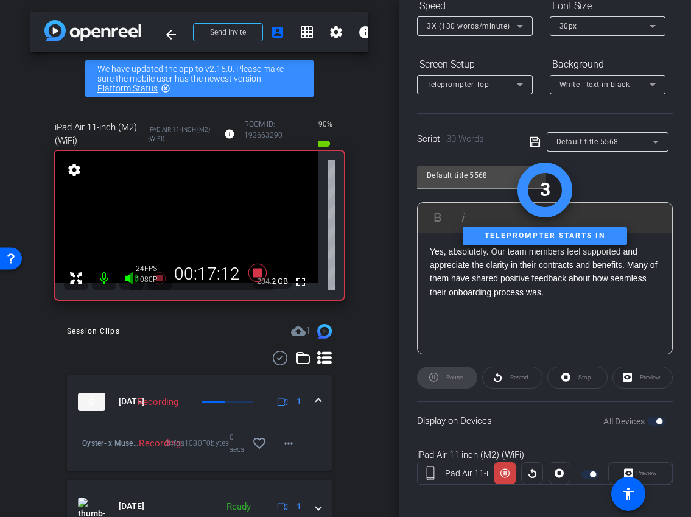
scroll to position [0, 0]
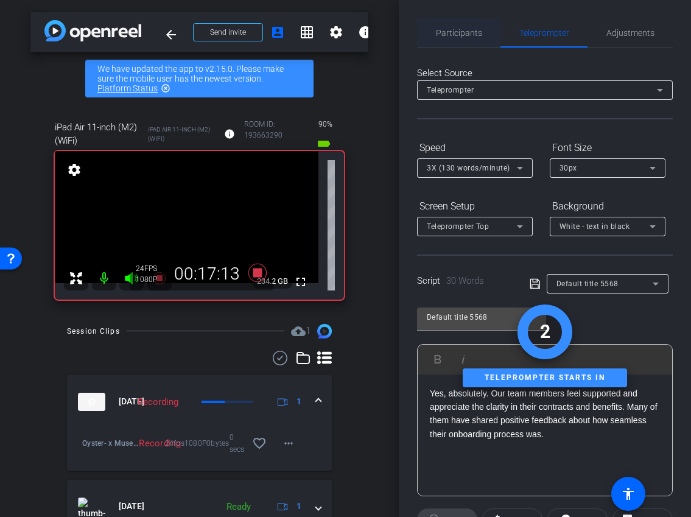
click at [447, 24] on span "Participants" at bounding box center [459, 32] width 46 height 29
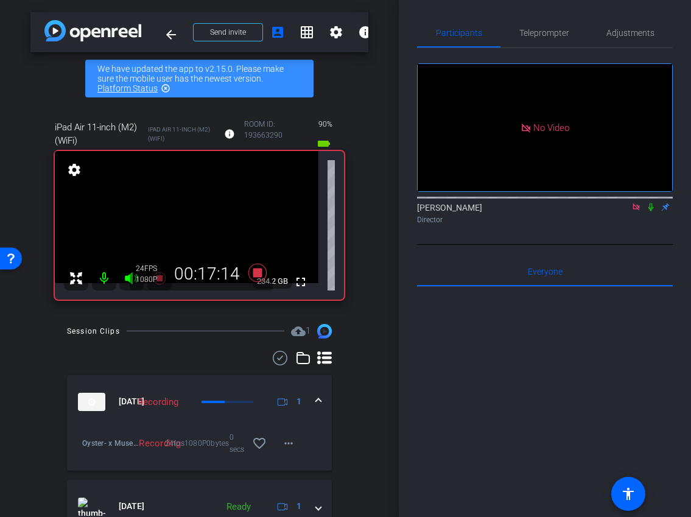
click at [651, 203] on icon at bounding box center [651, 207] width 10 height 9
click at [655, 203] on icon at bounding box center [651, 207] width 10 height 9
click at [529, 29] on span "Teleprompter" at bounding box center [544, 33] width 50 height 9
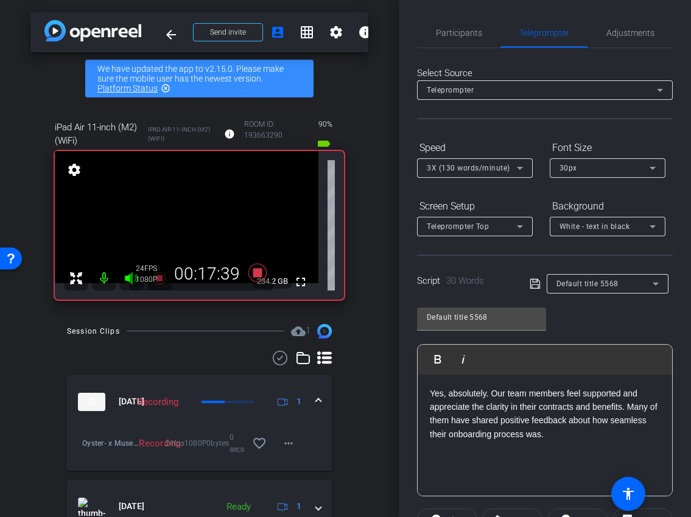
scroll to position [136, 0]
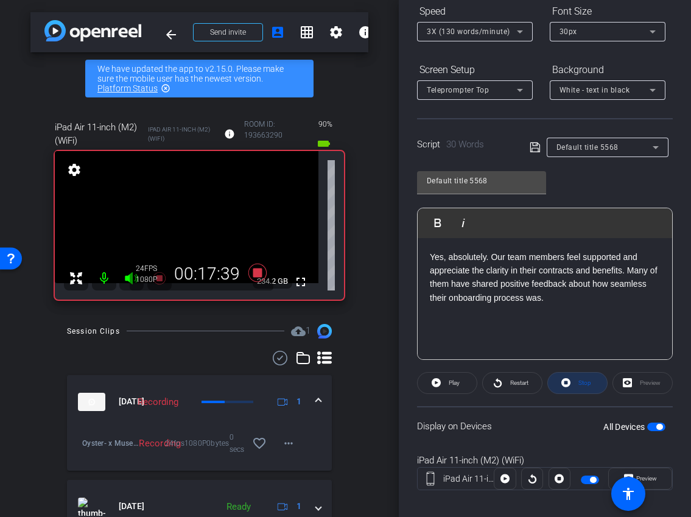
click at [572, 385] on span at bounding box center [577, 382] width 59 height 29
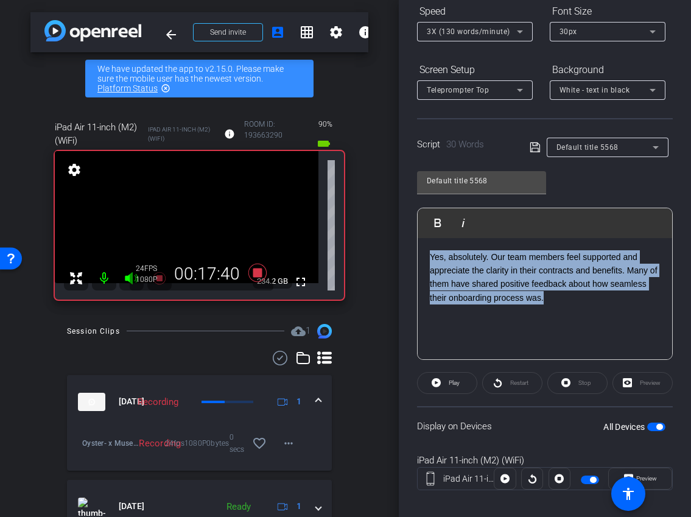
drag, startPoint x: 549, startPoint y: 299, endPoint x: 347, endPoint y: 219, distance: 217.0
click at [347, 219] on div "arrow_back Oyster® x MuseScore case study - [PERSON_NAME][EMAIL_ADDRESS][DOMAIN…" at bounding box center [345, 258] width 691 height 517
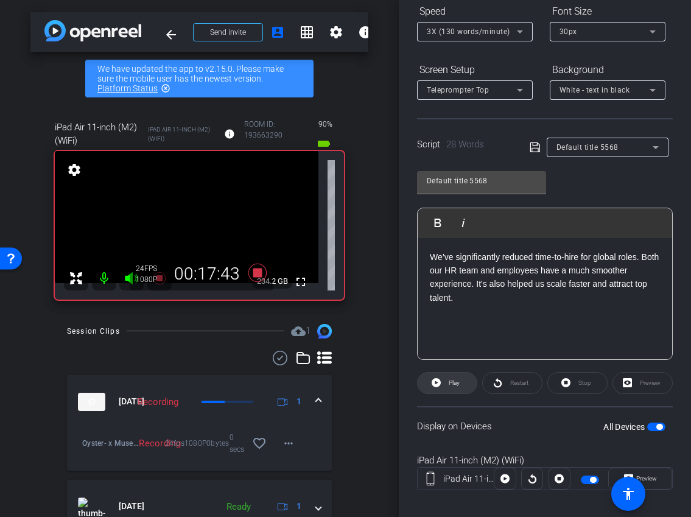
click at [463, 381] on span at bounding box center [447, 382] width 59 height 29
click at [600, 387] on span at bounding box center [577, 382] width 59 height 29
click at [443, 389] on span at bounding box center [447, 382] width 59 height 29
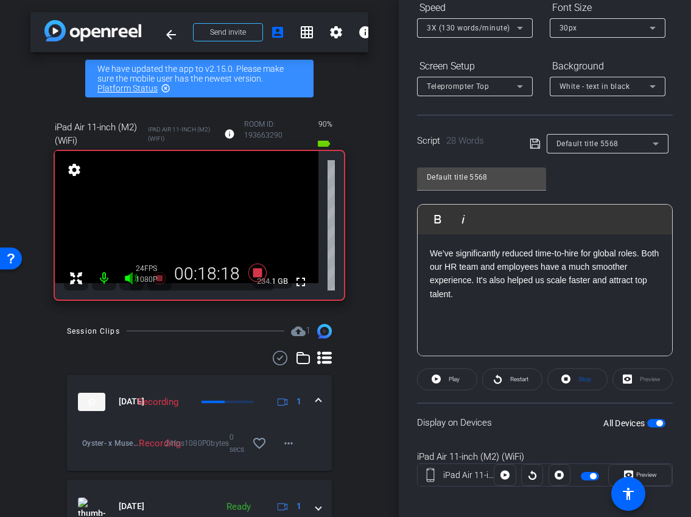
scroll to position [149, 0]
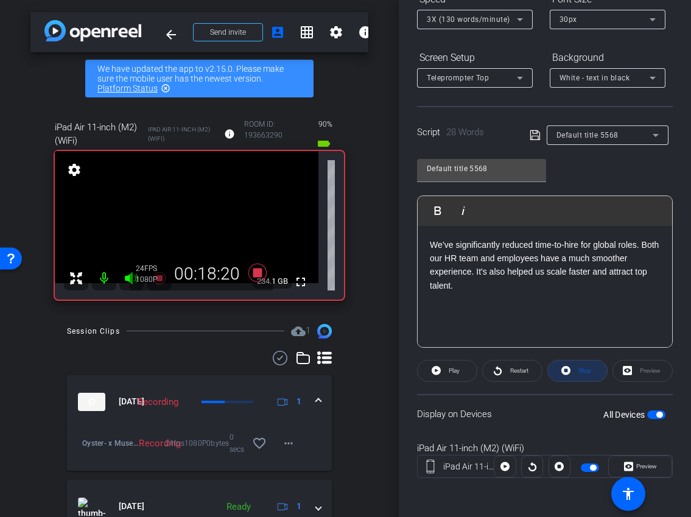
click at [585, 369] on span "Stop" at bounding box center [585, 370] width 13 height 7
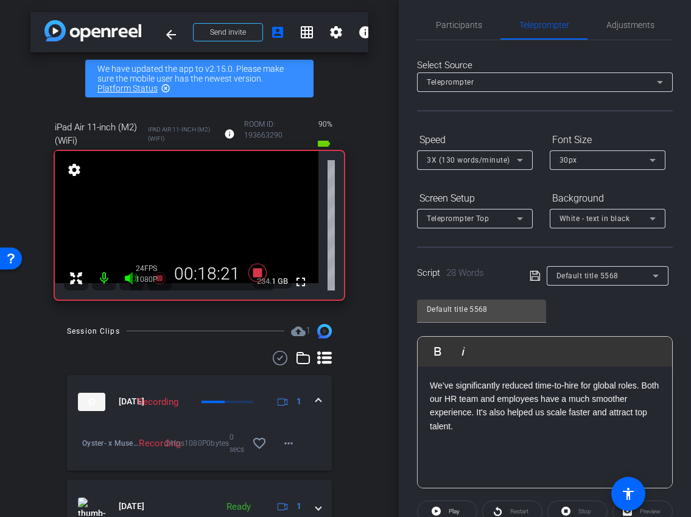
scroll to position [0, 0]
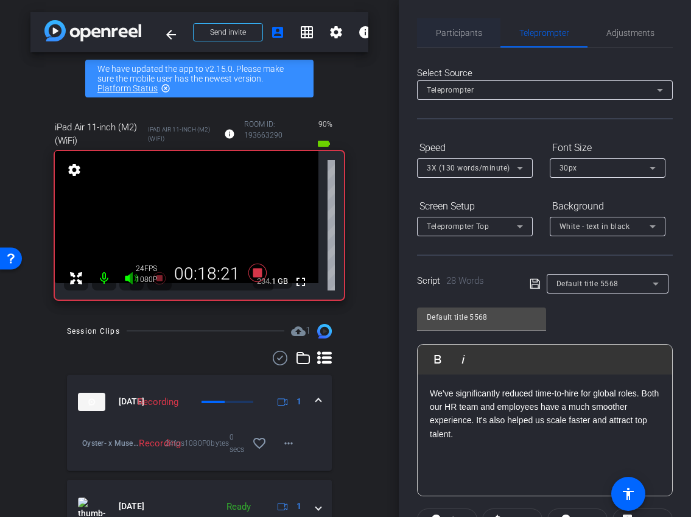
click at [473, 34] on span "Participants" at bounding box center [459, 33] width 46 height 9
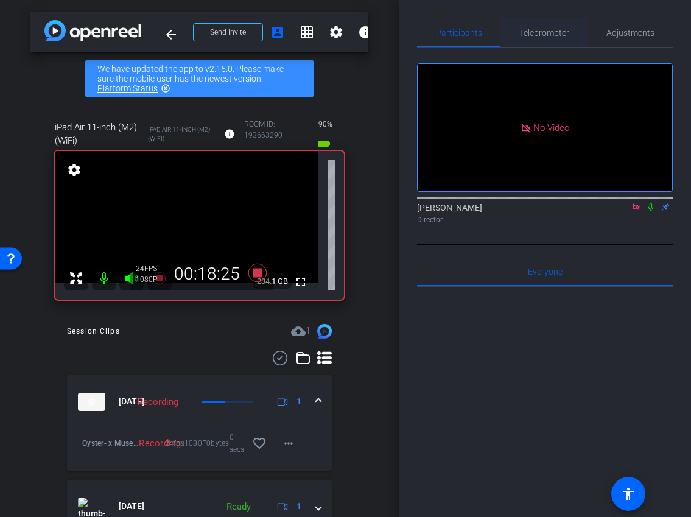
click at [544, 31] on span "Teleprompter" at bounding box center [544, 33] width 50 height 9
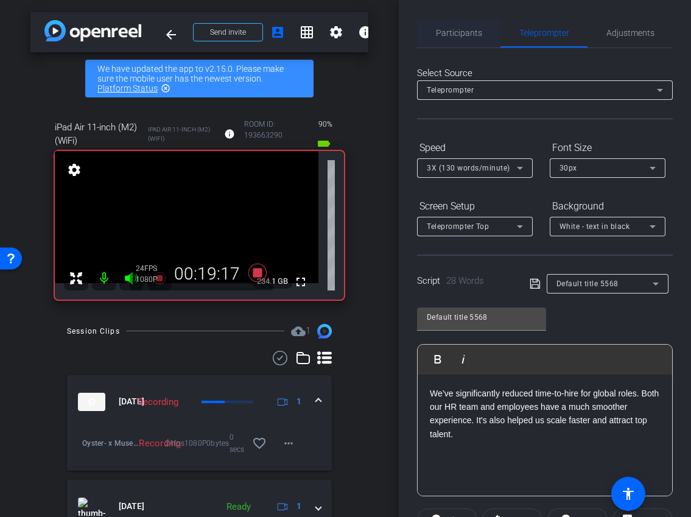
click at [462, 35] on span "Participants" at bounding box center [459, 33] width 46 height 9
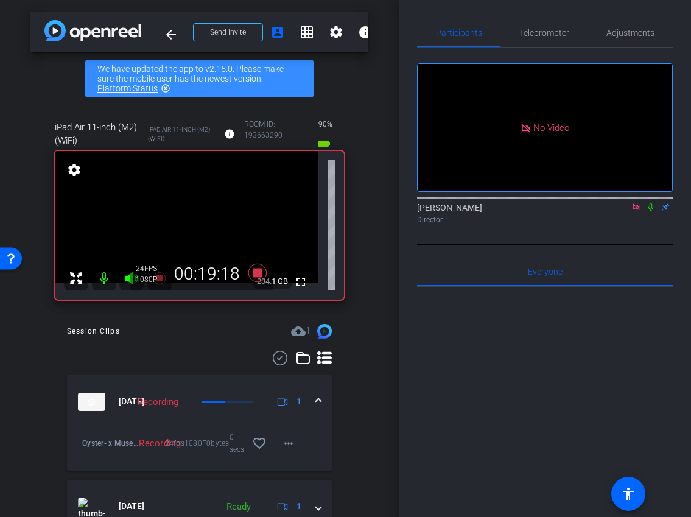
click at [639, 203] on icon at bounding box center [637, 207] width 10 height 9
click at [621, 211] on icon at bounding box center [622, 207] width 10 height 9
click at [545, 38] on span "Teleprompter" at bounding box center [544, 32] width 50 height 29
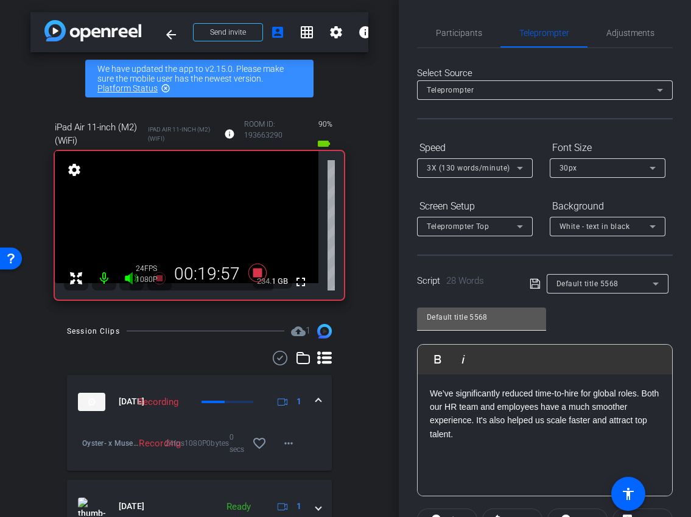
scroll to position [149, 0]
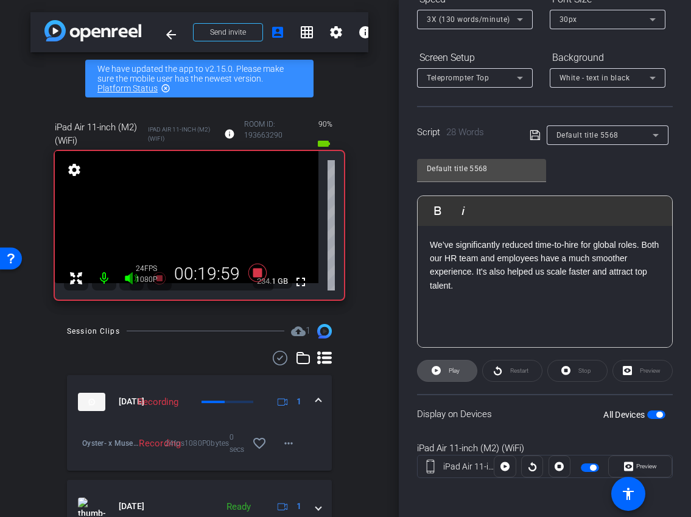
click at [442, 373] on span at bounding box center [447, 370] width 59 height 29
click at [583, 368] on span "Stop" at bounding box center [585, 370] width 13 height 7
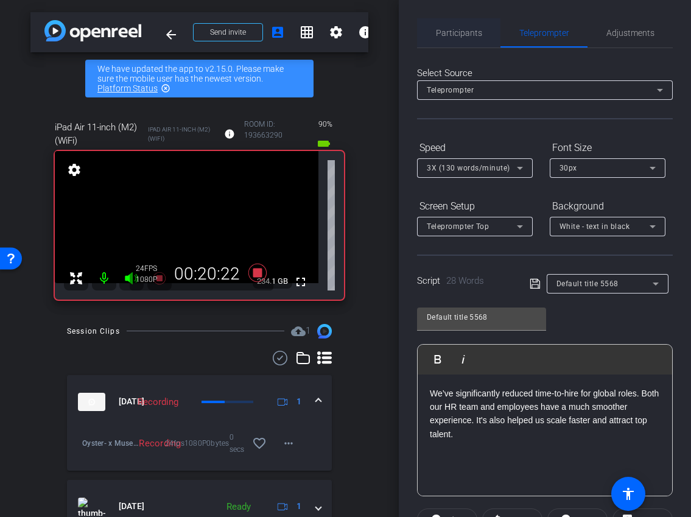
click at [471, 33] on span "Participants" at bounding box center [459, 33] width 46 height 9
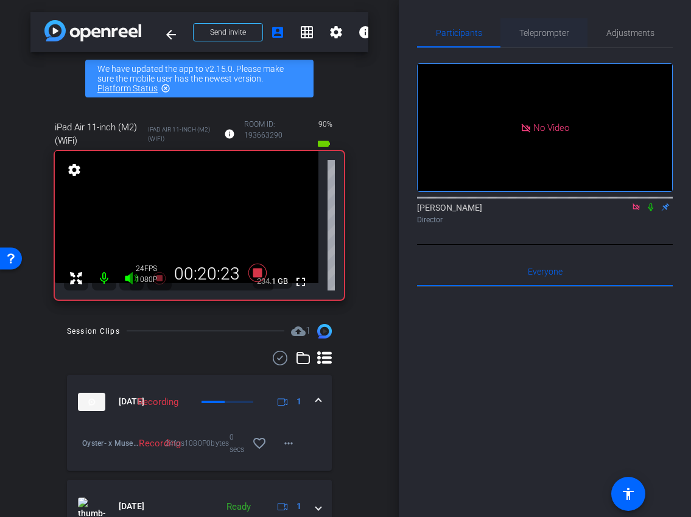
click at [546, 36] on span "Teleprompter" at bounding box center [544, 33] width 50 height 9
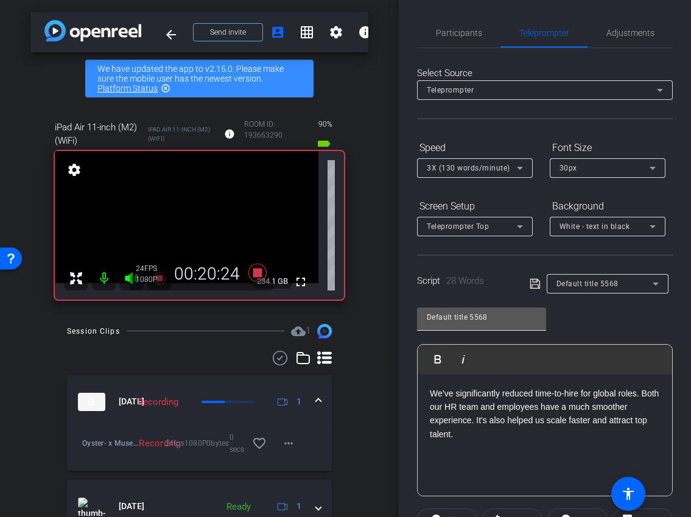
scroll to position [149, 0]
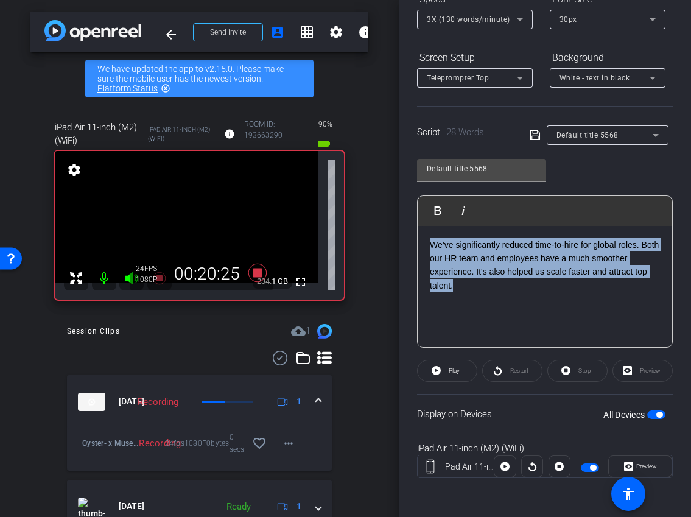
drag, startPoint x: 488, startPoint y: 288, endPoint x: 396, endPoint y: 208, distance: 122.1
click at [396, 208] on div "arrow_back Oyster® x MuseScore case study - [PERSON_NAME][EMAIL_ADDRESS][DOMAIN…" at bounding box center [345, 258] width 691 height 517
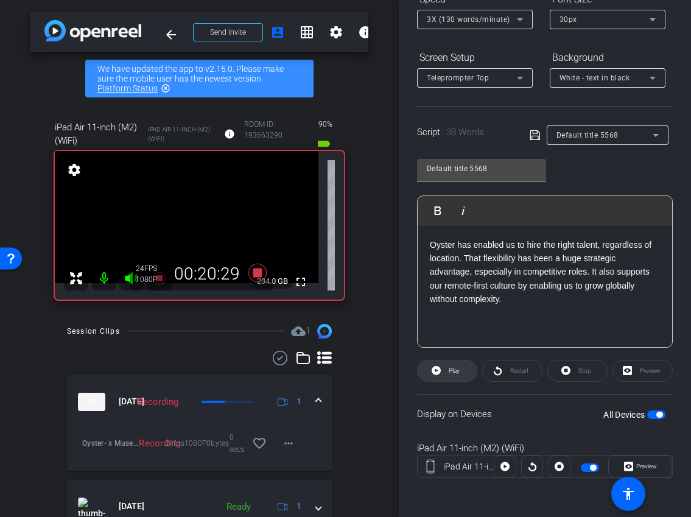
click at [458, 368] on span "Play" at bounding box center [454, 370] width 11 height 7
click at [571, 373] on icon at bounding box center [565, 370] width 9 height 15
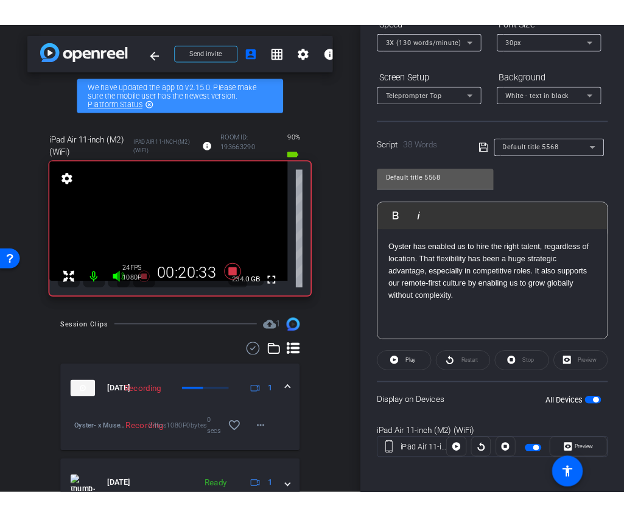
scroll to position [0, 0]
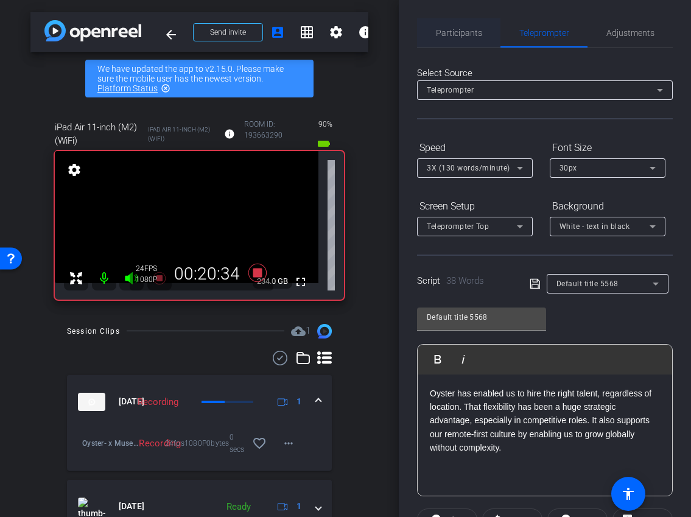
click at [456, 35] on span "Participants" at bounding box center [459, 33] width 46 height 9
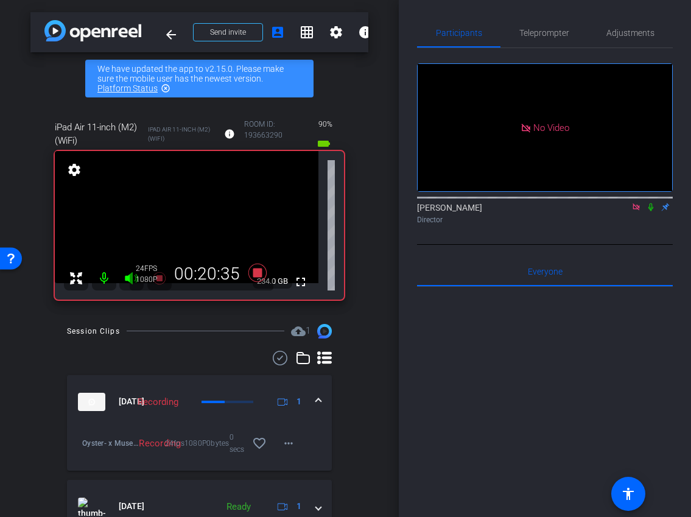
click at [636, 203] on icon at bounding box center [637, 207] width 10 height 9
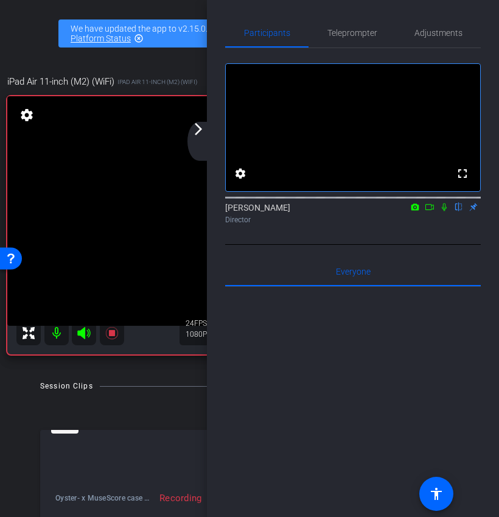
click at [200, 135] on mat-icon "arrow_forward_ios" at bounding box center [198, 129] width 15 height 15
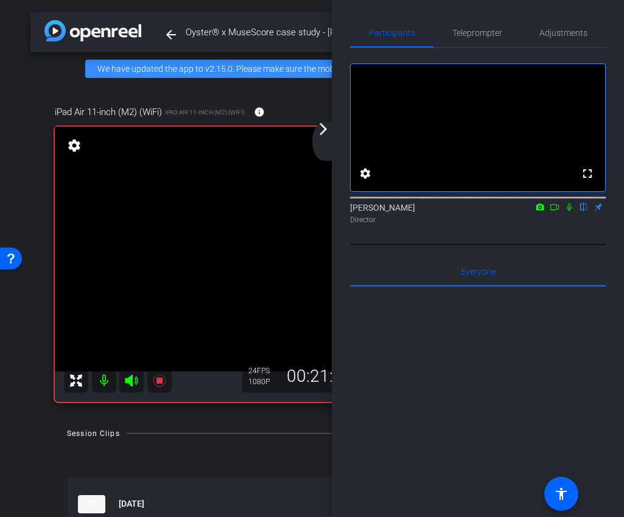
click at [554, 210] on icon at bounding box center [555, 207] width 9 height 6
click at [477, 34] on span "Teleprompter" at bounding box center [477, 33] width 50 height 9
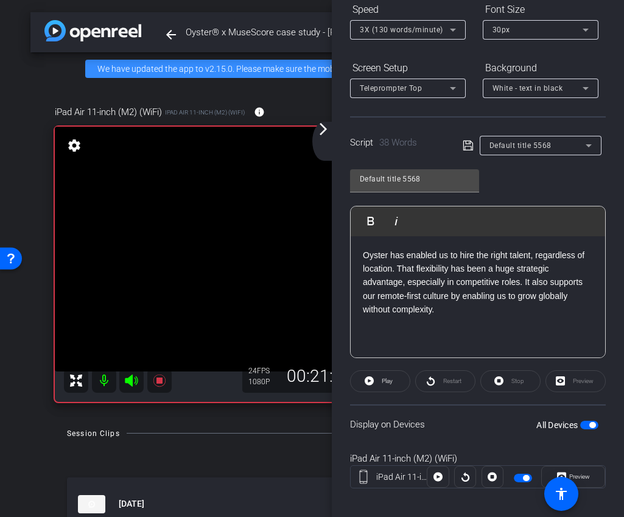
scroll to position [149, 0]
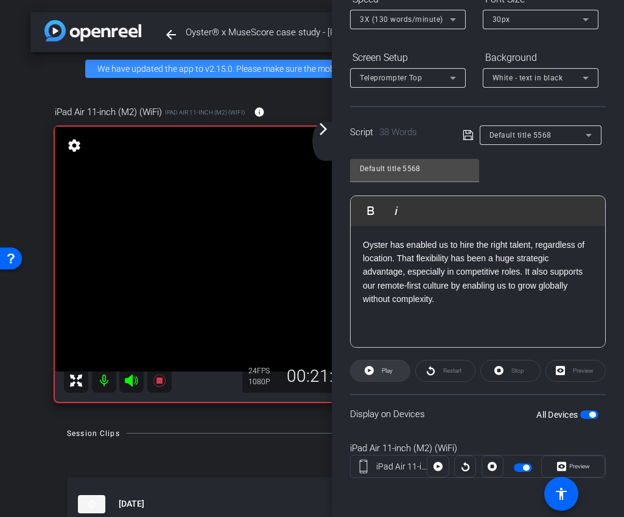
click at [388, 379] on span at bounding box center [380, 370] width 59 height 29
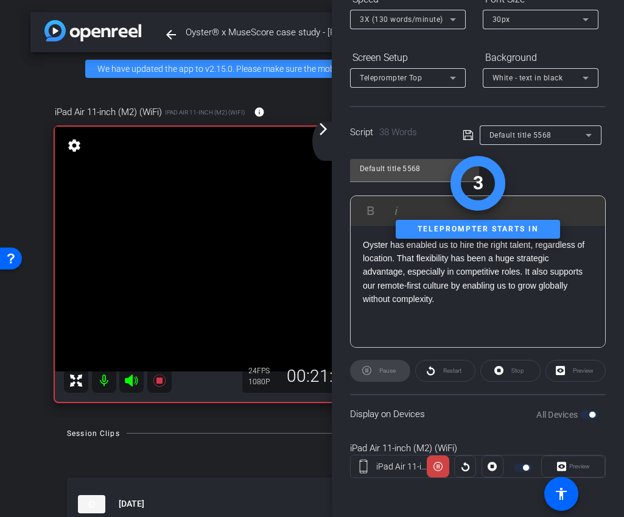
scroll to position [0, 0]
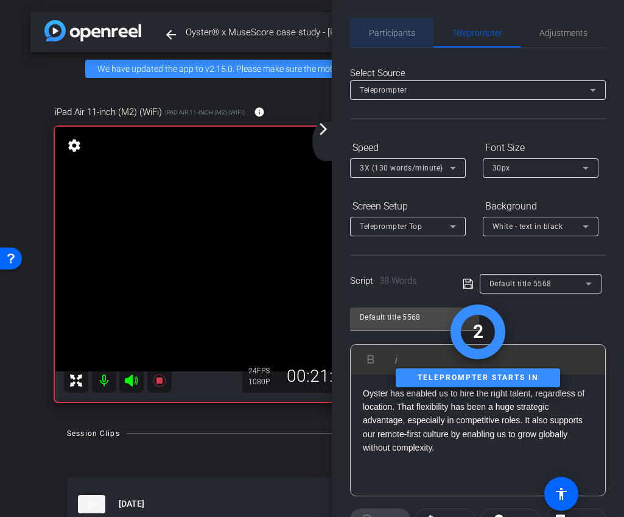
click at [400, 43] on span "Participants" at bounding box center [392, 32] width 46 height 29
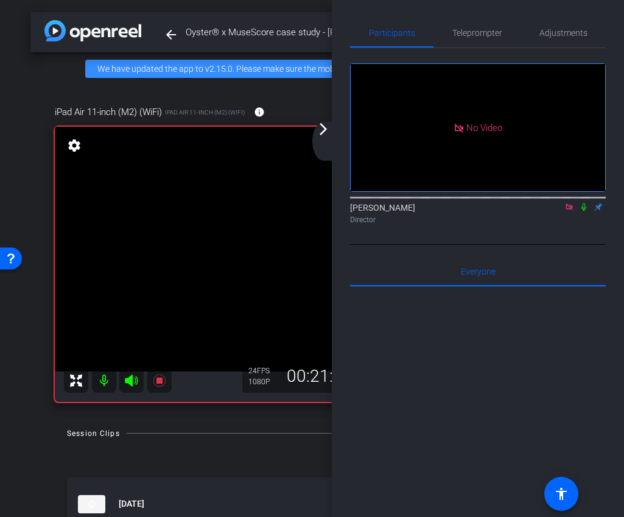
click at [326, 136] on mat-icon "arrow_forward_ios" at bounding box center [323, 129] width 15 height 15
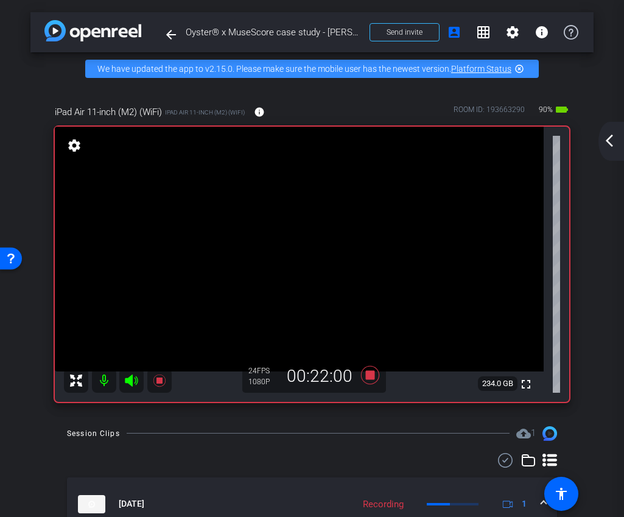
click at [604, 147] on mat-icon "arrow_back_ios_new" at bounding box center [609, 140] width 15 height 15
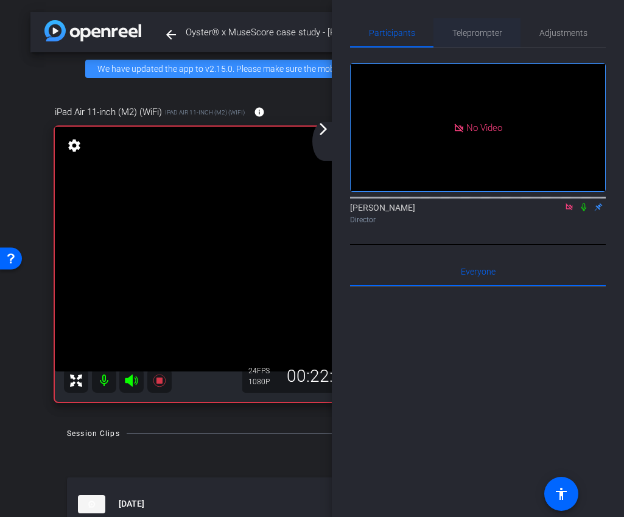
click at [488, 27] on span "Teleprompter" at bounding box center [477, 32] width 50 height 29
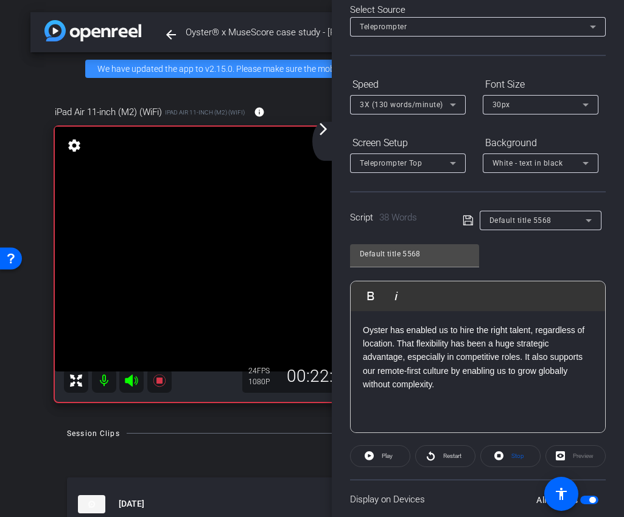
scroll to position [139, 0]
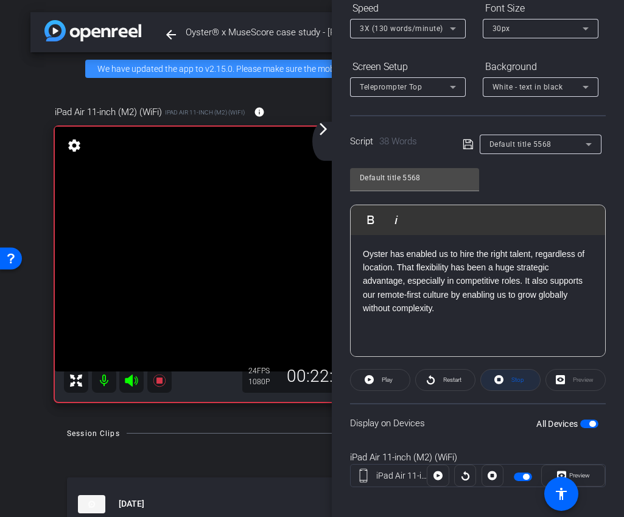
click at [504, 379] on span at bounding box center [510, 379] width 59 height 29
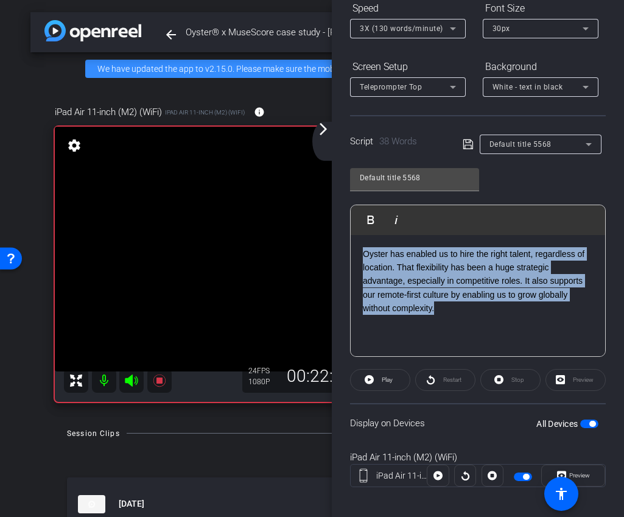
drag, startPoint x: 459, startPoint y: 319, endPoint x: 331, endPoint y: 198, distance: 176.2
click at [331, 198] on div "arrow_back Oyster® x MuseScore case study - [PERSON_NAME][EMAIL_ADDRESS][DOMAIN…" at bounding box center [312, 258] width 624 height 517
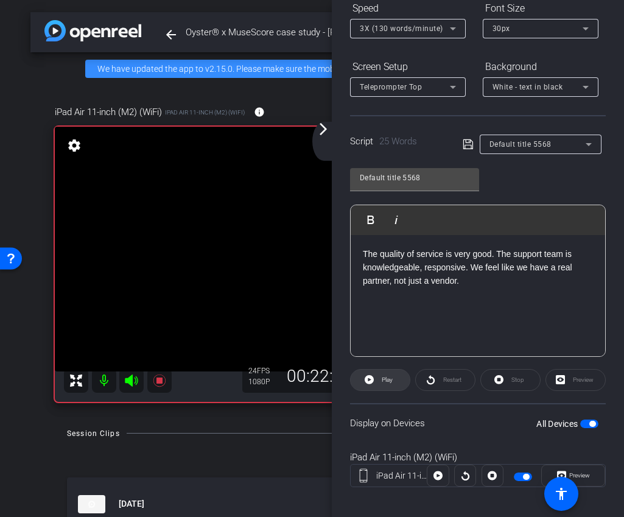
click at [396, 382] on span at bounding box center [380, 379] width 59 height 29
click at [524, 380] on button "Stop" at bounding box center [510, 380] width 60 height 22
click at [389, 385] on span "Play" at bounding box center [386, 379] width 14 height 17
click at [509, 382] on span "Stop" at bounding box center [517, 379] width 16 height 17
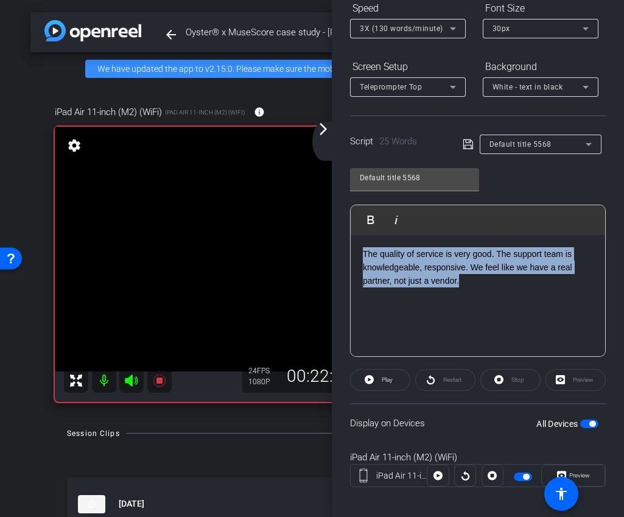
drag, startPoint x: 471, startPoint y: 283, endPoint x: 307, endPoint y: 225, distance: 174.5
click at [307, 225] on div "arrow_back Oyster® x MuseScore case study - [PERSON_NAME][EMAIL_ADDRESS][DOMAIN…" at bounding box center [312, 258] width 624 height 517
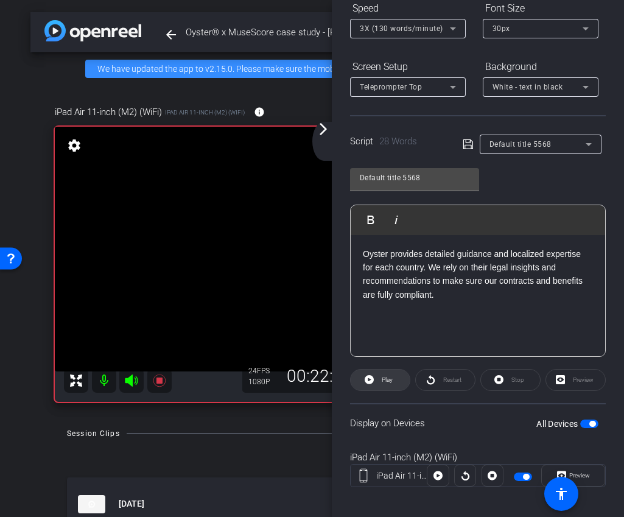
click at [395, 382] on span at bounding box center [380, 379] width 59 height 29
click at [512, 378] on span "Stop" at bounding box center [518, 379] width 13 height 7
click at [389, 380] on span "Play" at bounding box center [387, 379] width 11 height 7
click at [504, 382] on icon at bounding box center [499, 379] width 9 height 15
click at [392, 379] on span "Play" at bounding box center [387, 379] width 11 height 7
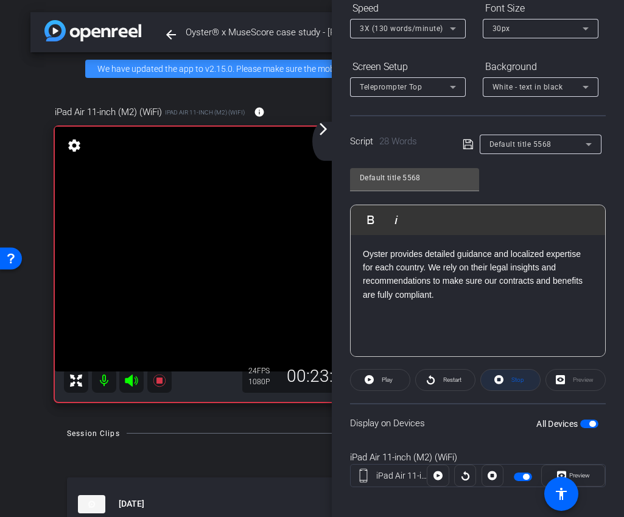
click at [509, 375] on span "Stop" at bounding box center [517, 379] width 16 height 17
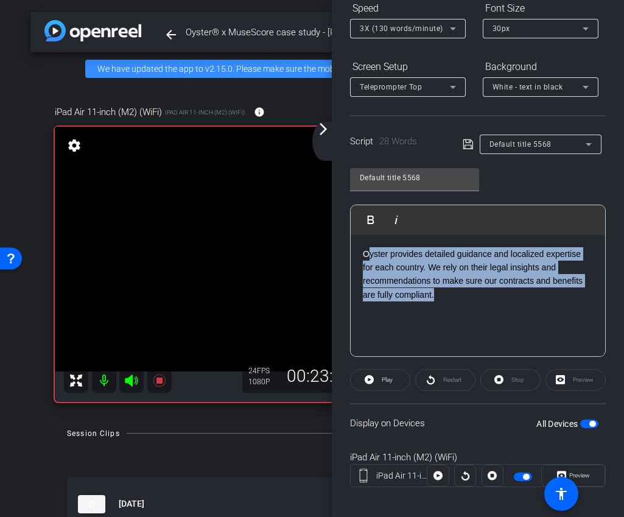
drag, startPoint x: 457, startPoint y: 303, endPoint x: 367, endPoint y: 256, distance: 101.3
click at [367, 256] on div "Oyster provides detailed guidance and localized expertise for each country. We …" at bounding box center [478, 296] width 255 height 122
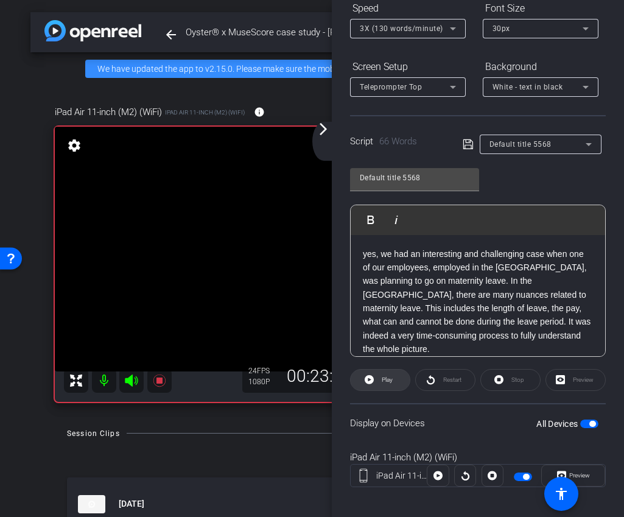
click at [382, 383] on span "Play" at bounding box center [387, 379] width 11 height 7
click at [502, 379] on icon at bounding box center [499, 379] width 9 height 9
click at [383, 379] on span "Play" at bounding box center [387, 379] width 11 height 7
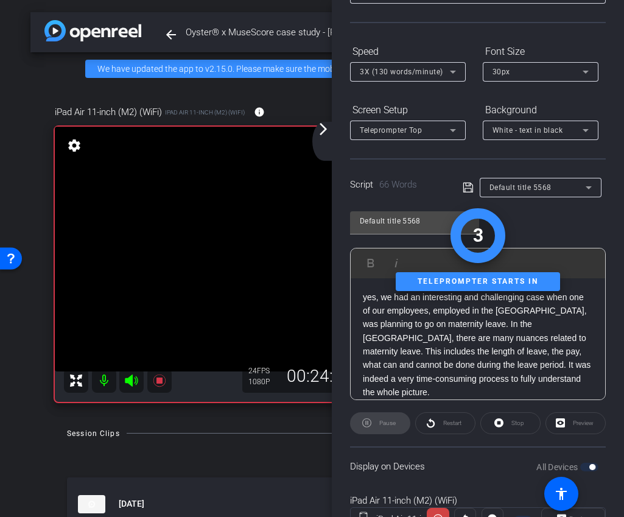
scroll to position [0, 0]
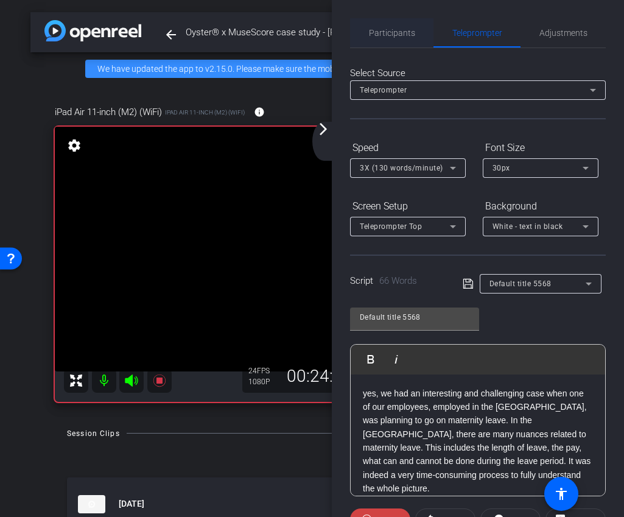
click at [409, 41] on span "Participants" at bounding box center [392, 32] width 46 height 29
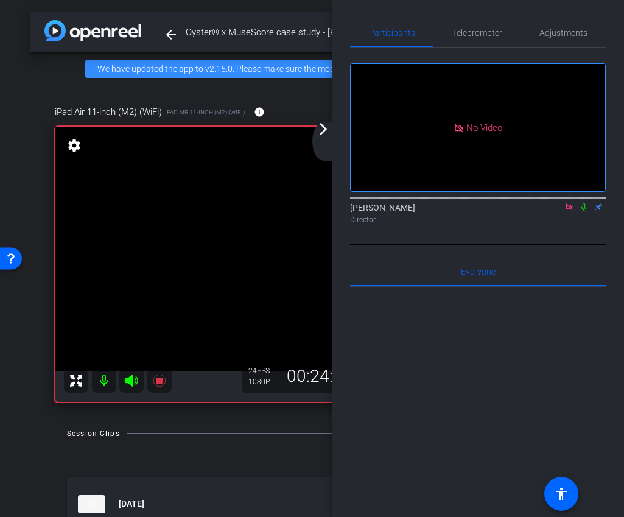
click at [584, 203] on icon at bounding box center [584, 207] width 10 height 9
click at [328, 131] on mat-icon "arrow_forward_ios" at bounding box center [323, 129] width 15 height 15
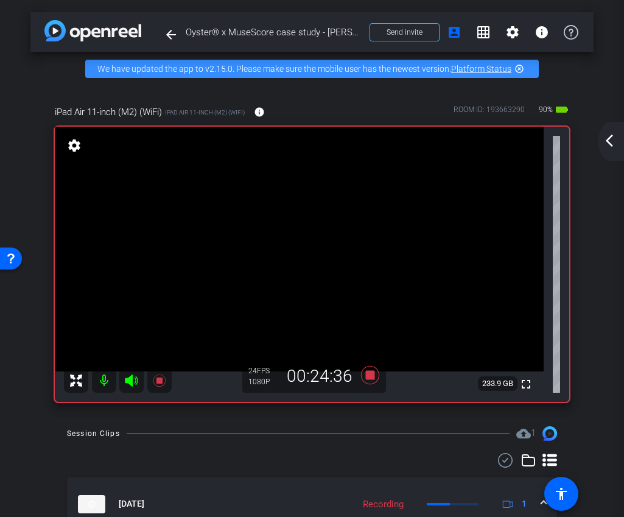
click at [611, 133] on div "arrow_back_ios_new arrow_forward_ios" at bounding box center [612, 141] width 26 height 39
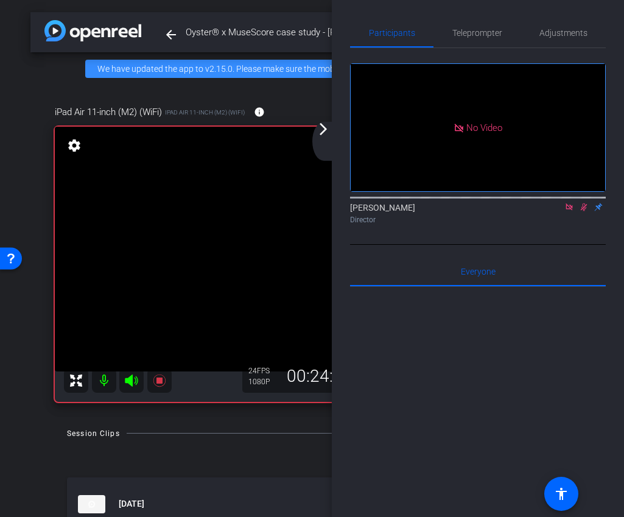
click at [584, 203] on icon at bounding box center [584, 207] width 10 height 9
click at [477, 27] on span "Teleprompter" at bounding box center [477, 32] width 50 height 29
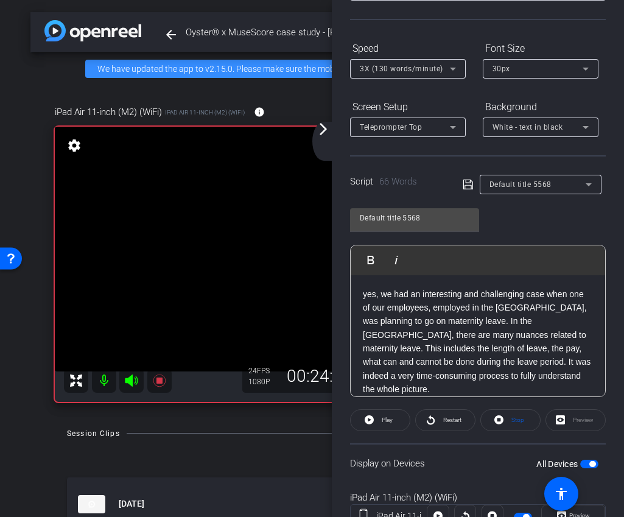
scroll to position [149, 0]
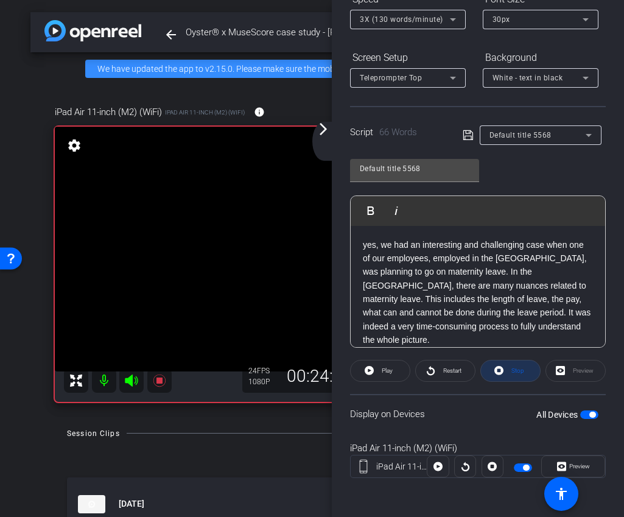
click at [520, 364] on span "Stop" at bounding box center [517, 370] width 16 height 17
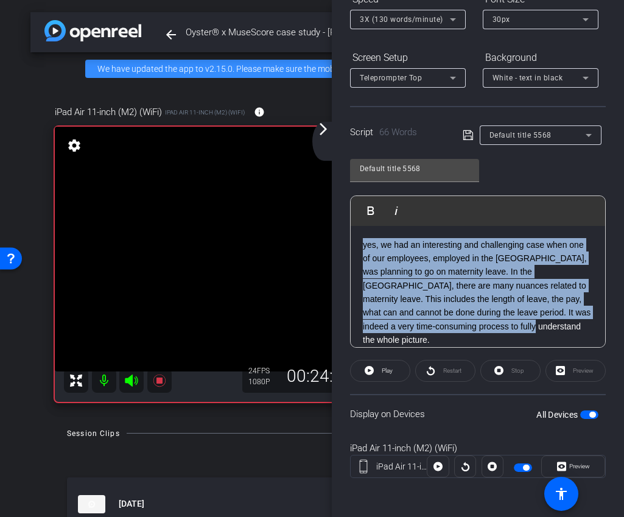
drag, startPoint x: 492, startPoint y: 329, endPoint x: 265, endPoint y: 228, distance: 248.6
click at [265, 228] on div "arrow_back Oyster® x MuseScore case study - [PERSON_NAME][EMAIL_ADDRESS][DOMAIN…" at bounding box center [312, 258] width 624 height 517
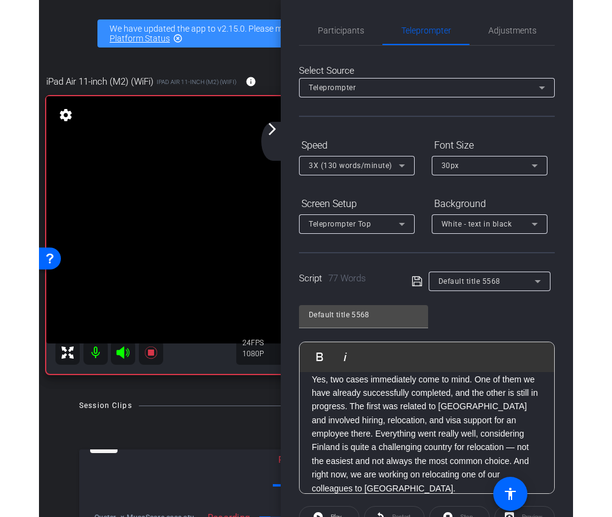
scroll to position [0, 0]
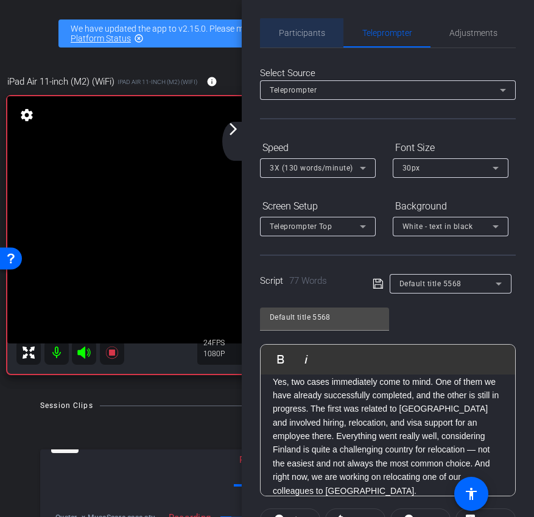
click at [319, 38] on span "Participants" at bounding box center [302, 32] width 46 height 29
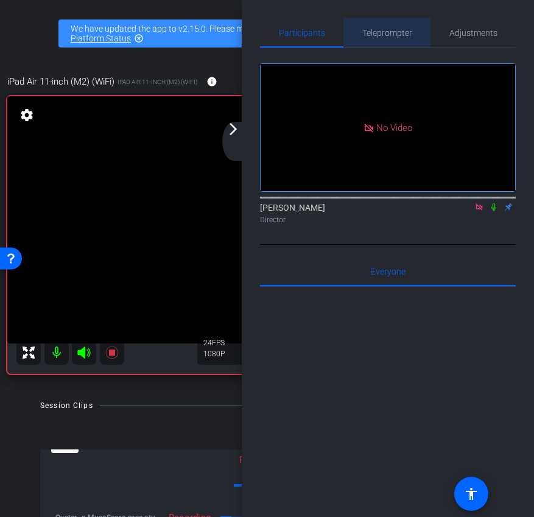
click at [403, 44] on span "Teleprompter" at bounding box center [387, 32] width 50 height 29
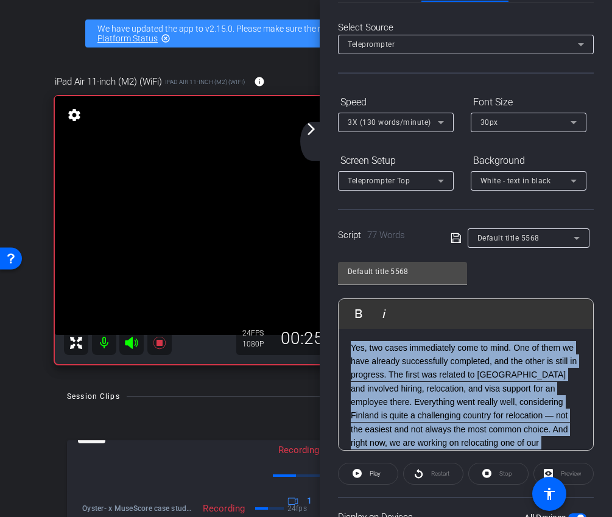
drag, startPoint x: 566, startPoint y: 433, endPoint x: 326, endPoint y: 323, distance: 263.8
click at [326, 323] on div "Participants Teleprompter Adjustments Ariam Eqbe Director Everyone 0 Mark all r…" at bounding box center [466, 258] width 292 height 517
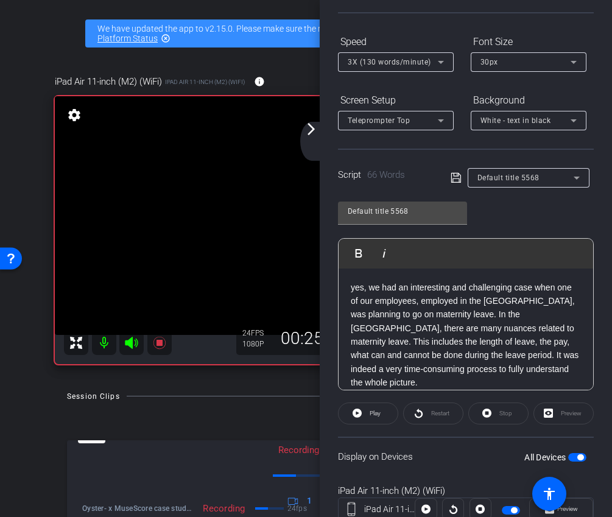
scroll to position [127, 0]
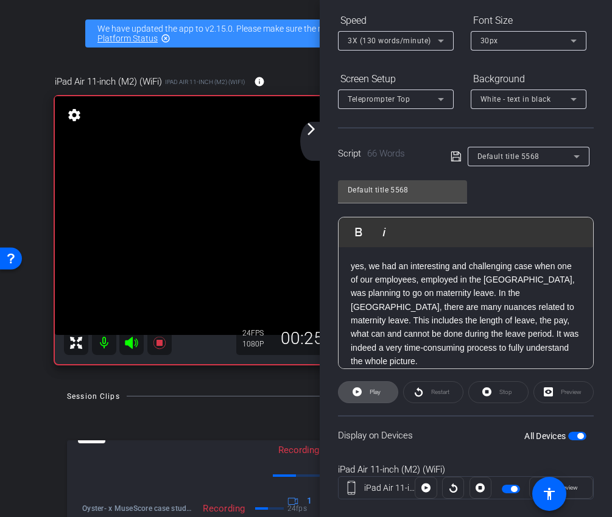
click at [373, 398] on span "Play" at bounding box center [374, 392] width 14 height 17
click at [495, 385] on span at bounding box center [498, 392] width 59 height 29
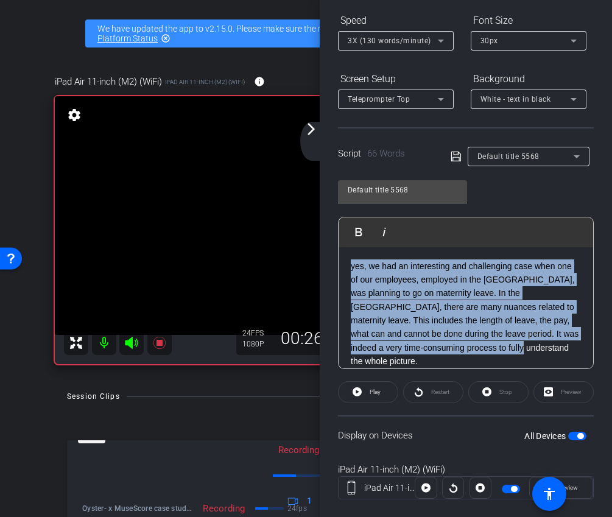
drag, startPoint x: 473, startPoint y: 353, endPoint x: 269, endPoint y: 223, distance: 241.2
click at [269, 223] on div "arrow_back Oyster® x MuseScore case study - [PERSON_NAME][EMAIL_ADDRESS][DOMAIN…" at bounding box center [306, 258] width 612 height 517
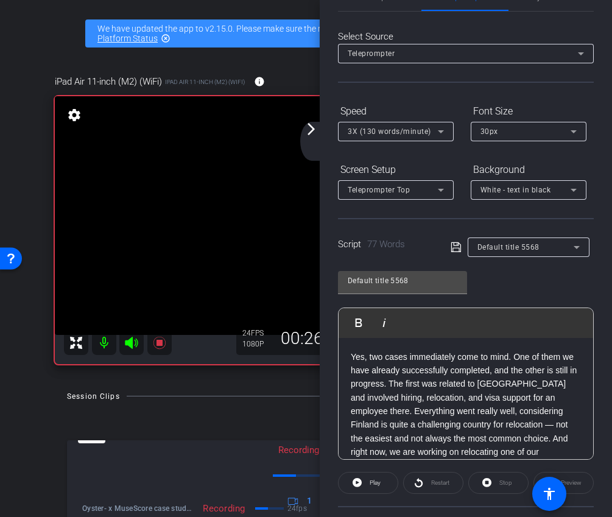
scroll to position [0, 0]
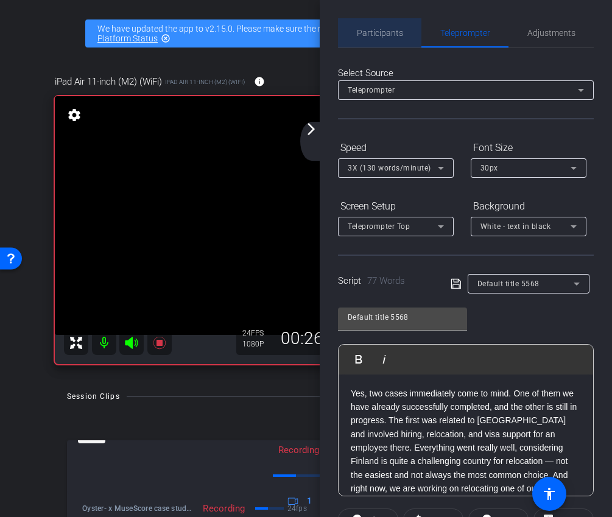
click at [398, 32] on span "Participants" at bounding box center [380, 33] width 46 height 9
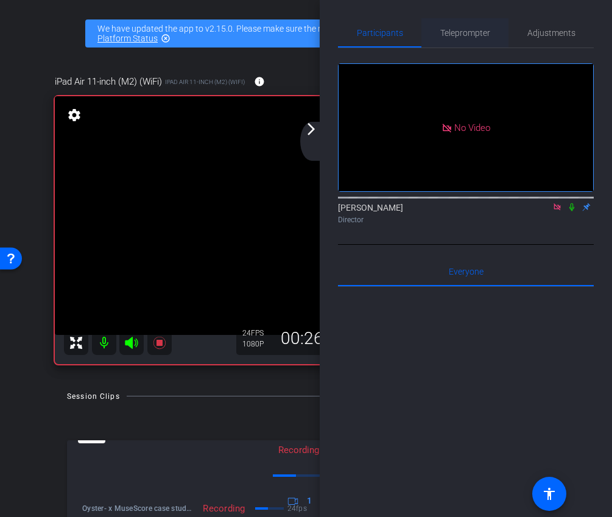
click at [467, 41] on span "Teleprompter" at bounding box center [465, 32] width 50 height 29
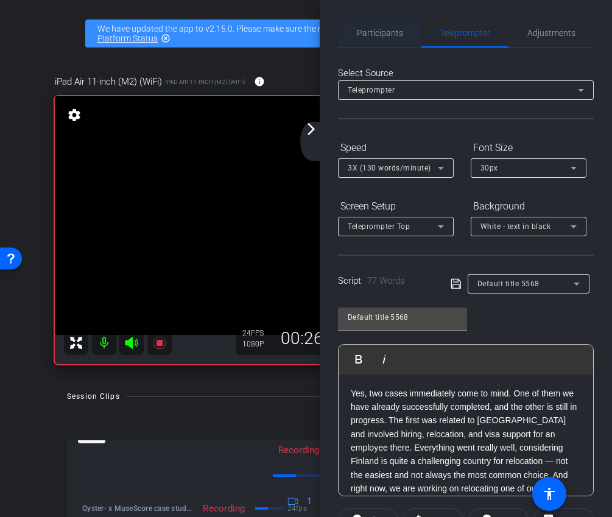
click at [367, 32] on span "Participants" at bounding box center [380, 33] width 46 height 9
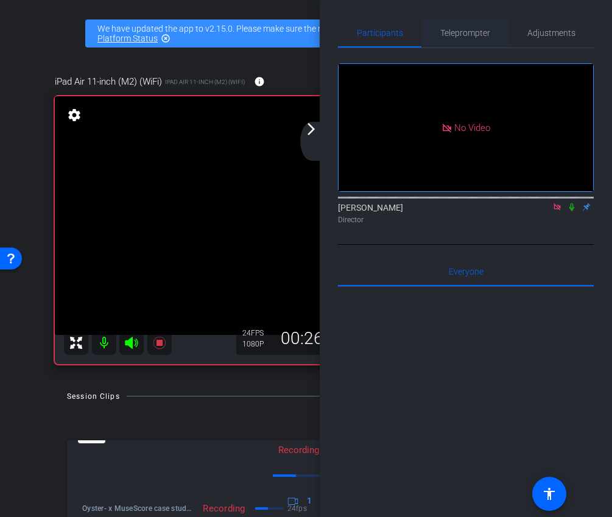
click at [484, 29] on span "Teleprompter" at bounding box center [465, 33] width 50 height 9
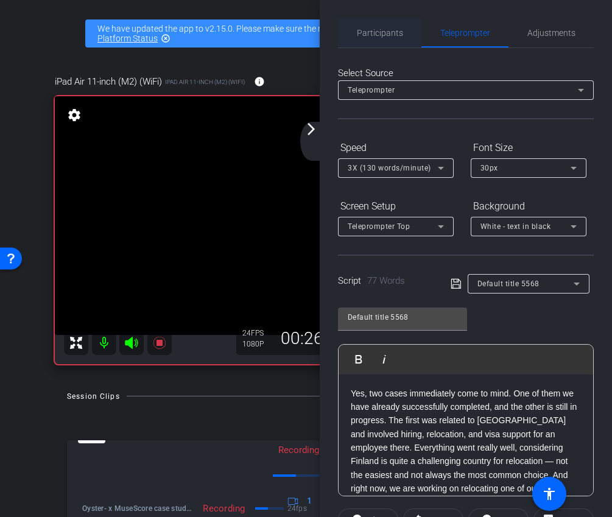
click at [386, 39] on span "Participants" at bounding box center [380, 32] width 46 height 29
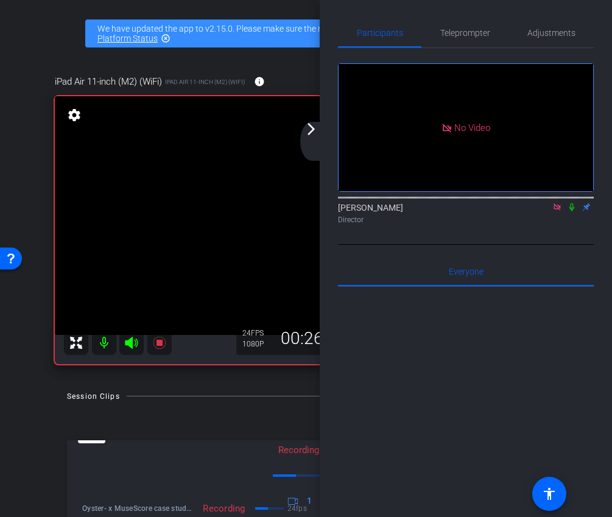
click at [556, 203] on icon at bounding box center [557, 207] width 10 height 9
click at [540, 211] on icon at bounding box center [543, 207] width 10 height 9
click at [459, 31] on span "Teleprompter" at bounding box center [465, 33] width 50 height 9
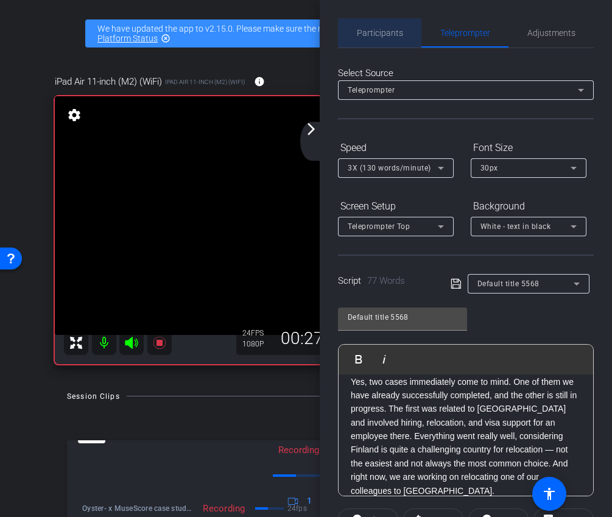
click at [389, 32] on span "Participants" at bounding box center [380, 33] width 46 height 9
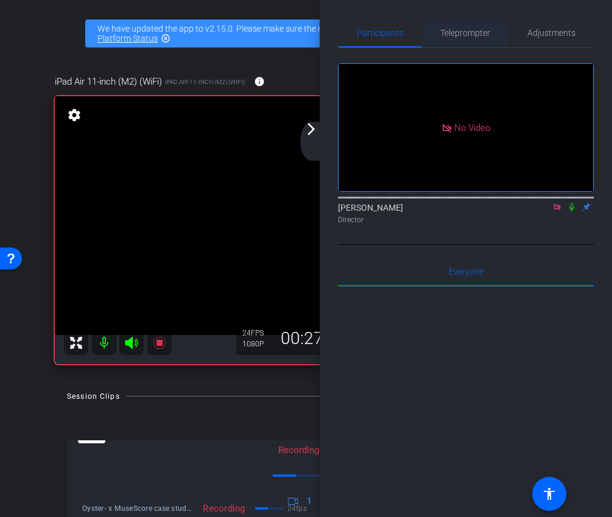
click at [466, 35] on span "Teleprompter" at bounding box center [465, 33] width 50 height 9
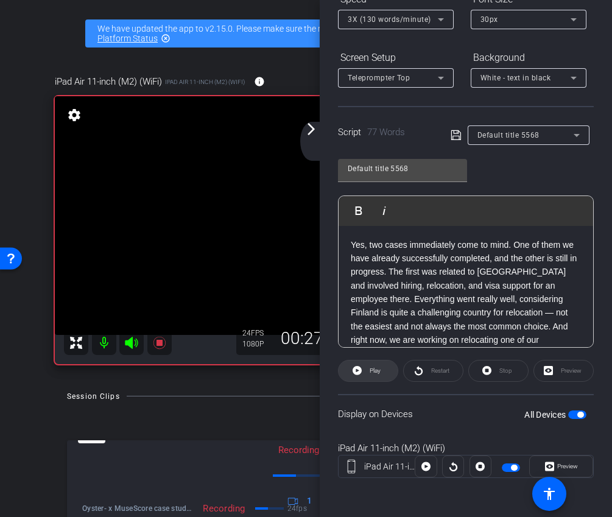
click at [351, 373] on span at bounding box center [368, 370] width 59 height 29
click at [498, 373] on span "Stop" at bounding box center [504, 370] width 16 height 17
click at [368, 373] on span "Play" at bounding box center [374, 370] width 14 height 17
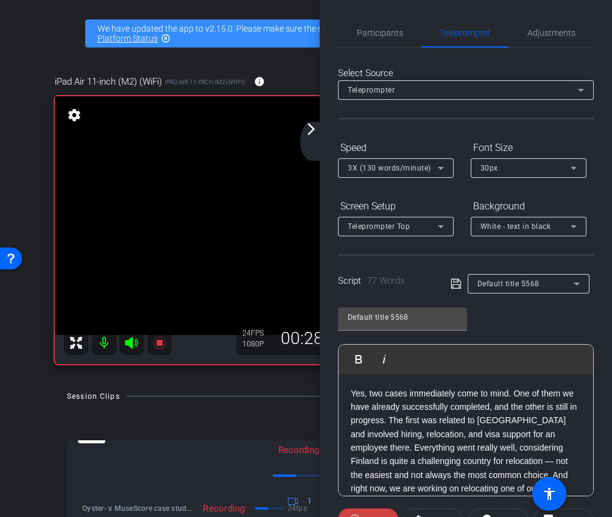
click at [311, 134] on mat-icon "arrow_forward_ios" at bounding box center [311, 129] width 15 height 15
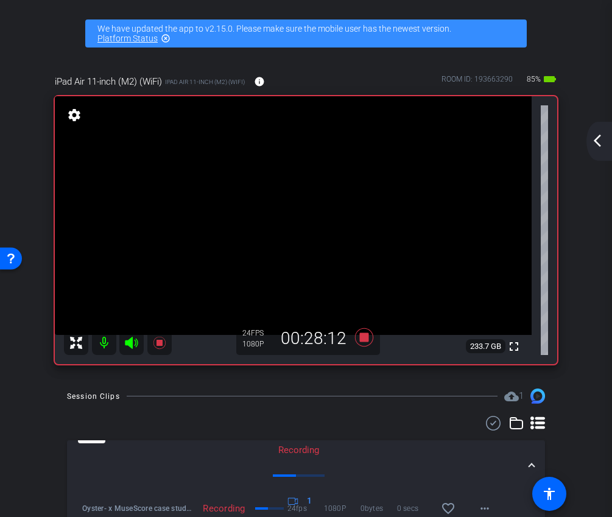
click at [602, 138] on mat-icon "arrow_back_ios_new" at bounding box center [597, 140] width 15 height 15
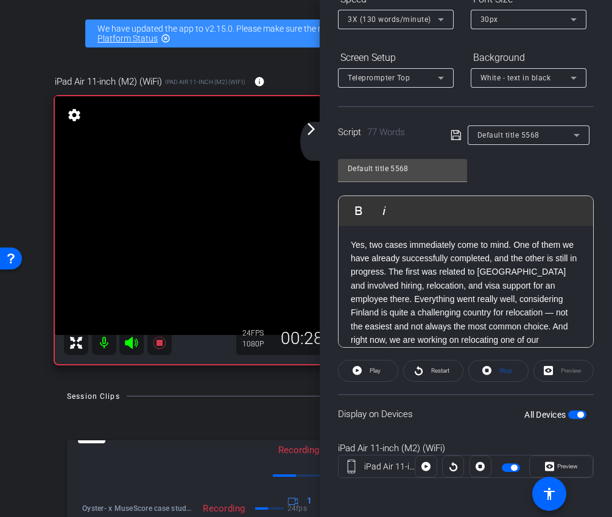
scroll to position [12, 0]
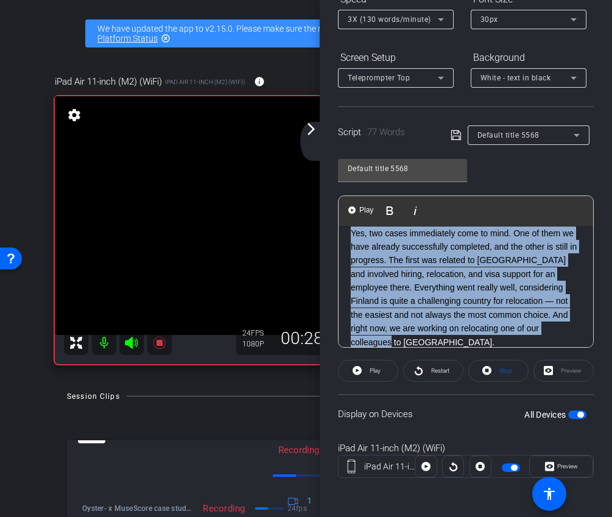
drag, startPoint x: 564, startPoint y: 331, endPoint x: 339, endPoint y: 232, distance: 246.0
click at [339, 232] on div "Yes, two cases immediately come to mind. One of them we have already successful…" at bounding box center [466, 287] width 255 height 147
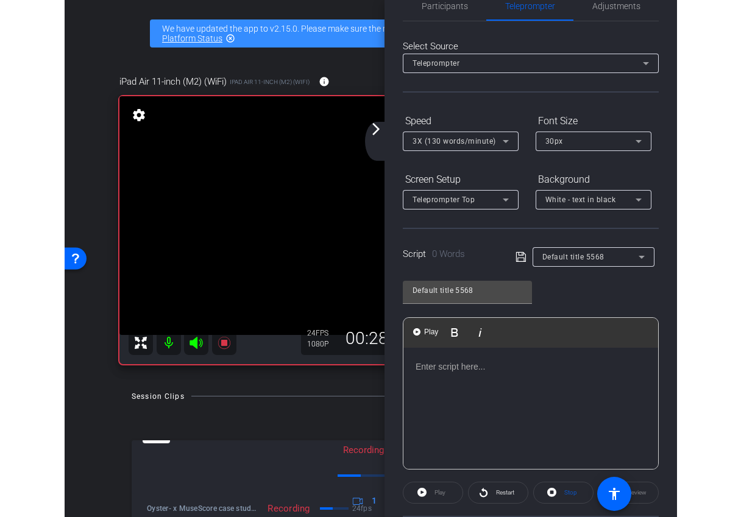
scroll to position [15, 0]
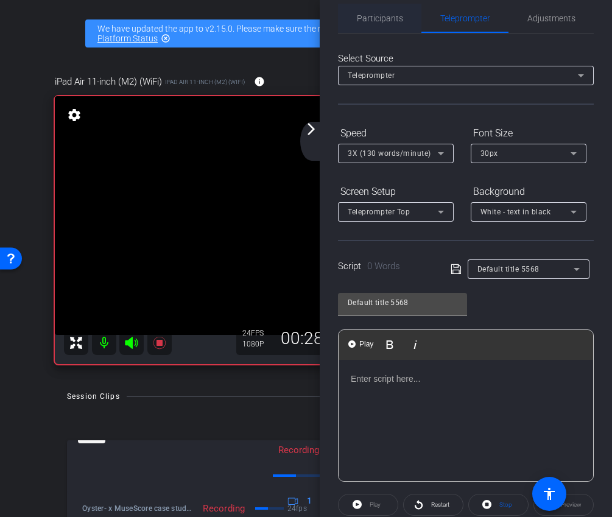
click at [392, 19] on span "Participants" at bounding box center [380, 18] width 46 height 9
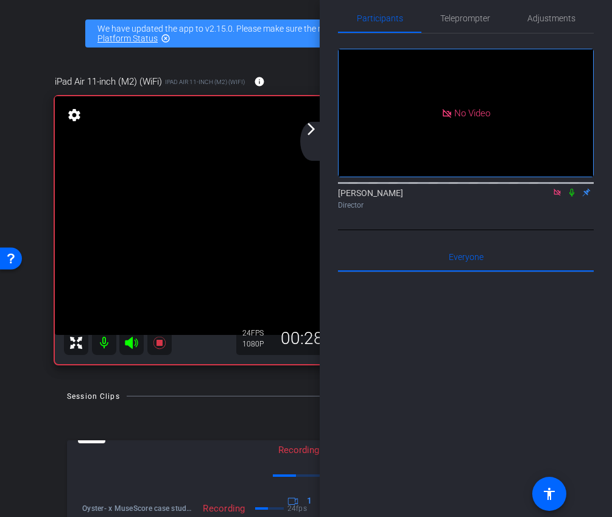
click at [559, 188] on icon at bounding box center [557, 192] width 10 height 9
click at [471, 24] on span "Teleprompter" at bounding box center [465, 18] width 50 height 29
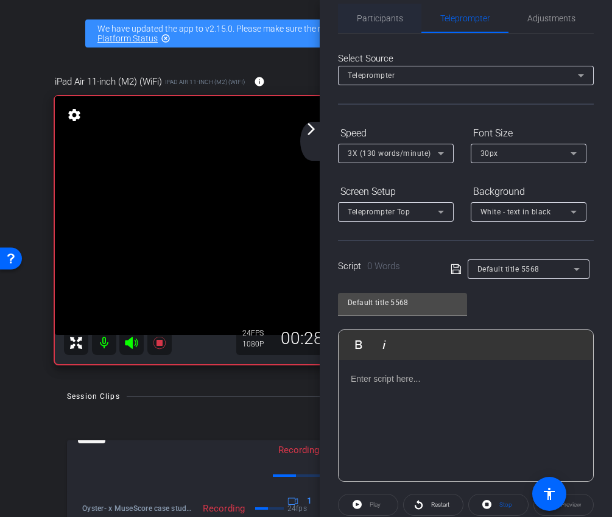
click at [371, 23] on span "Participants" at bounding box center [380, 18] width 46 height 29
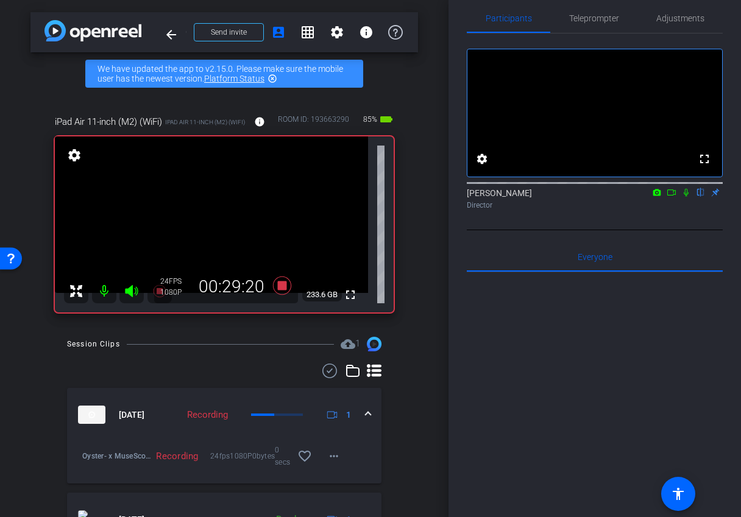
click at [674, 195] on icon at bounding box center [671, 192] width 9 height 6
click at [589, 24] on span "Teleprompter" at bounding box center [594, 18] width 50 height 29
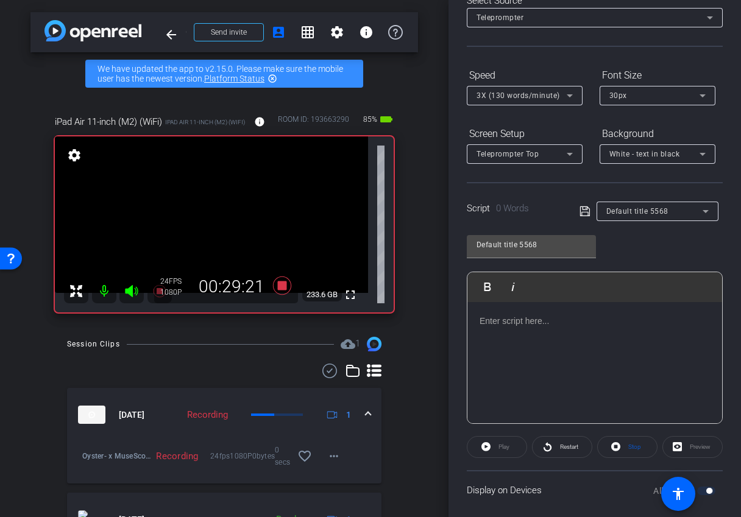
scroll to position [149, 0]
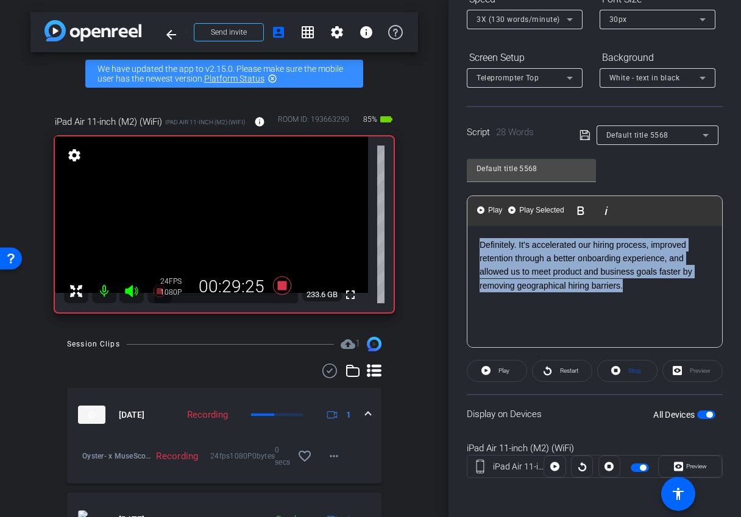
drag, startPoint x: 650, startPoint y: 286, endPoint x: 461, endPoint y: 228, distance: 197.6
click at [461, 228] on div "Participants Teleprompter Adjustments Ariam Eqbe Director Everyone 0 Mark all r…" at bounding box center [594, 258] width 292 height 517
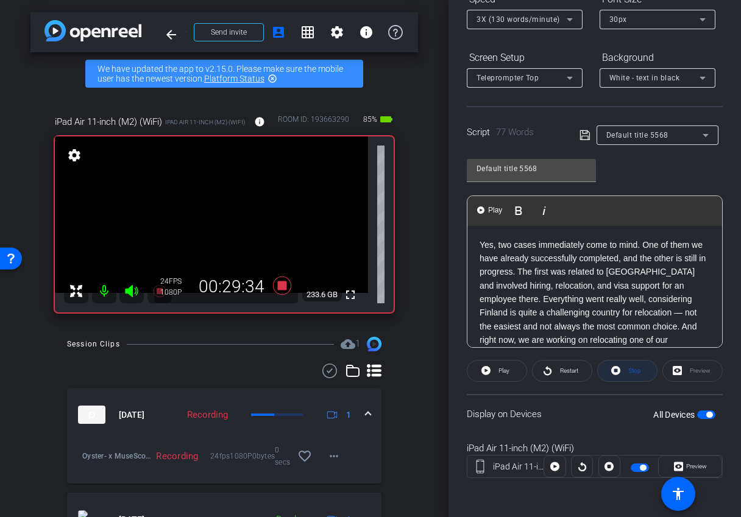
click at [608, 370] on span at bounding box center [626, 370] width 59 height 29
click at [496, 370] on span "Play" at bounding box center [502, 370] width 14 height 17
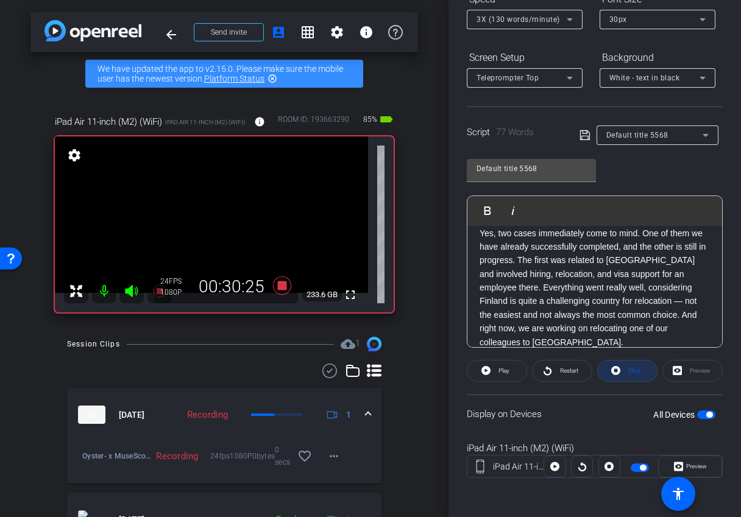
click at [622, 372] on span at bounding box center [626, 370] width 59 height 29
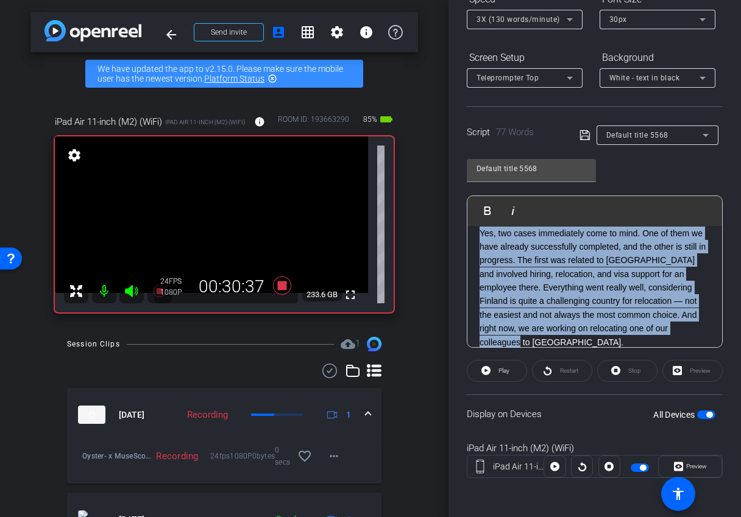
scroll to position [0, 0]
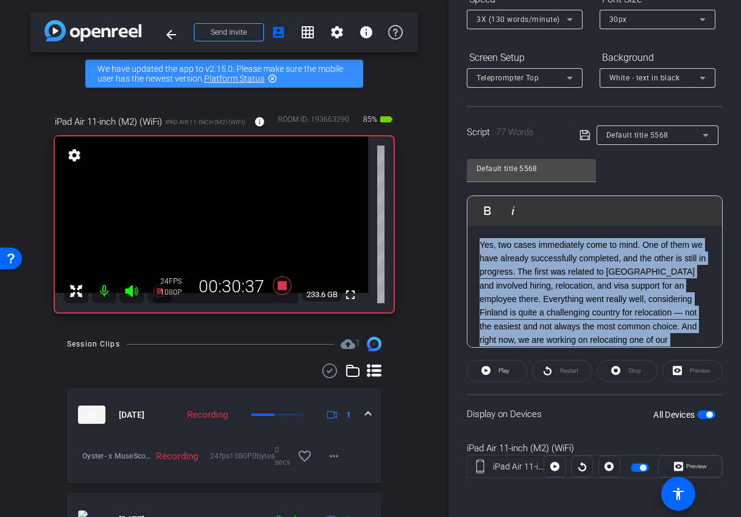
drag, startPoint x: 684, startPoint y: 334, endPoint x: 423, endPoint y: 212, distance: 288.3
click at [423, 212] on div "arrow_back Oyster® x MuseScore case study - [PERSON_NAME][EMAIL_ADDRESS][DOMAIN…" at bounding box center [370, 258] width 741 height 517
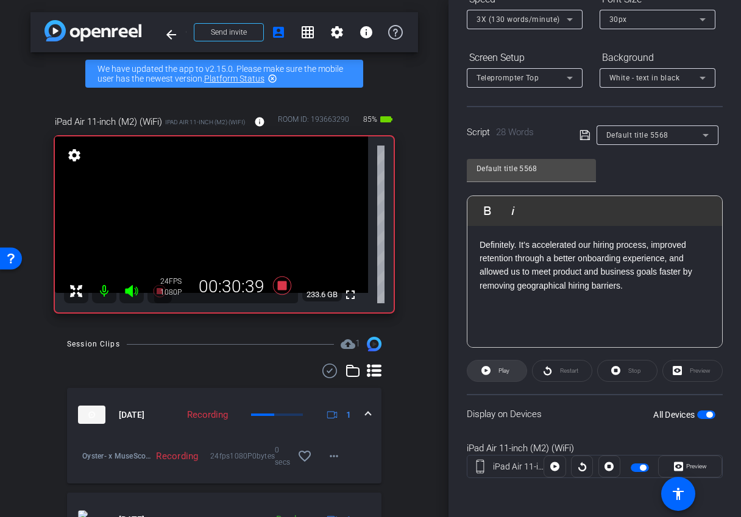
click at [507, 376] on span "Play" at bounding box center [502, 370] width 14 height 17
click at [611, 370] on button "Stop" at bounding box center [627, 371] width 60 height 22
click at [490, 370] on icon at bounding box center [485, 370] width 9 height 9
click at [612, 378] on span at bounding box center [626, 370] width 59 height 29
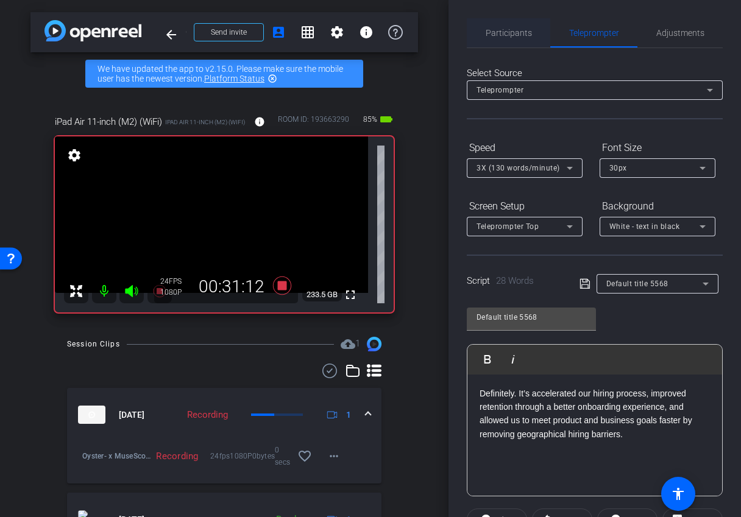
click at [509, 33] on span "Participants" at bounding box center [508, 33] width 46 height 9
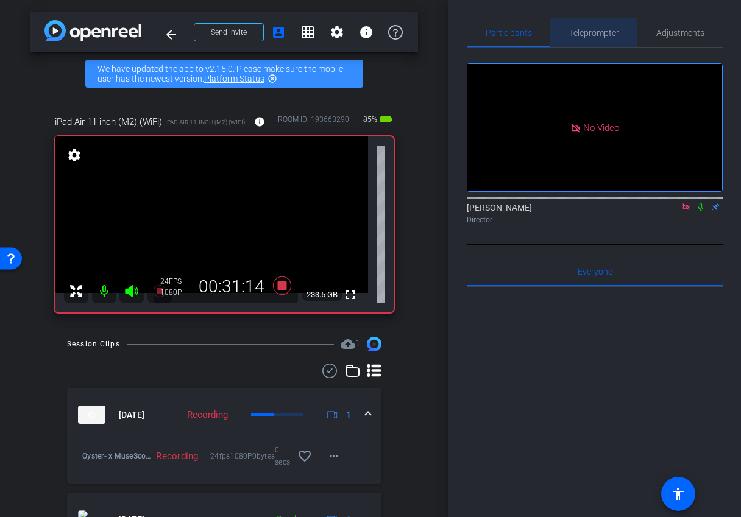
click at [586, 37] on span "Teleprompter" at bounding box center [594, 33] width 50 height 9
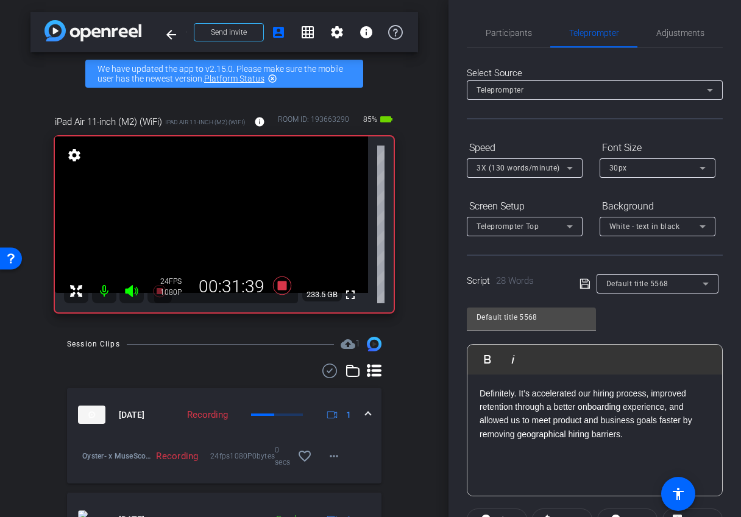
scroll to position [149, 0]
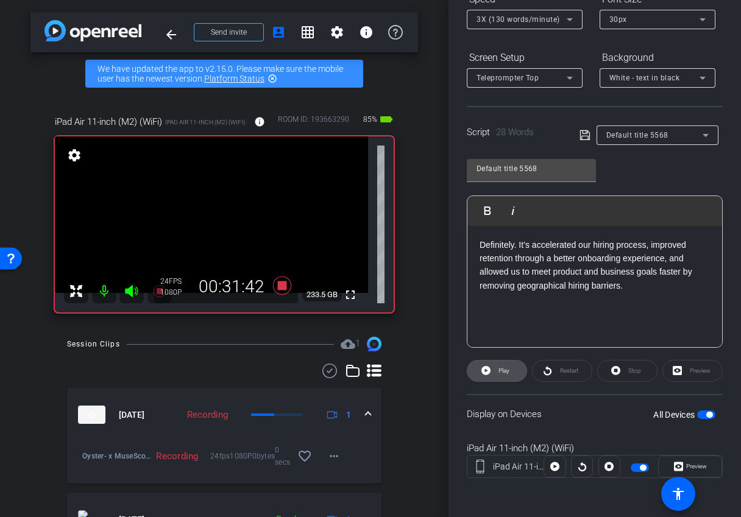
click at [505, 369] on span "Play" at bounding box center [503, 370] width 11 height 7
click at [639, 368] on span "Stop" at bounding box center [634, 370] width 13 height 7
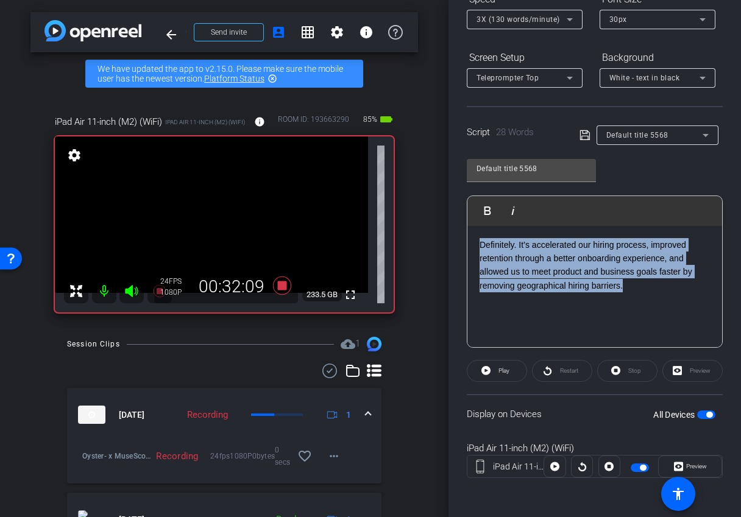
drag, startPoint x: 647, startPoint y: 284, endPoint x: 465, endPoint y: 240, distance: 187.3
click at [465, 240] on div "Participants Teleprompter Adjustments Ariam Eqbe Director Everyone 0 Mark all r…" at bounding box center [594, 258] width 292 height 517
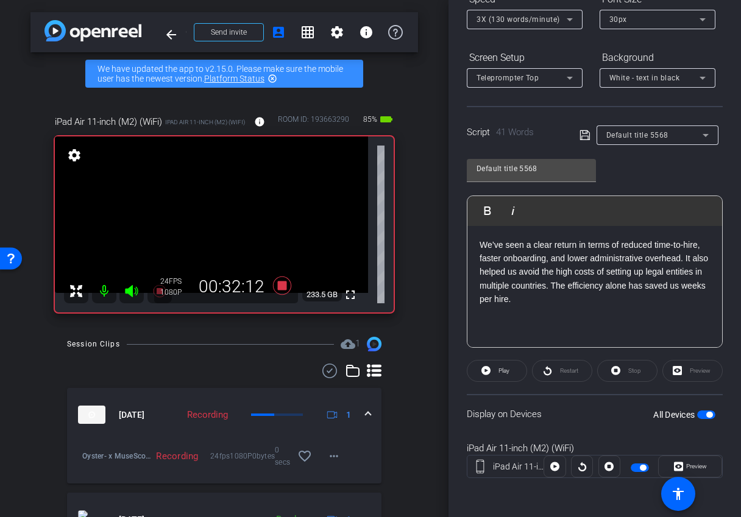
scroll to position [2206, 1]
click at [520, 369] on span at bounding box center [496, 370] width 59 height 29
click at [633, 369] on span "Stop" at bounding box center [634, 370] width 13 height 7
click at [507, 374] on span "Play" at bounding box center [502, 370] width 14 height 17
click at [648, 378] on span at bounding box center [626, 370] width 59 height 29
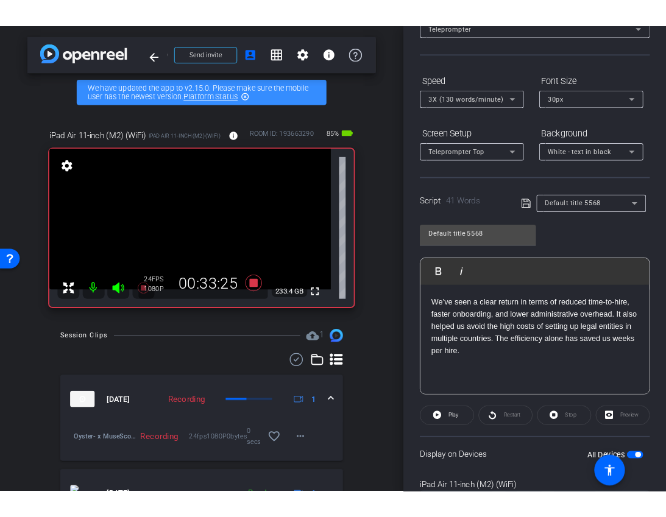
scroll to position [66, 0]
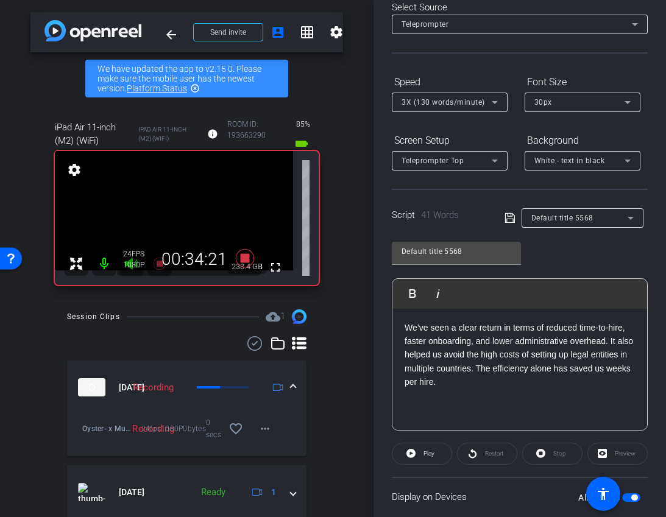
click at [501, 319] on div "We’ve seen a clear return in terms of reduced time-to-hire, faster onboarding, …" at bounding box center [519, 370] width 255 height 122
click at [501, 325] on p "We’ve seen a clear return in terms of reduced time-to-hire, faster onboarding, …" at bounding box center [519, 355] width 230 height 68
click at [412, 328] on p "We’ve seen a clear return in terms of reduced time-to-hire, faster onboarding, …" at bounding box center [519, 355] width 230 height 68
click at [609, 328] on p "Since partnering with Oyster we’ve seen a clear return in terms of reduced time…" at bounding box center [519, 355] width 230 height 68
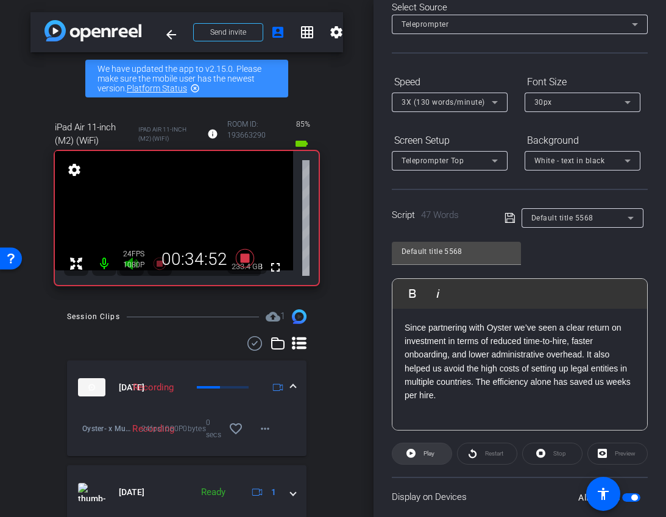
click at [429, 453] on span "Play" at bounding box center [428, 453] width 11 height 7
click at [555, 454] on span "Stop" at bounding box center [559, 453] width 13 height 7
click at [429, 450] on span "Play" at bounding box center [428, 453] width 11 height 7
click at [565, 456] on span "Stop" at bounding box center [559, 453] width 13 height 7
click at [433, 456] on span "Play" at bounding box center [428, 453] width 11 height 7
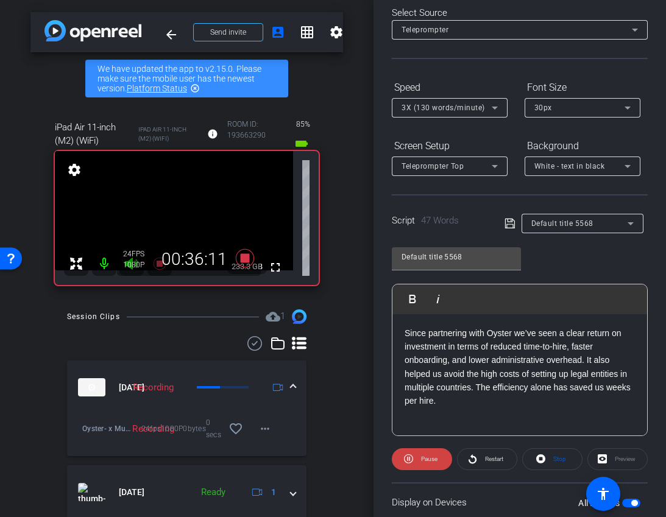
scroll to position [68, 0]
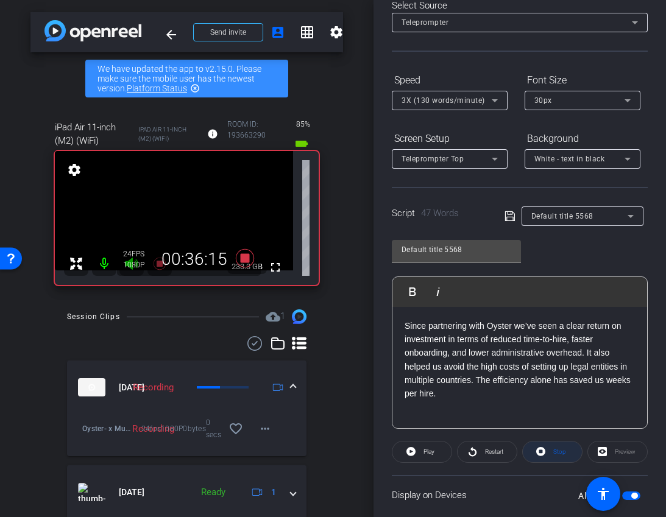
click at [557, 458] on span "Stop" at bounding box center [558, 451] width 16 height 17
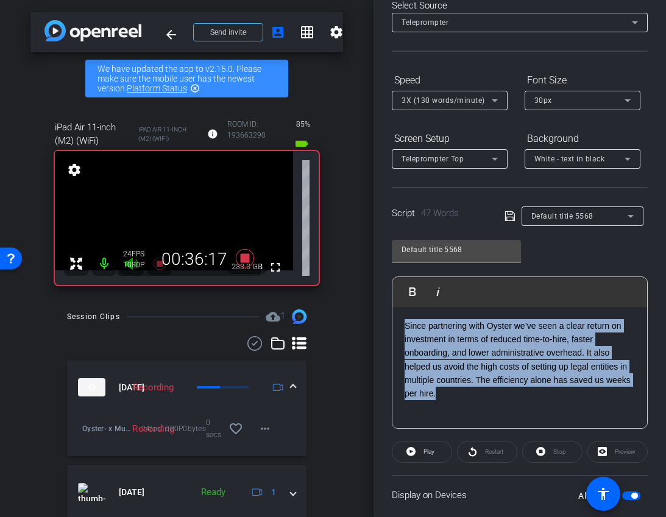
drag, startPoint x: 477, startPoint y: 396, endPoint x: 331, endPoint y: 314, distance: 167.7
click at [331, 314] on div "arrow_back Oyster® x MuseScore case study - [PERSON_NAME][EMAIL_ADDRESS][DOMAIN…" at bounding box center [333, 258] width 666 height 517
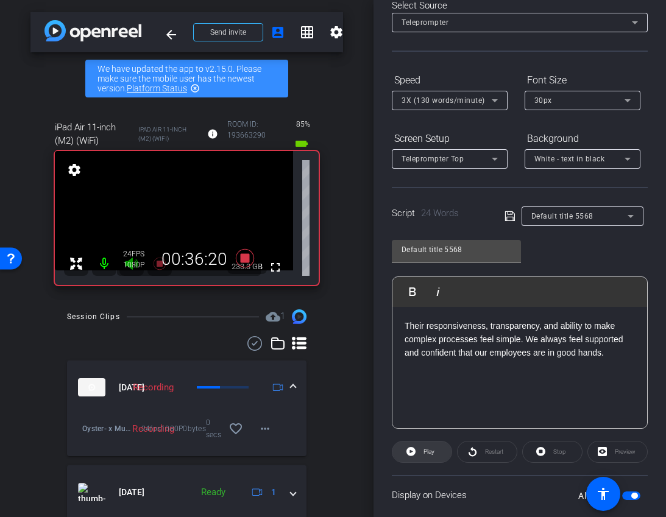
click at [431, 448] on span "Play" at bounding box center [428, 451] width 11 height 7
click at [561, 453] on span "Stop" at bounding box center [559, 451] width 13 height 7
click at [431, 454] on span "Play" at bounding box center [428, 451] width 11 height 7
click at [557, 452] on span "Stop" at bounding box center [559, 451] width 13 height 7
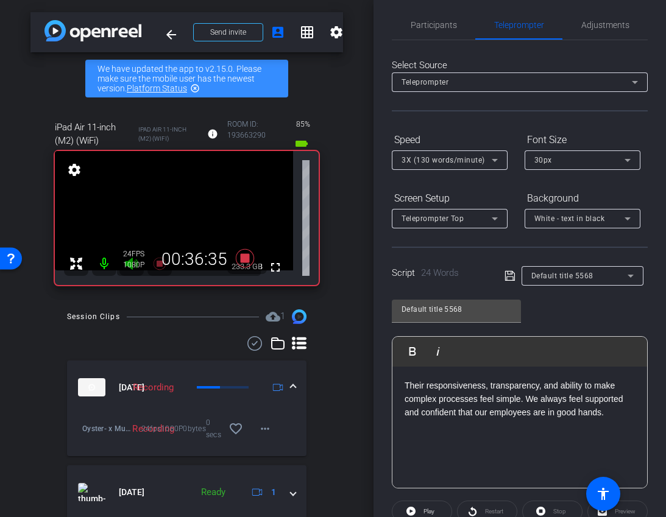
scroll to position [0, 0]
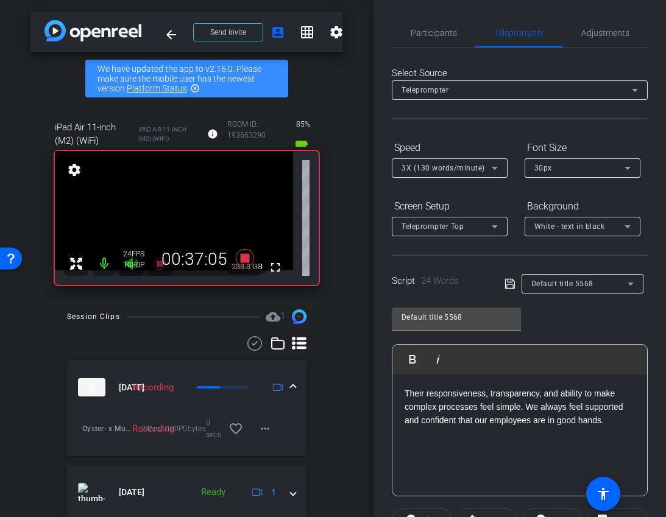
click at [403, 392] on div "Their responsiveness, transparency, and ability to make complex processes feel …" at bounding box center [519, 436] width 255 height 122
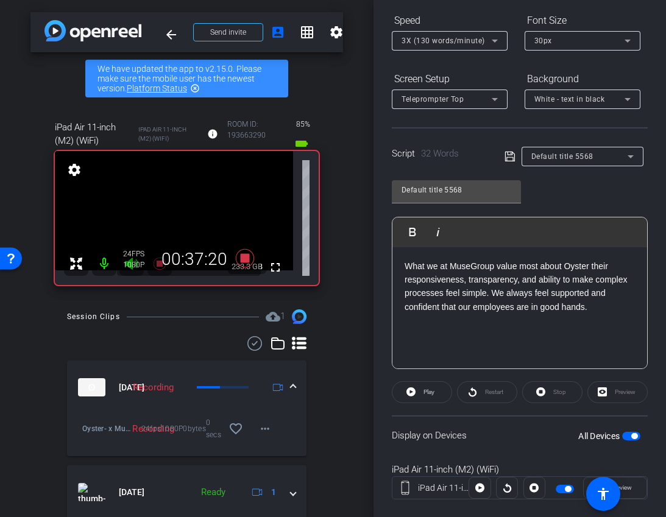
scroll to position [149, 0]
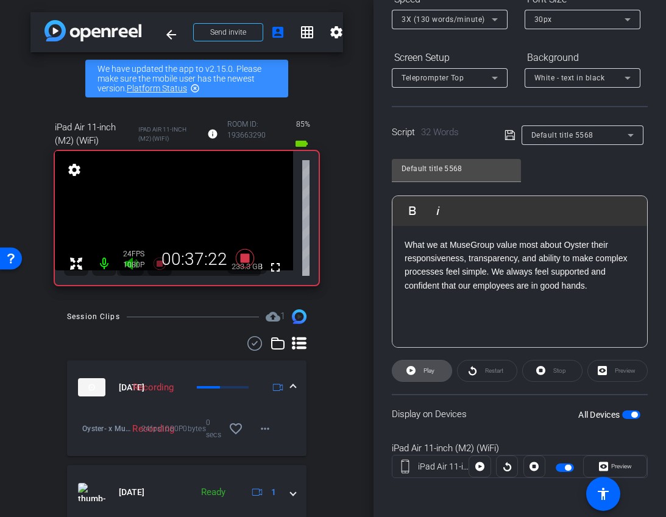
click at [438, 377] on span at bounding box center [421, 370] width 59 height 29
click at [558, 374] on span "Stop" at bounding box center [558, 370] width 16 height 17
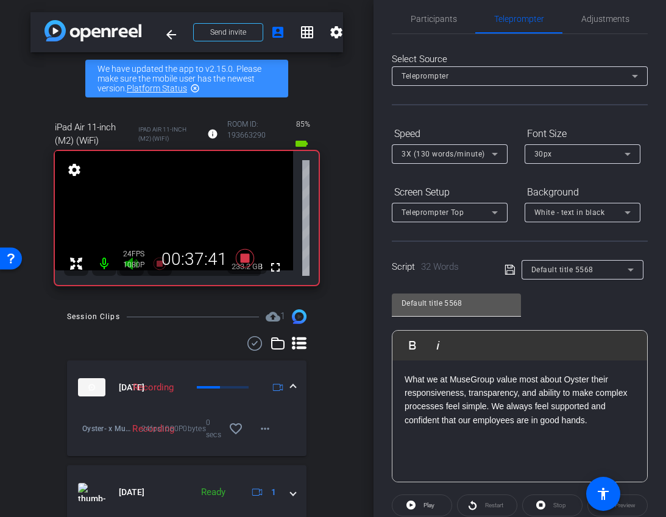
scroll to position [0, 0]
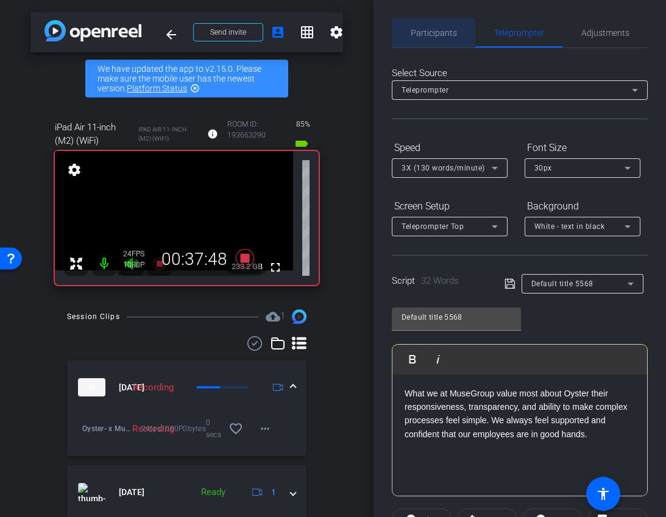
click at [433, 40] on span "Participants" at bounding box center [433, 32] width 46 height 29
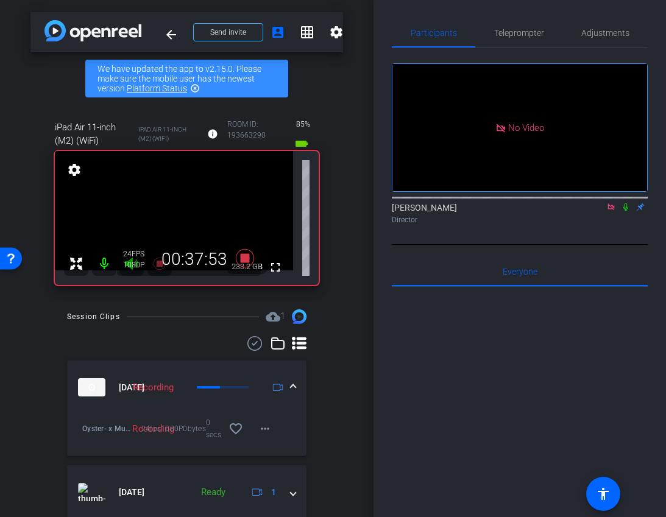
click at [613, 203] on icon at bounding box center [611, 207] width 10 height 9
click at [600, 211] on icon at bounding box center [596, 207] width 10 height 9
click at [501, 33] on span "Teleprompter" at bounding box center [519, 33] width 50 height 9
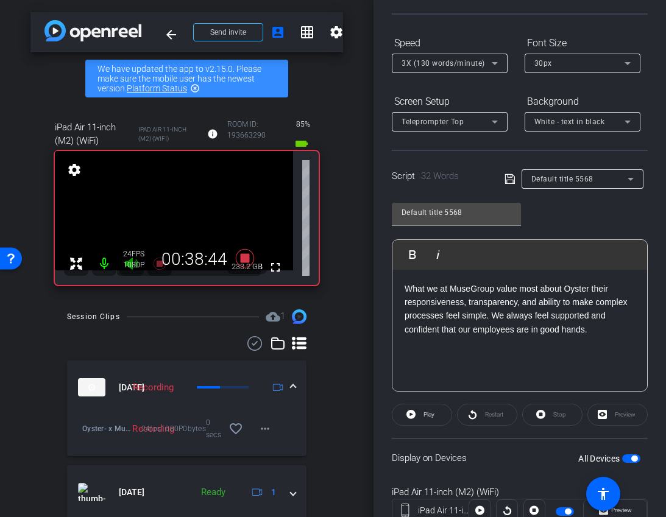
scroll to position [149, 0]
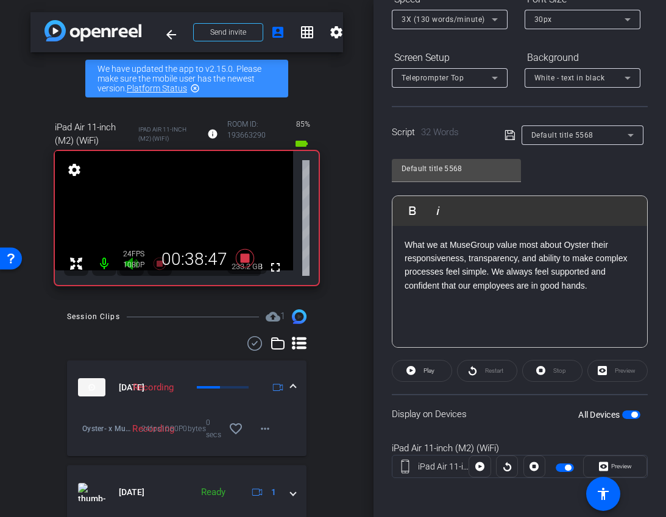
click at [527, 258] on p "What we at MuseGroup value most about Oyster their responsiveness, transparency…" at bounding box center [519, 265] width 230 height 55
click at [451, 287] on p "What we at MuseGroup value most about Oyster their responsiveness, transparency…" at bounding box center [519, 265] width 230 height 55
click at [424, 373] on span "Play" at bounding box center [428, 370] width 11 height 7
click at [551, 375] on span "Stop" at bounding box center [558, 370] width 16 height 17
click at [407, 376] on icon at bounding box center [410, 370] width 9 height 15
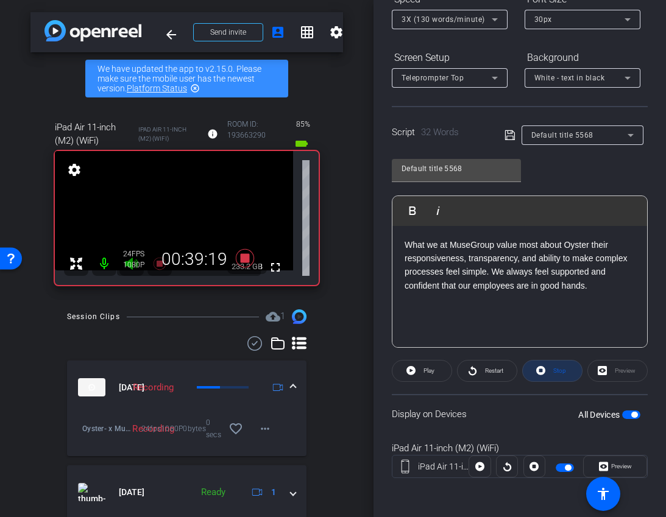
click at [541, 378] on icon at bounding box center [540, 370] width 9 height 15
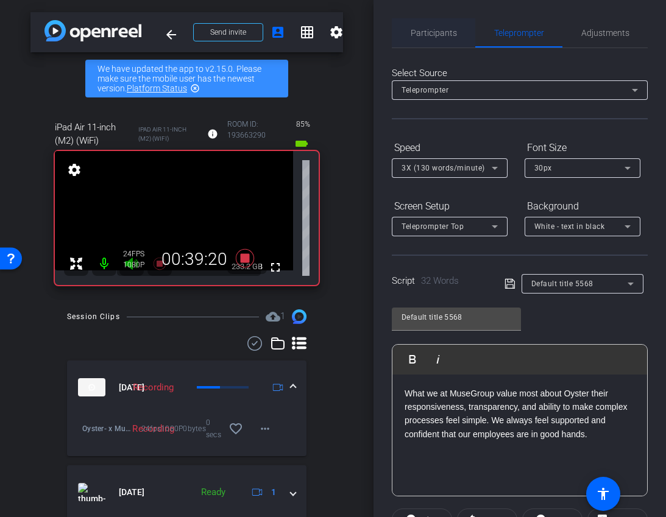
click at [434, 29] on span "Participants" at bounding box center [433, 33] width 46 height 9
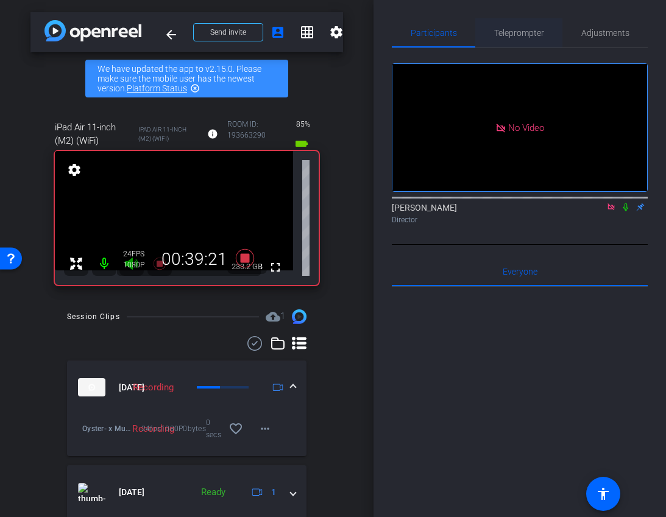
click at [507, 36] on span "Teleprompter" at bounding box center [519, 33] width 50 height 9
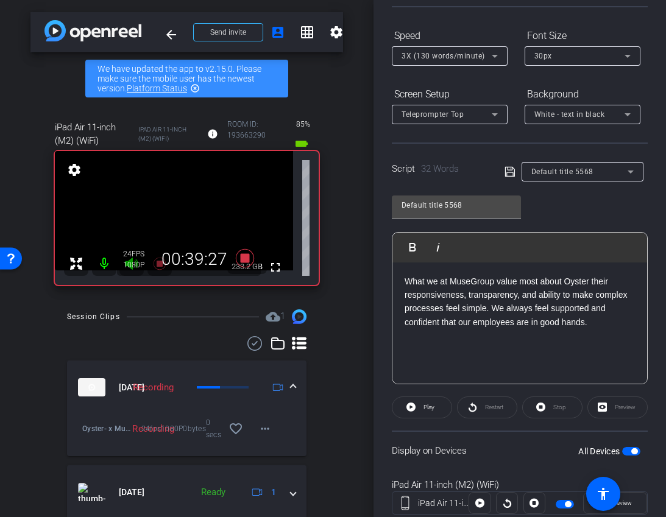
scroll to position [149, 0]
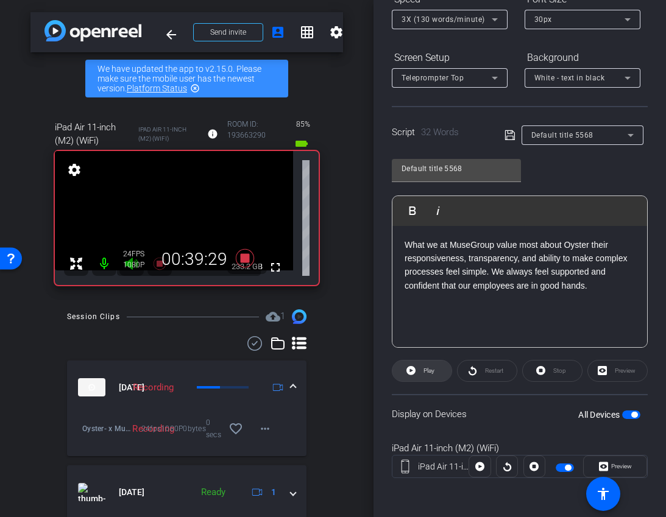
click at [414, 371] on icon at bounding box center [410, 370] width 9 height 9
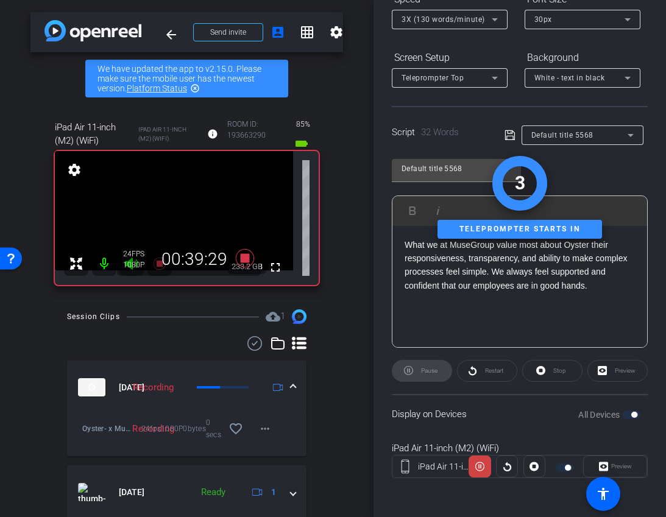
scroll to position [0, 0]
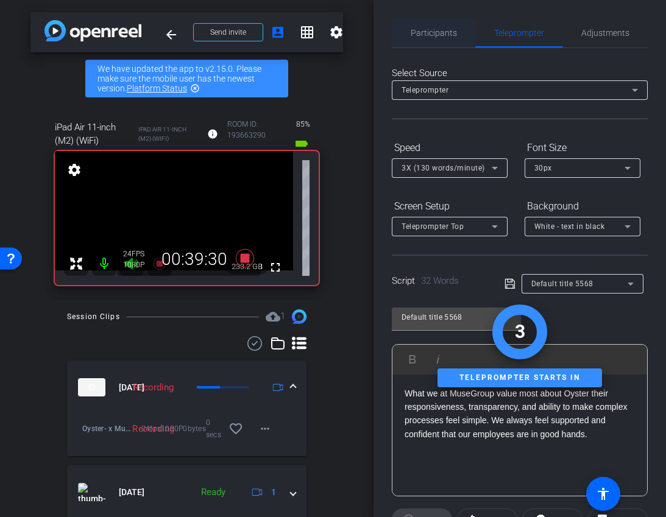
click at [443, 26] on span "Participants" at bounding box center [433, 32] width 46 height 29
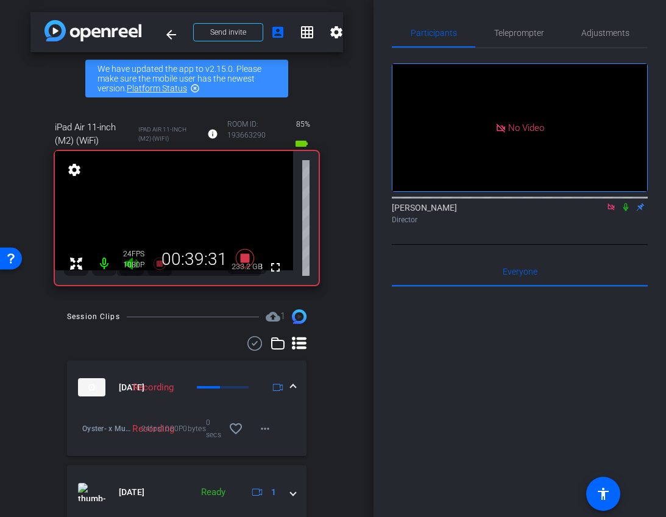
click at [627, 203] on icon at bounding box center [625, 207] width 5 height 8
click at [627, 203] on icon at bounding box center [626, 207] width 10 height 9
click at [513, 40] on span "Teleprompter" at bounding box center [519, 32] width 50 height 29
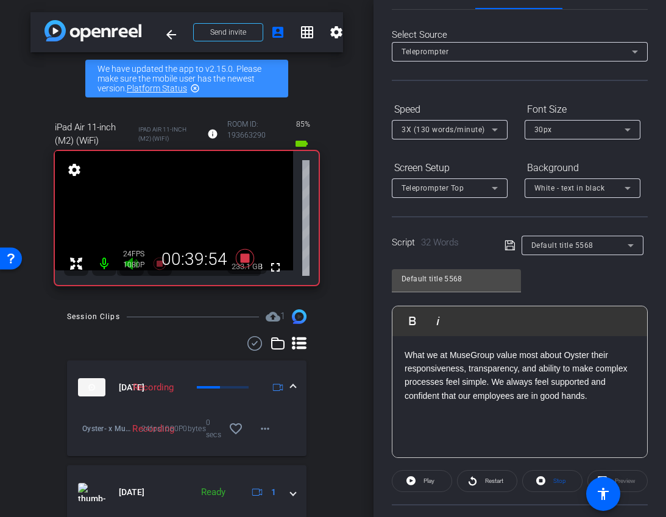
scroll to position [47, 0]
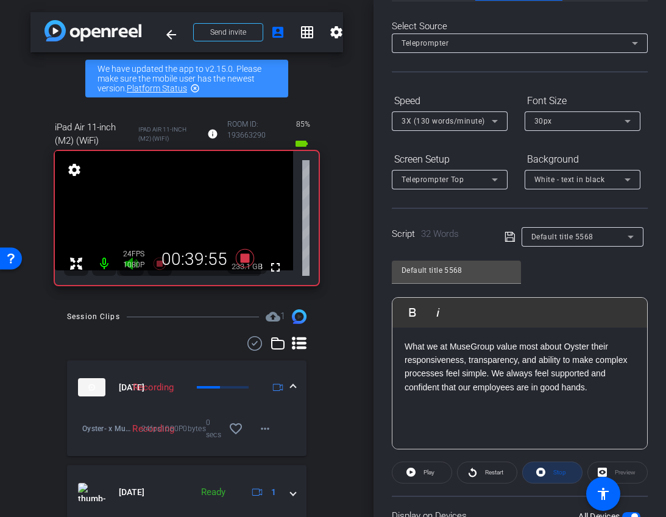
click at [547, 474] on span at bounding box center [552, 472] width 59 height 29
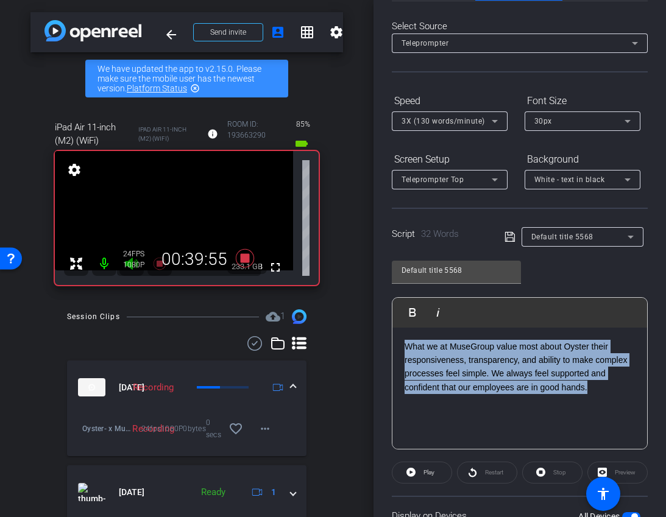
drag, startPoint x: 565, startPoint y: 384, endPoint x: 379, endPoint y: 296, distance: 204.9
click at [379, 296] on div "Participants Teleprompter Adjustments Ariam Eqbe Director Everyone 0 Mark all r…" at bounding box center [519, 258] width 292 height 517
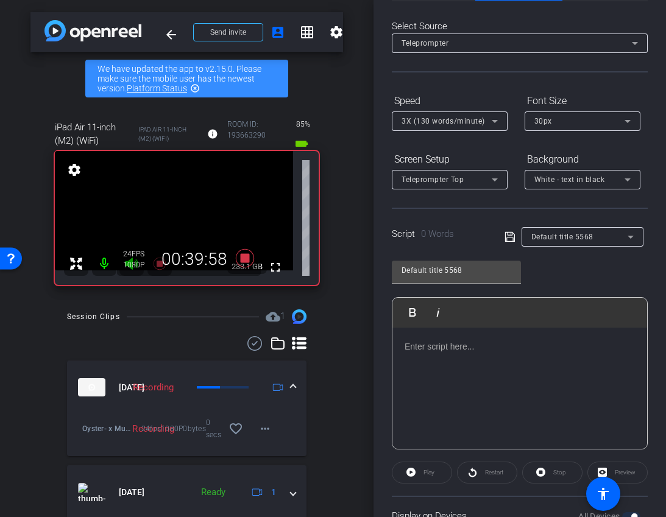
scroll to position [1605, 1]
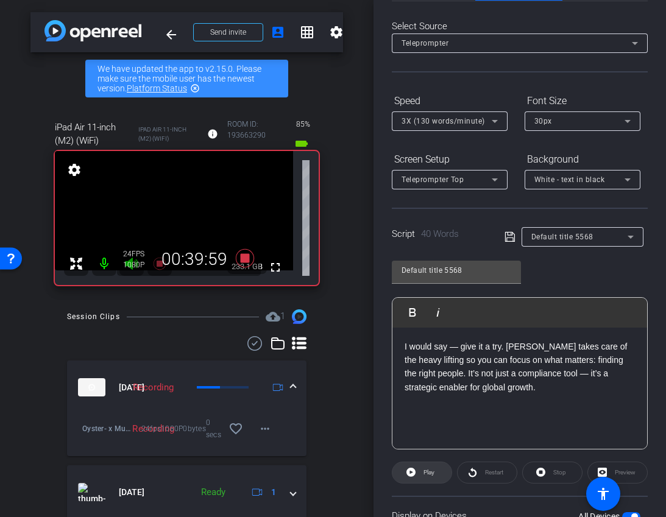
click at [417, 474] on span at bounding box center [421, 472] width 59 height 29
click at [549, 466] on span at bounding box center [552, 472] width 59 height 29
click at [403, 345] on div "I would say — give it a try. [PERSON_NAME] takes care of the heavy lifting so y…" at bounding box center [519, 389] width 255 height 122
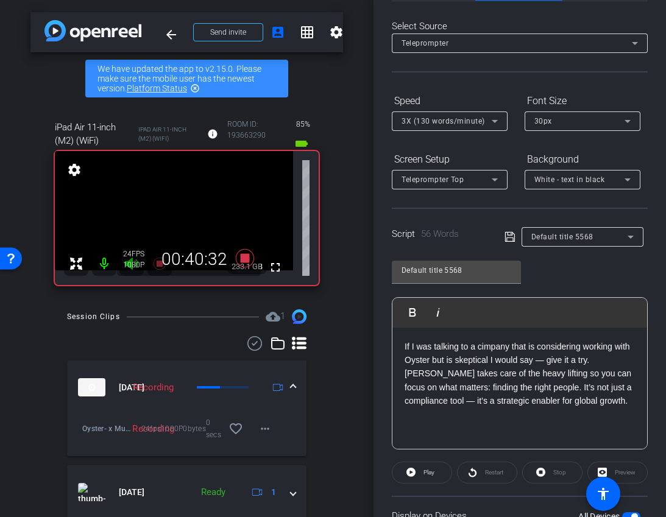
click at [484, 345] on p "If I was talking to a cimpany that is considering working with Oyster but is sk…" at bounding box center [519, 374] width 230 height 68
click at [506, 362] on p "If I was talking to a company that is considering working with Oyster but is sk…" at bounding box center [519, 374] width 230 height 68
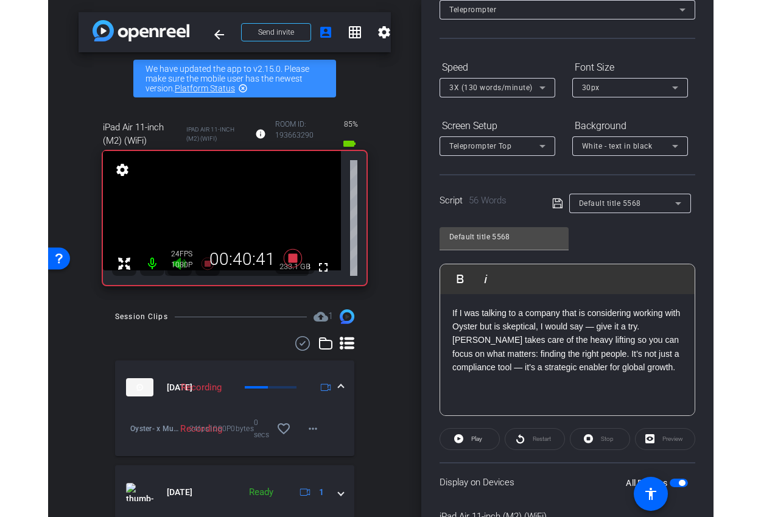
scroll to position [80, 0]
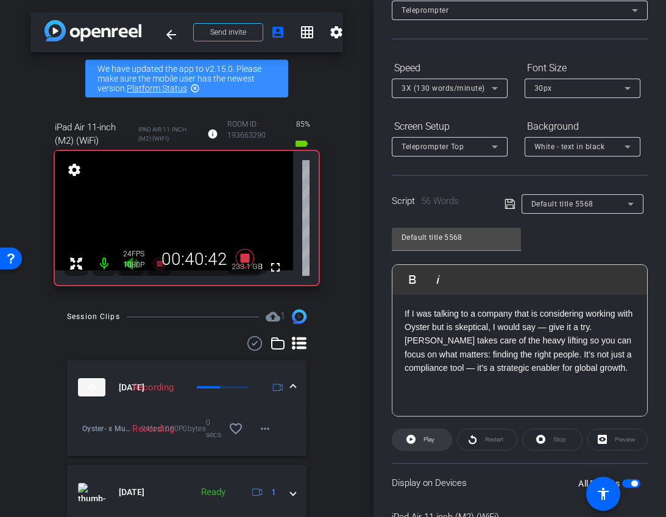
click at [428, 441] on span "Play" at bounding box center [428, 439] width 11 height 7
click at [559, 442] on span "Stop" at bounding box center [559, 439] width 13 height 7
click at [429, 432] on span "Play" at bounding box center [427, 439] width 14 height 17
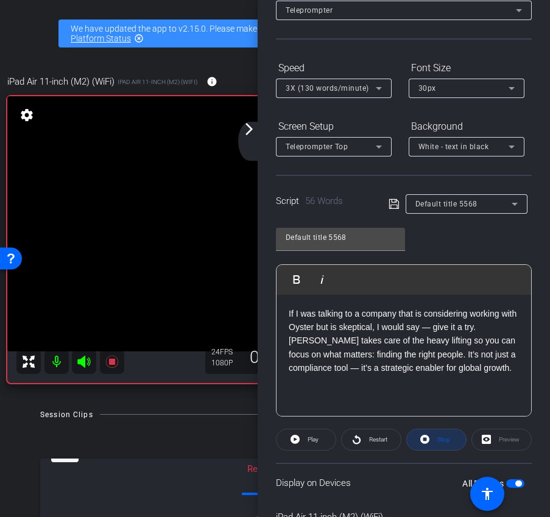
click at [429, 442] on icon at bounding box center [424, 439] width 9 height 9
click at [308, 439] on span "Play" at bounding box center [313, 439] width 11 height 7
click at [454, 440] on span at bounding box center [436, 439] width 59 height 29
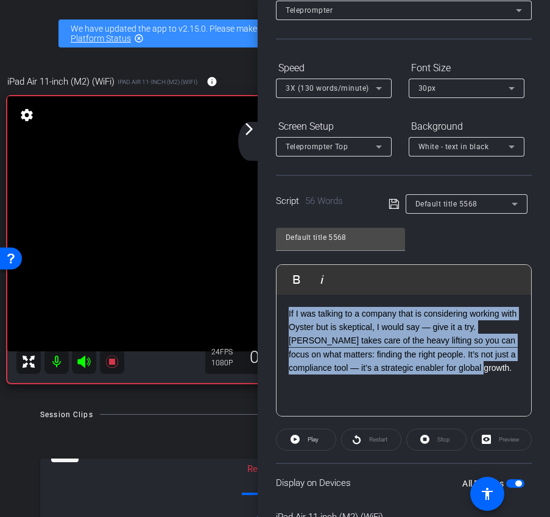
drag, startPoint x: 518, startPoint y: 367, endPoint x: 122, endPoint y: 223, distance: 421.7
click at [122, 223] on div "arrow_back Oyster® x MuseScore case study - [PERSON_NAME][EMAIL_ADDRESS][DOMAIN…" at bounding box center [275, 258] width 550 height 517
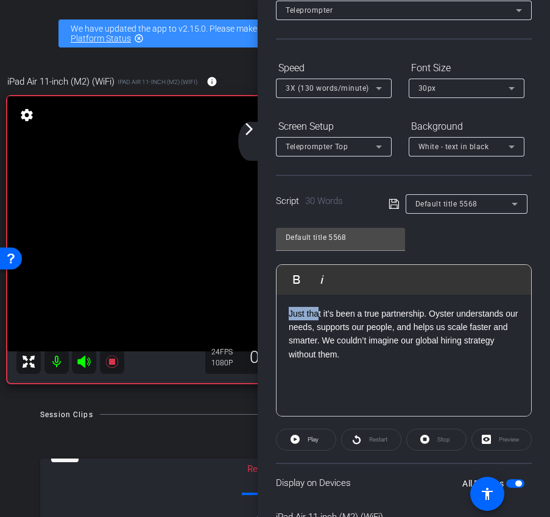
drag, startPoint x: 290, startPoint y: 311, endPoint x: 319, endPoint y: 314, distance: 29.4
click at [319, 314] on p "Just that it’s been a true partnership. Oyster understands our needs, supports …" at bounding box center [404, 334] width 230 height 55
click at [442, 379] on div "Just that it’s been a true partnership. Oyster understands our needs, supports …" at bounding box center [403, 356] width 255 height 122
click at [321, 440] on span at bounding box center [305, 439] width 59 height 29
click at [438, 442] on span "Stop" at bounding box center [443, 439] width 13 height 7
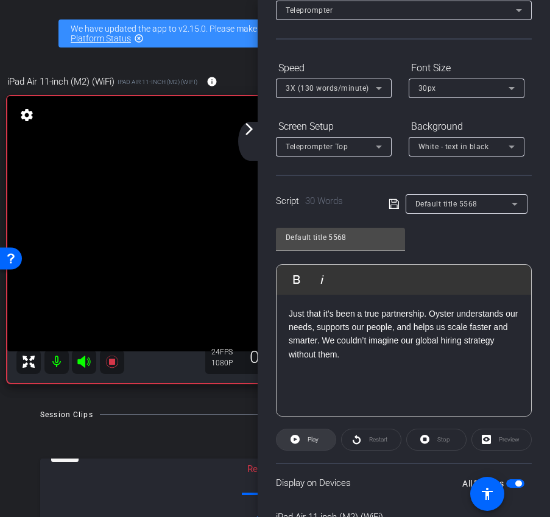
click at [326, 438] on span at bounding box center [305, 439] width 59 height 29
click at [436, 443] on span "Stop" at bounding box center [442, 439] width 16 height 17
click at [342, 353] on p "Just that it’s been a true partnership. Oyster understands our needs, supports …" at bounding box center [404, 334] width 230 height 55
click at [329, 442] on span at bounding box center [305, 439] width 59 height 29
click at [402, 366] on div "Just that it’s been a true partnership. Oyster understands our needs, supports …" at bounding box center [403, 356] width 255 height 122
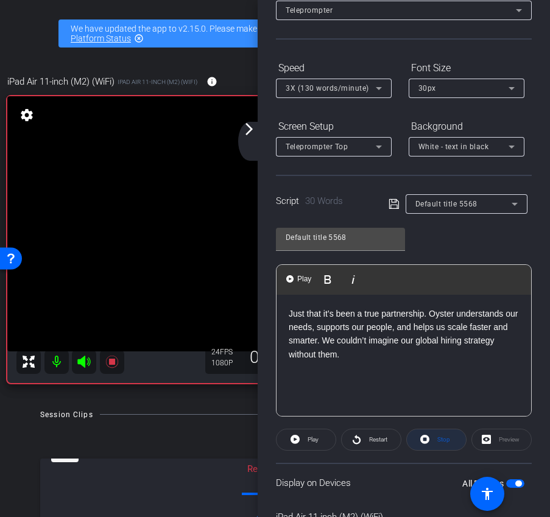
click at [445, 449] on span at bounding box center [436, 439] width 59 height 29
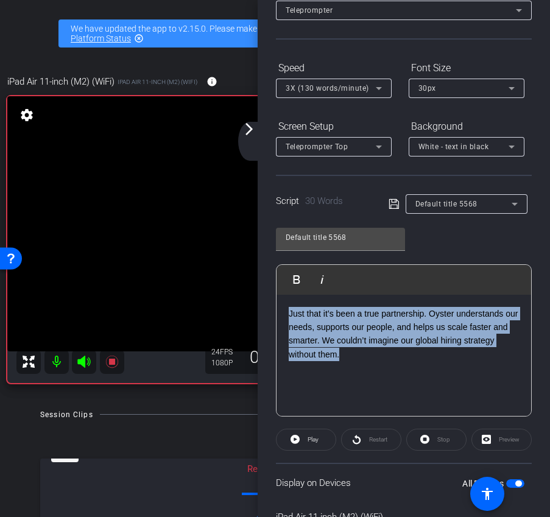
drag, startPoint x: 354, startPoint y: 360, endPoint x: 264, endPoint y: 316, distance: 99.7
click at [264, 316] on div "Participants Teleprompter Adjustments Ariam Eqbe Director Everyone 0 Mark all r…" at bounding box center [404, 258] width 292 height 517
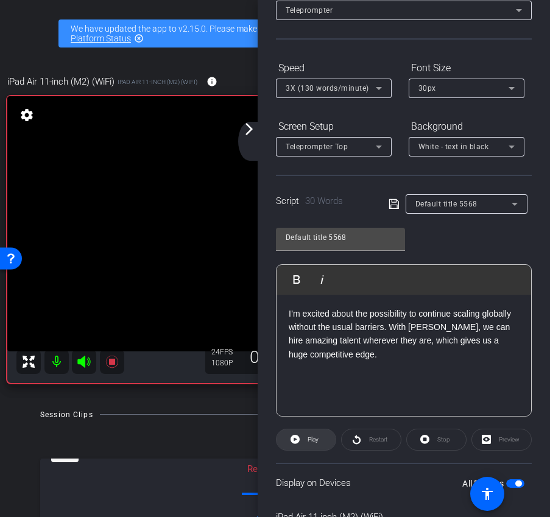
click at [305, 441] on span "Play" at bounding box center [311, 439] width 14 height 17
click at [437, 448] on span at bounding box center [436, 439] width 59 height 29
click at [295, 440] on icon at bounding box center [294, 439] width 9 height 15
click at [448, 443] on span "Stop" at bounding box center [443, 439] width 13 height 7
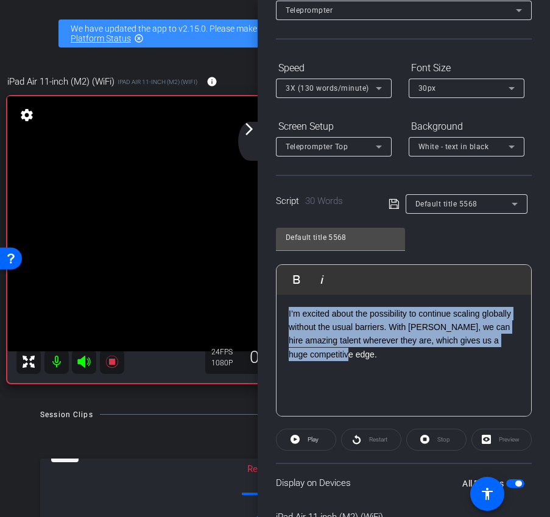
drag, startPoint x: 326, startPoint y: 358, endPoint x: 259, endPoint y: 292, distance: 94.3
click at [259, 292] on div "Participants Teleprompter Adjustments Ariam Eqbe Director Everyone 0 Mark all r…" at bounding box center [404, 258] width 292 height 517
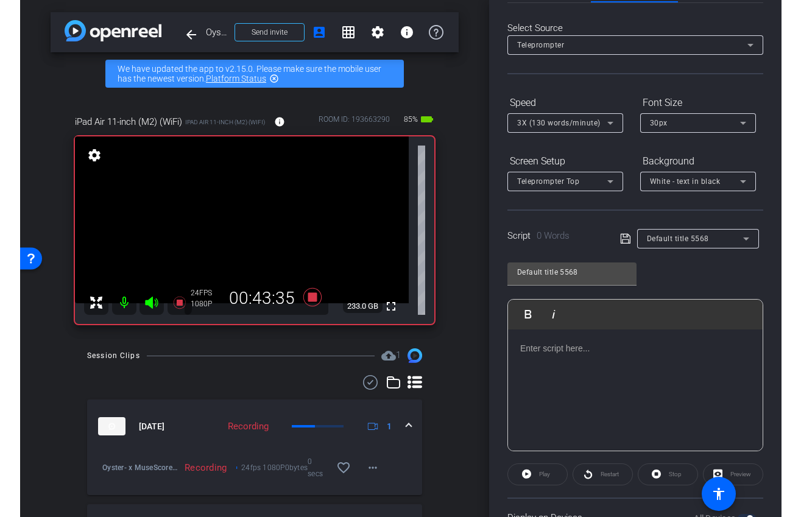
scroll to position [0, 0]
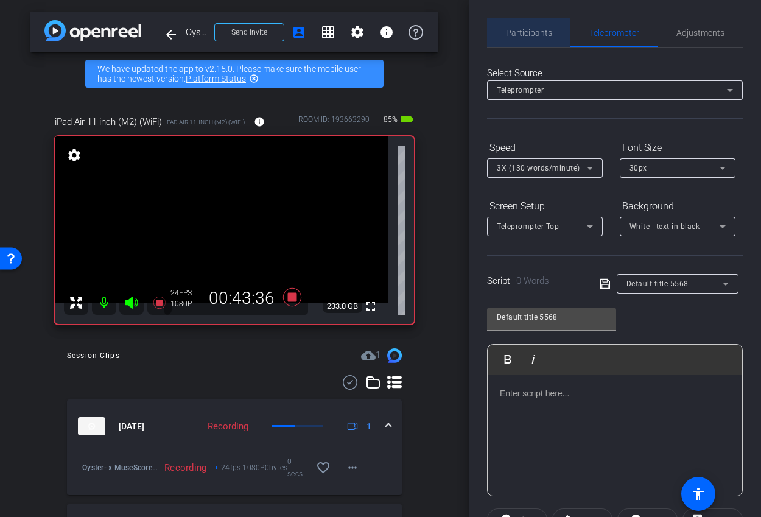
click at [529, 35] on span "Participants" at bounding box center [529, 33] width 46 height 9
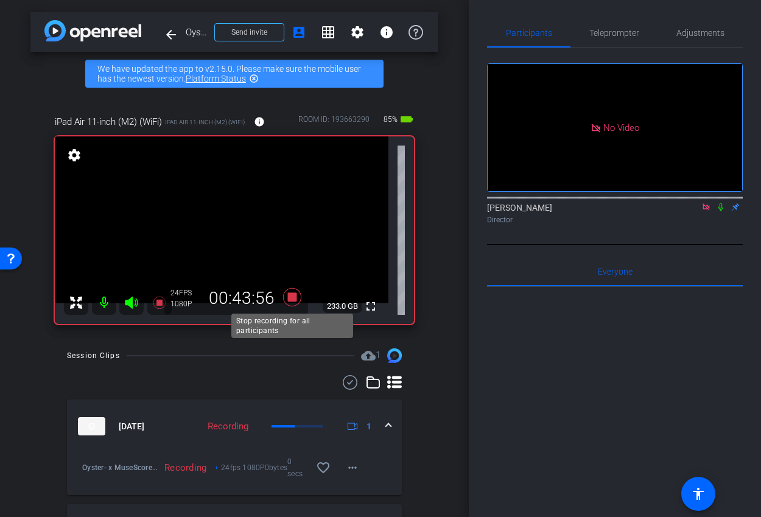
click at [292, 300] on icon at bounding box center [292, 297] width 18 height 18
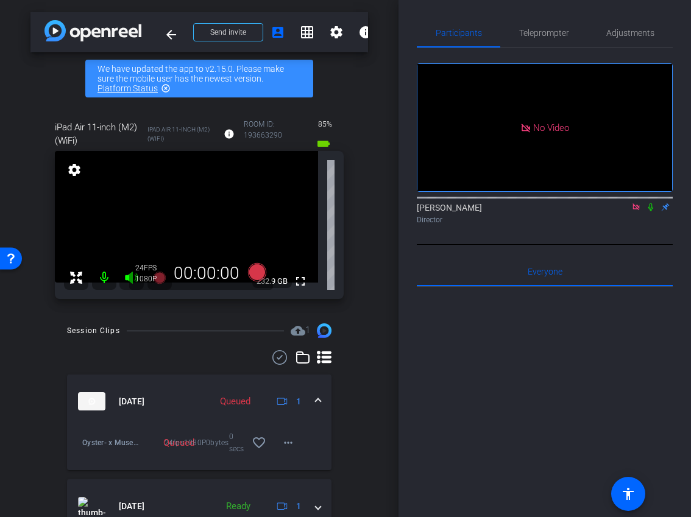
click at [636, 203] on icon at bounding box center [636, 207] width 10 height 9
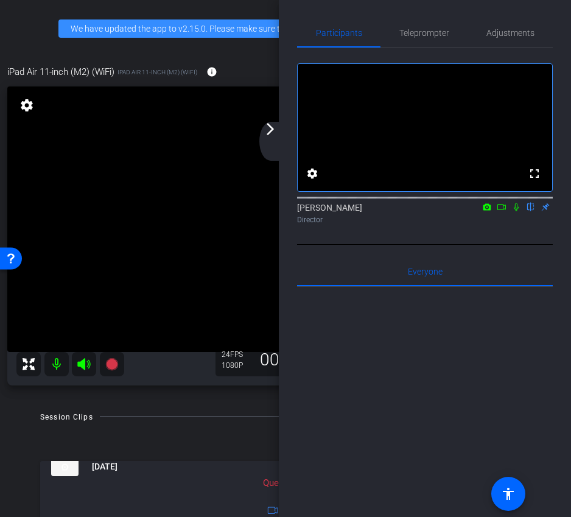
click at [262, 129] on div "arrow_back_ios_new arrow_forward_ios" at bounding box center [272, 141] width 26 height 39
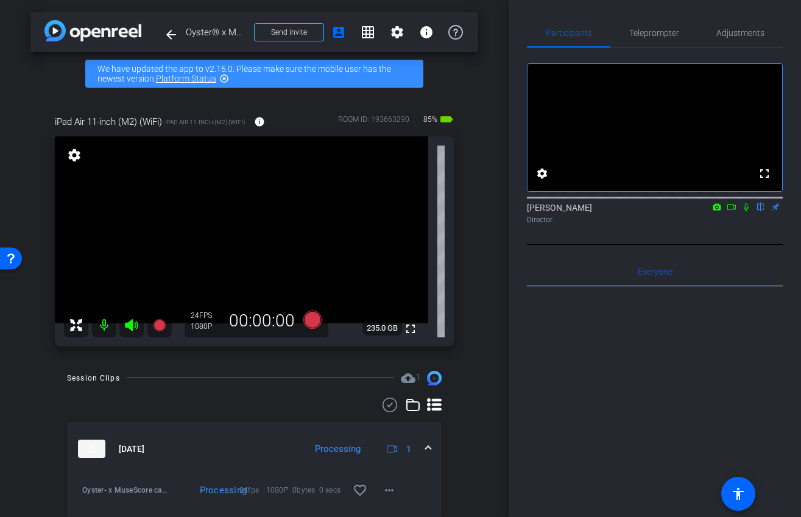
click at [731, 211] on icon at bounding box center [732, 207] width 10 height 9
click at [731, 211] on icon at bounding box center [761, 207] width 10 height 9
